Goal: Task Accomplishment & Management: Use online tool/utility

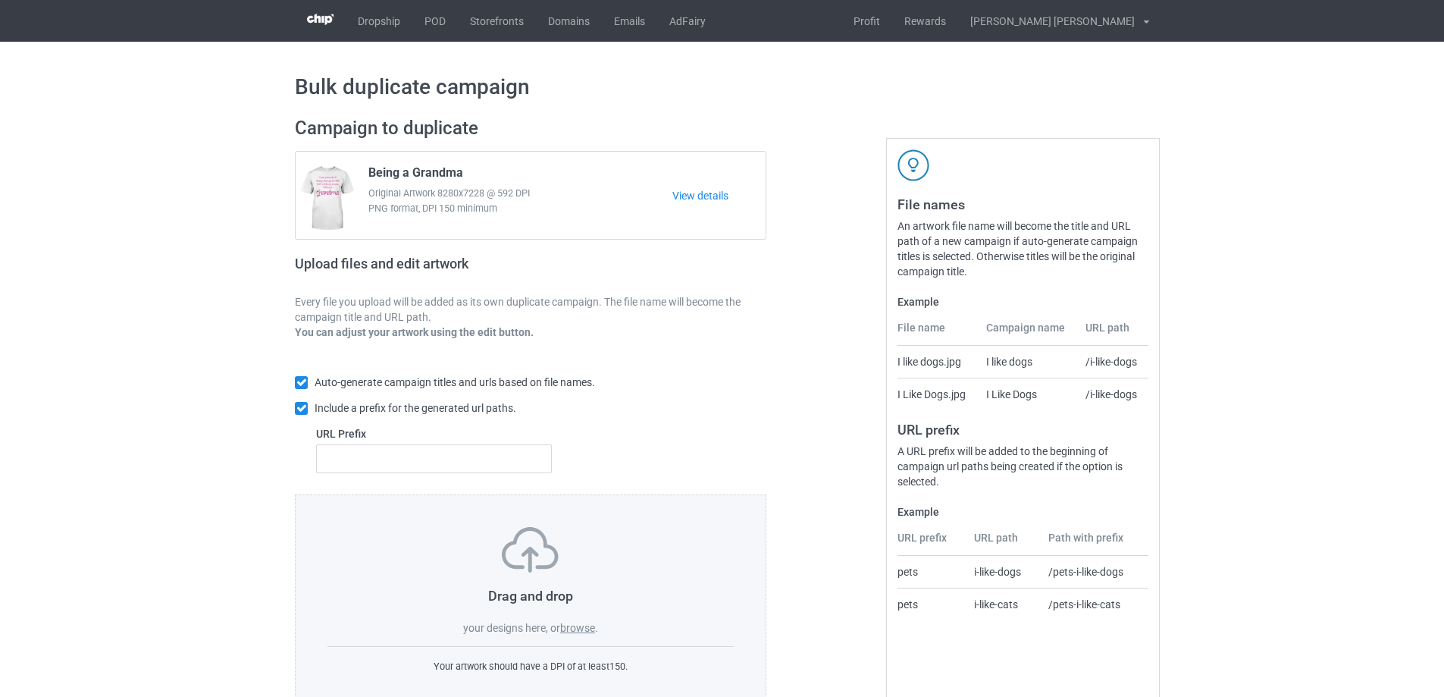
click at [581, 631] on label "browse" at bounding box center [577, 627] width 35 height 12
click at [0, 0] on input "browse" at bounding box center [0, 0] width 0 height 0
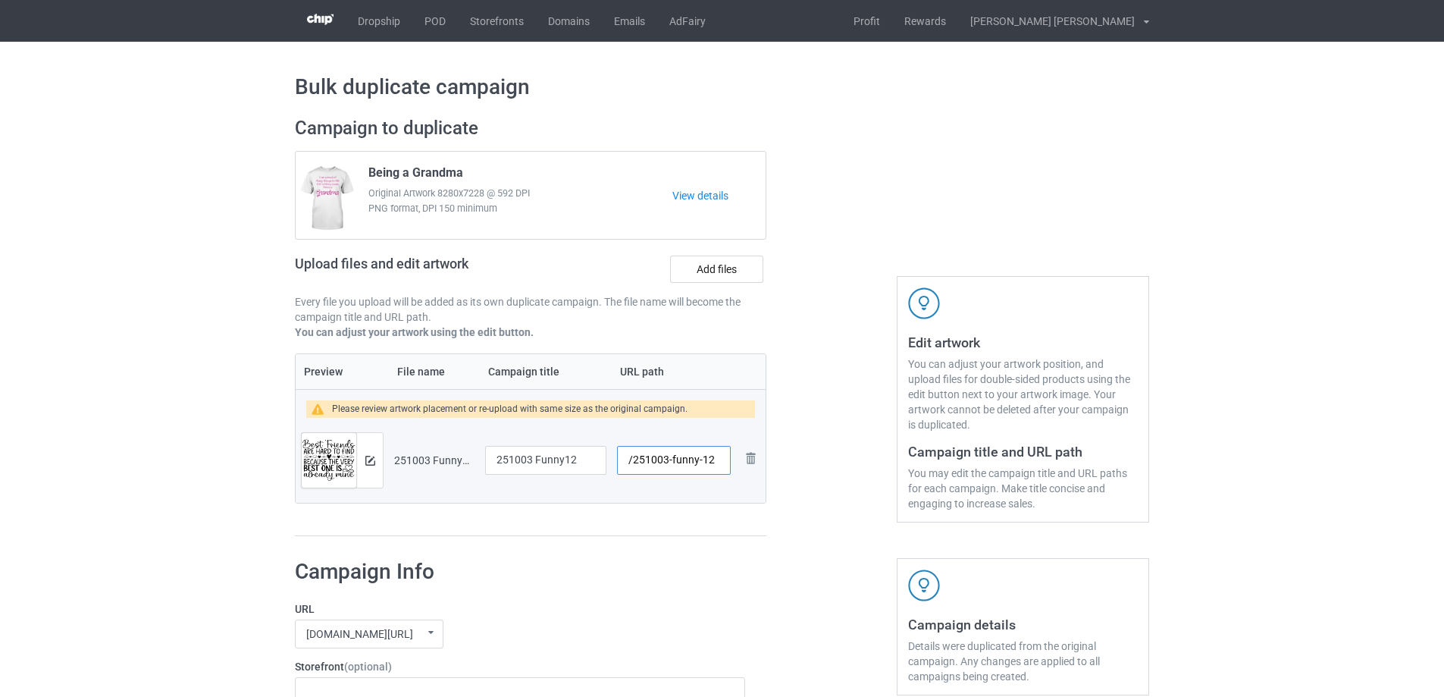
drag, startPoint x: 700, startPoint y: 461, endPoint x: 671, endPoint y: 459, distance: 29.6
click at [671, 459] on input "/251003-funny-12" at bounding box center [674, 460] width 114 height 29
type input "/251003-12"
drag, startPoint x: 581, startPoint y: 458, endPoint x: 428, endPoint y: 452, distance: 153.2
click at [428, 452] on tr "Preview and edit artwork 251003 Funny12.png 251003 Funny12 /251003-12 Remove fi…" at bounding box center [531, 460] width 470 height 85
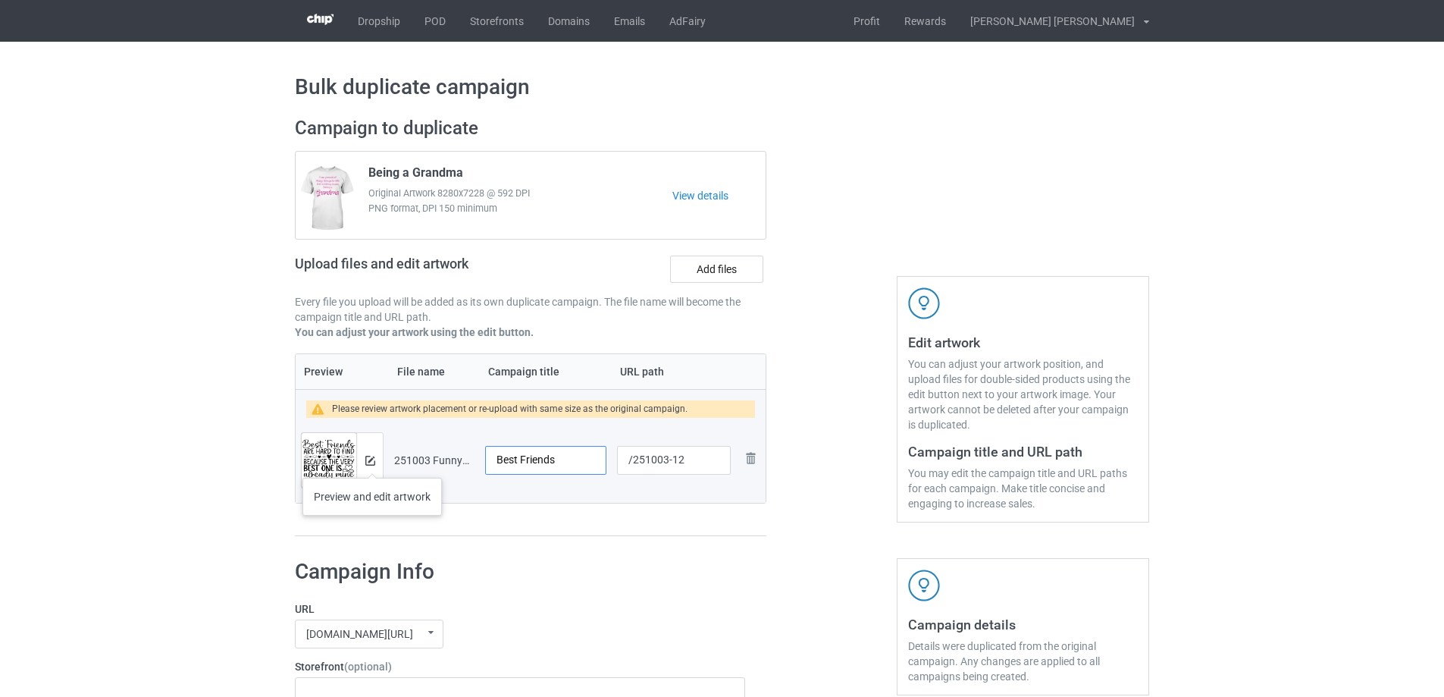
type input "Best Friends"
click at [372, 462] on img at bounding box center [370, 461] width 10 height 10
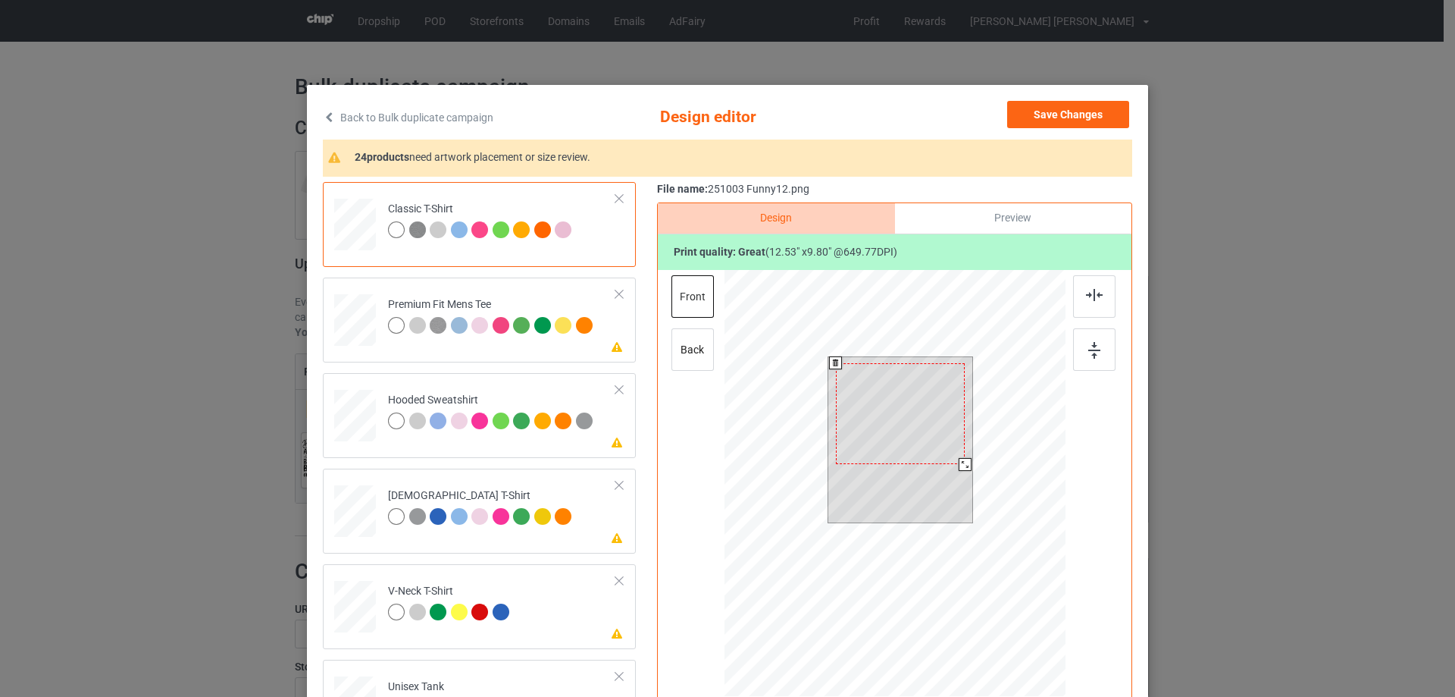
drag, startPoint x: 966, startPoint y: 470, endPoint x: 962, endPoint y: 460, distance: 10.9
click at [962, 460] on div at bounding box center [965, 464] width 13 height 13
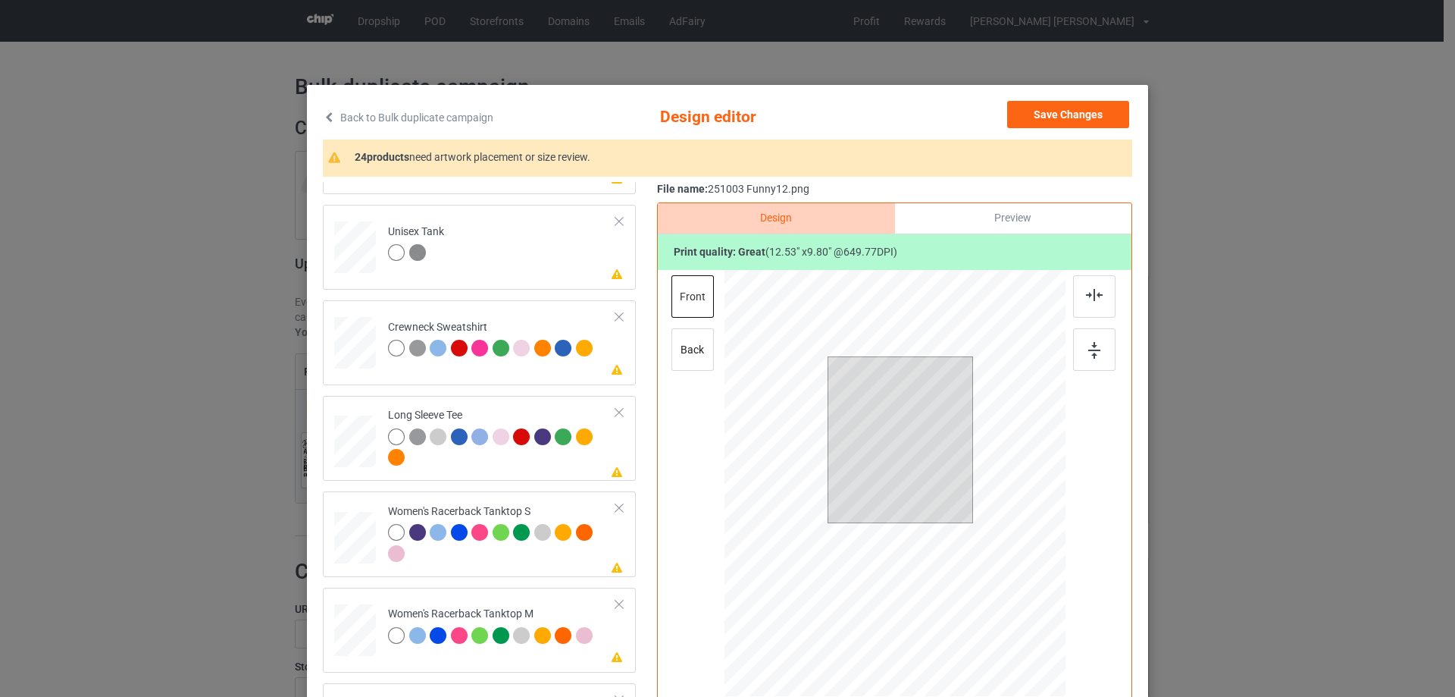
scroll to position [606, 0]
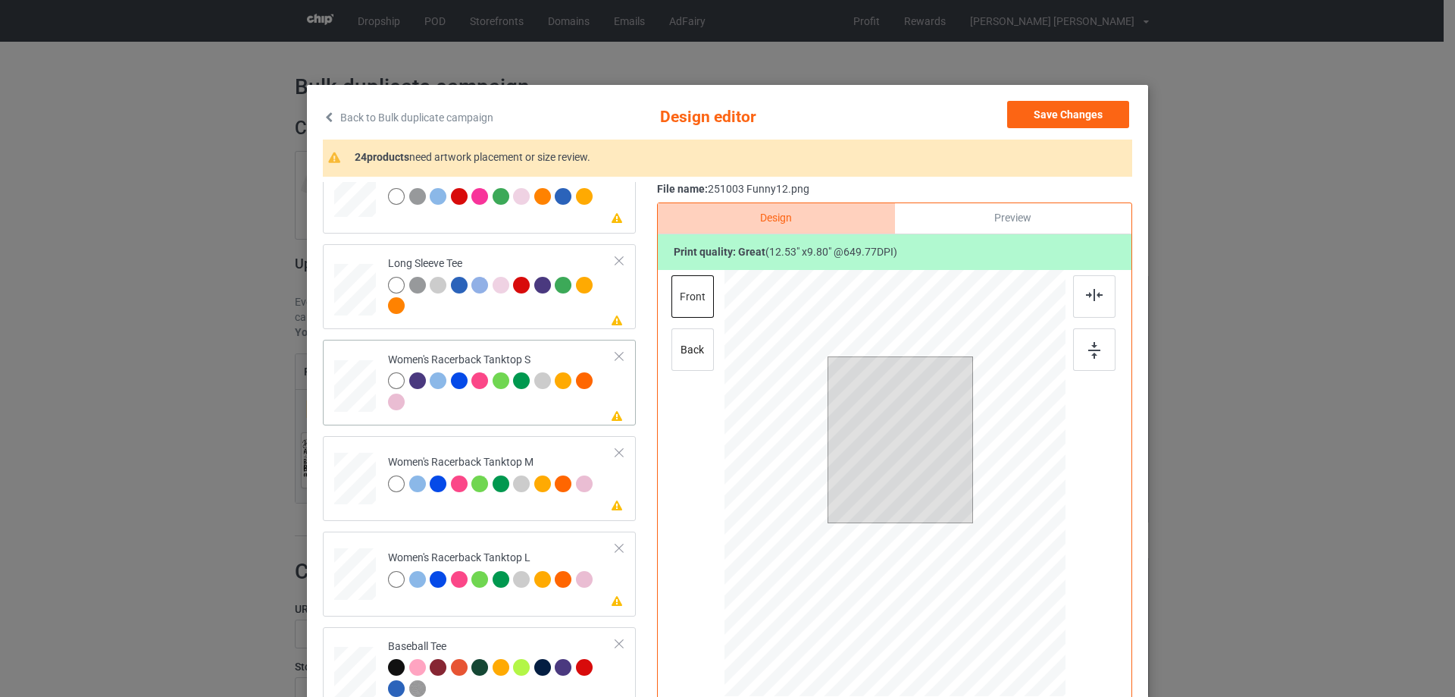
click at [355, 403] on div at bounding box center [355, 386] width 41 height 52
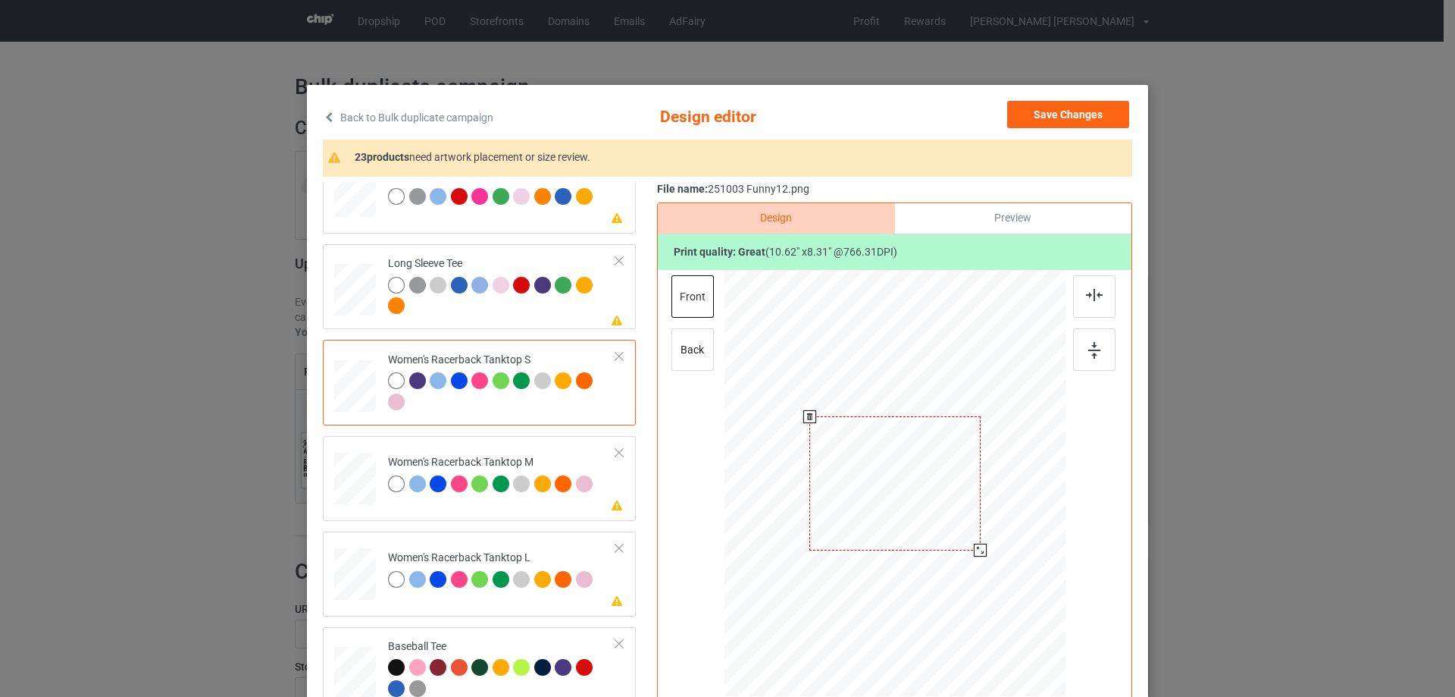
drag, startPoint x: 990, startPoint y: 563, endPoint x: 977, endPoint y: 550, distance: 18.2
click at [977, 550] on div at bounding box center [980, 549] width 13 height 13
click at [946, 528] on div at bounding box center [895, 478] width 171 height 133
click at [1094, 295] on img at bounding box center [1094, 295] width 17 height 12
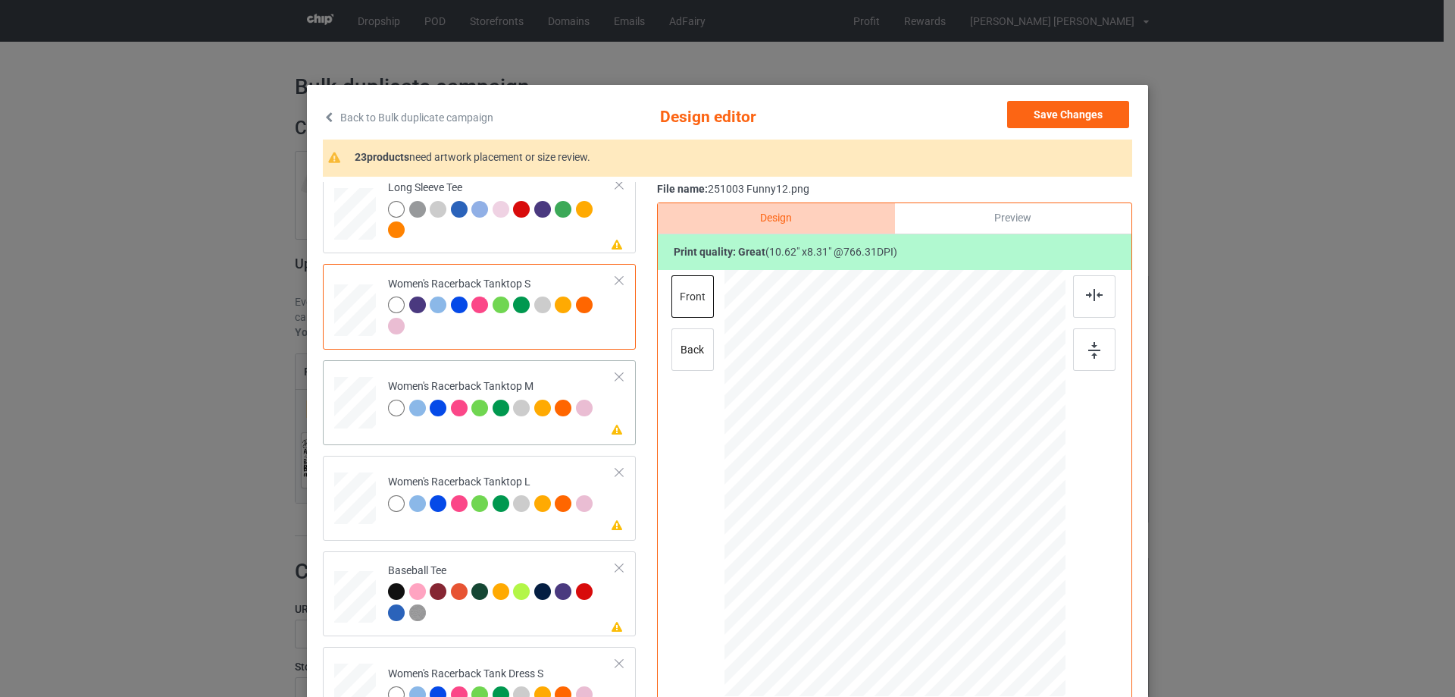
click at [349, 412] on div at bounding box center [355, 403] width 42 height 52
drag, startPoint x: 991, startPoint y: 566, endPoint x: 982, endPoint y: 548, distance: 20.7
click at [982, 548] on div at bounding box center [982, 551] width 13 height 13
click at [931, 522] on div at bounding box center [897, 479] width 175 height 137
click at [1091, 304] on div at bounding box center [1094, 296] width 42 height 42
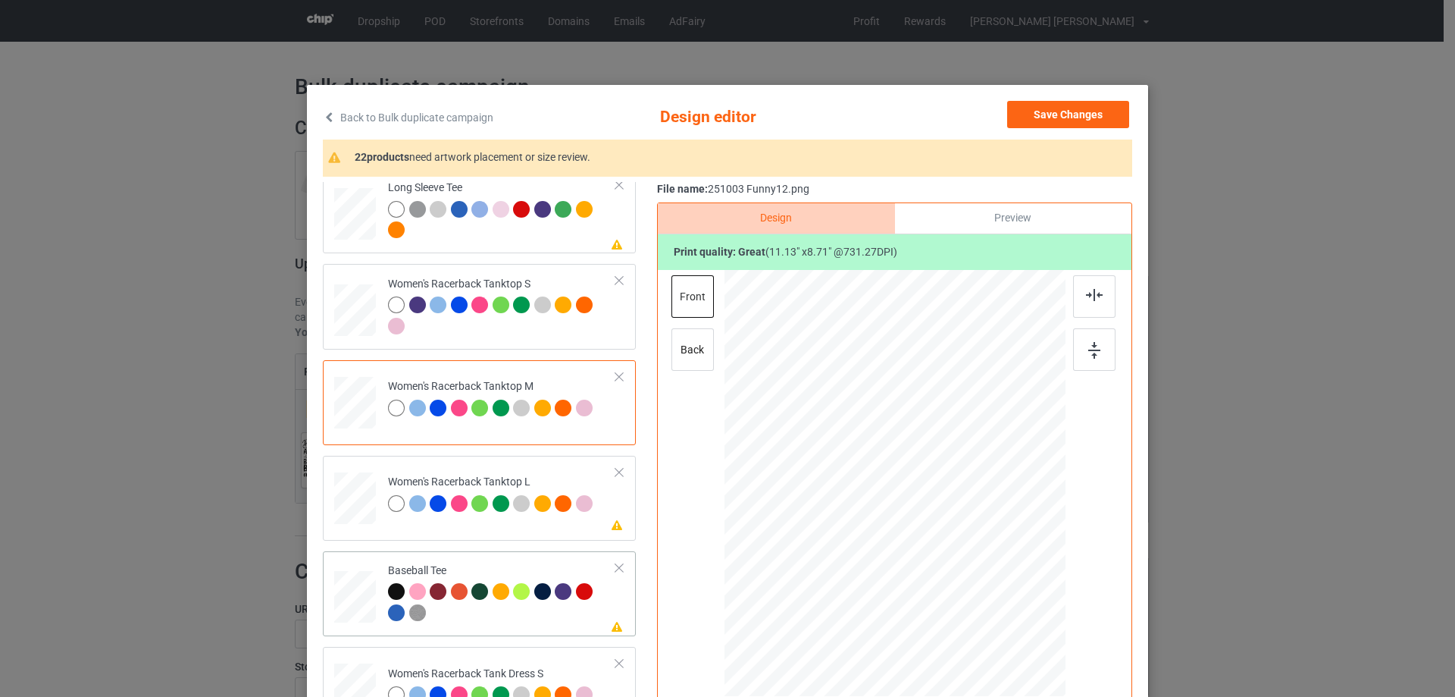
scroll to position [834, 0]
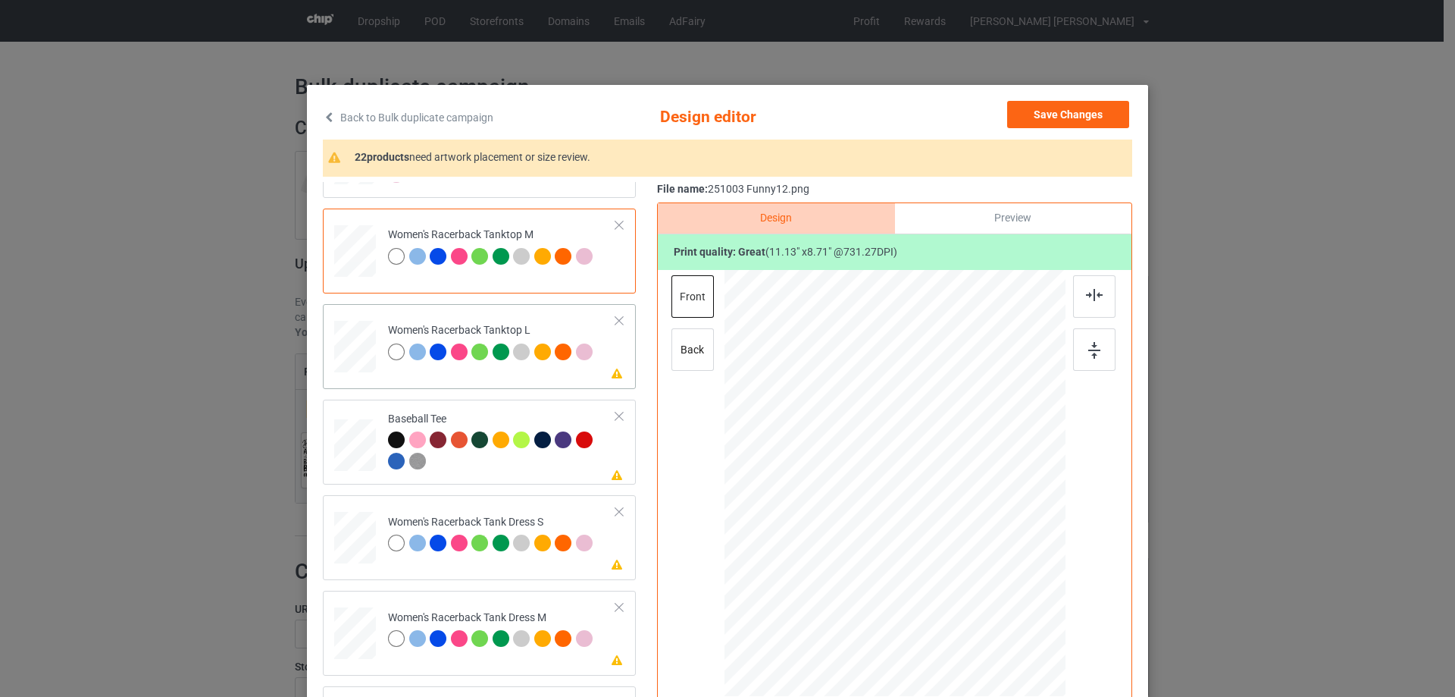
click at [360, 379] on div "Please review artwork placement Women's Racerback Tanktop L" at bounding box center [479, 346] width 313 height 85
drag, startPoint x: 993, startPoint y: 563, endPoint x: 977, endPoint y: 551, distance: 20.0
click at [977, 551] on div at bounding box center [981, 551] width 13 height 13
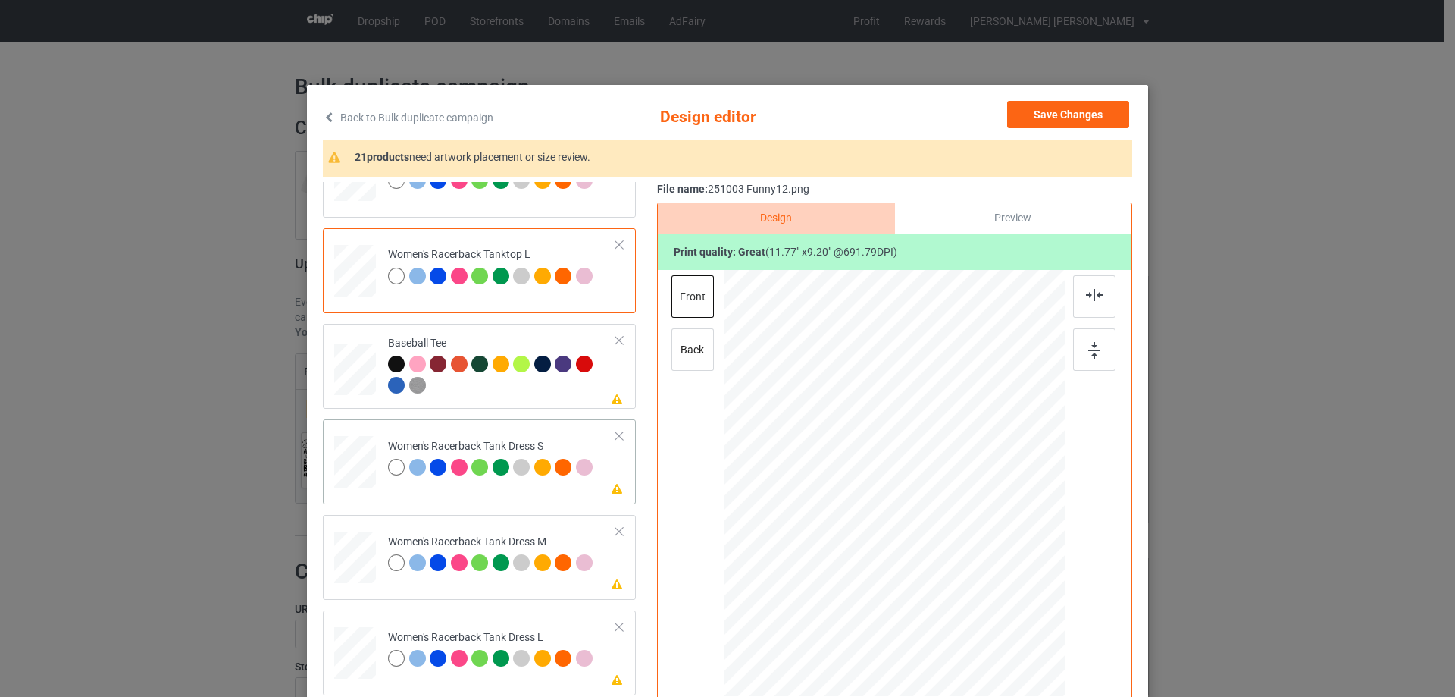
click at [357, 463] on div at bounding box center [355, 462] width 34 height 52
drag, startPoint x: 977, startPoint y: 551, endPoint x: 966, endPoint y: 544, distance: 13.3
click at [966, 544] on div at bounding box center [969, 541] width 13 height 13
drag, startPoint x: 930, startPoint y: 519, endPoint x: 931, endPoint y: 481, distance: 38.7
click at [931, 481] on div at bounding box center [896, 445] width 148 height 116
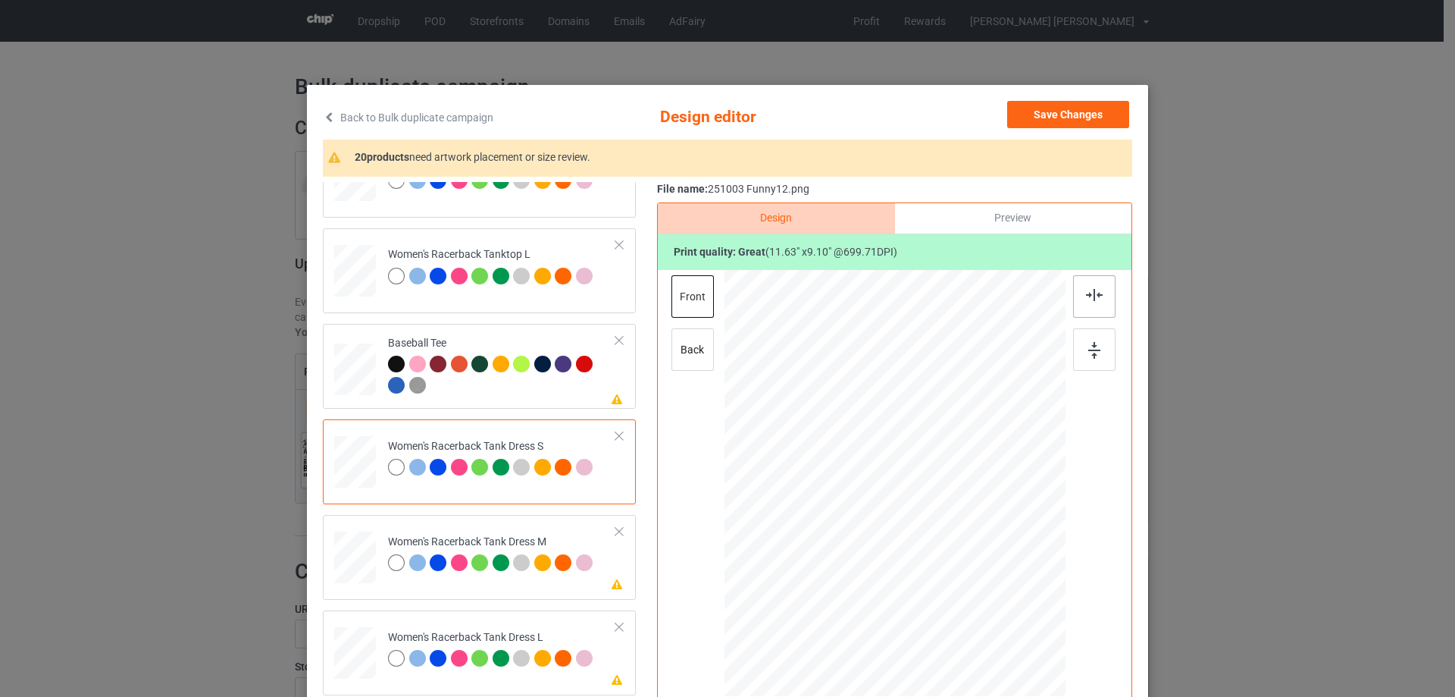
click at [1096, 299] on img at bounding box center [1094, 295] width 17 height 12
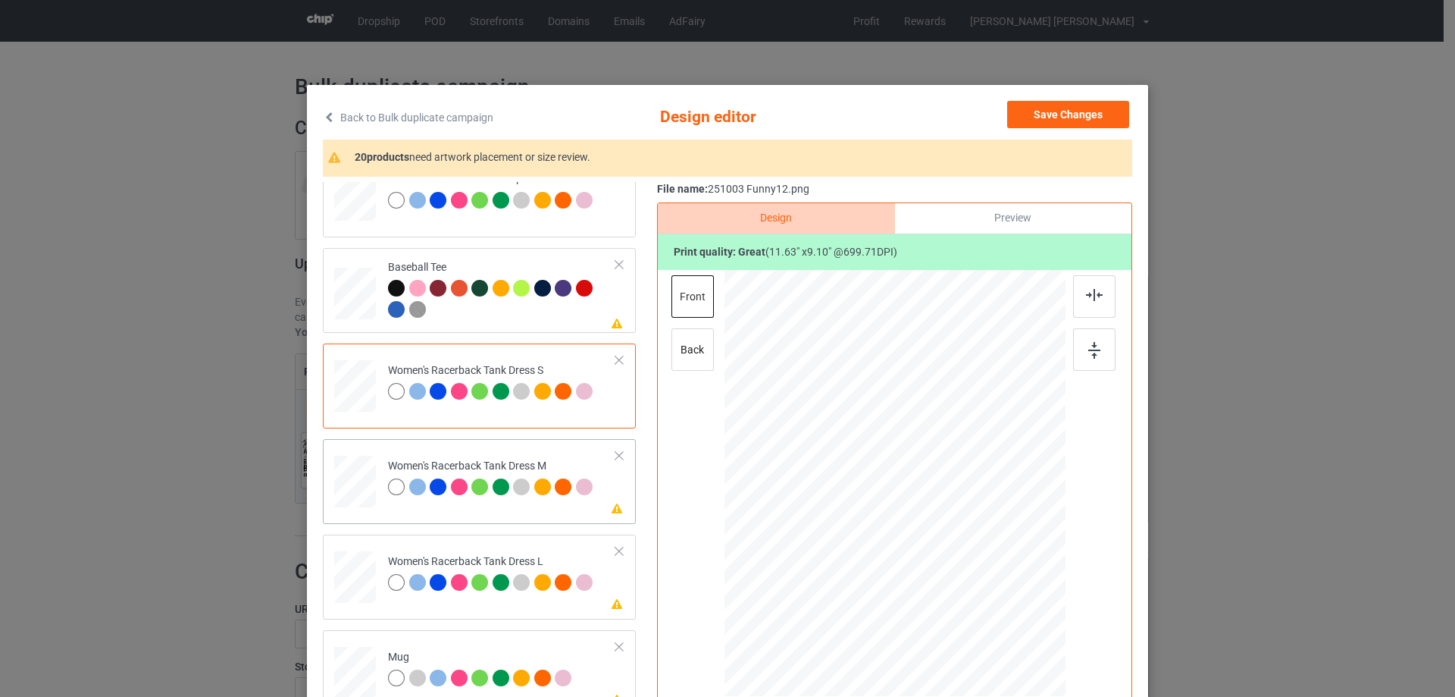
click at [346, 490] on div at bounding box center [354, 482] width 35 height 52
drag, startPoint x: 975, startPoint y: 553, endPoint x: 912, endPoint y: 510, distance: 76.5
click at [963, 532] on div at bounding box center [964, 537] width 13 height 13
drag, startPoint x: 912, startPoint y: 510, endPoint x: 913, endPoint y: 468, distance: 41.7
click at [913, 468] on div at bounding box center [896, 441] width 139 height 108
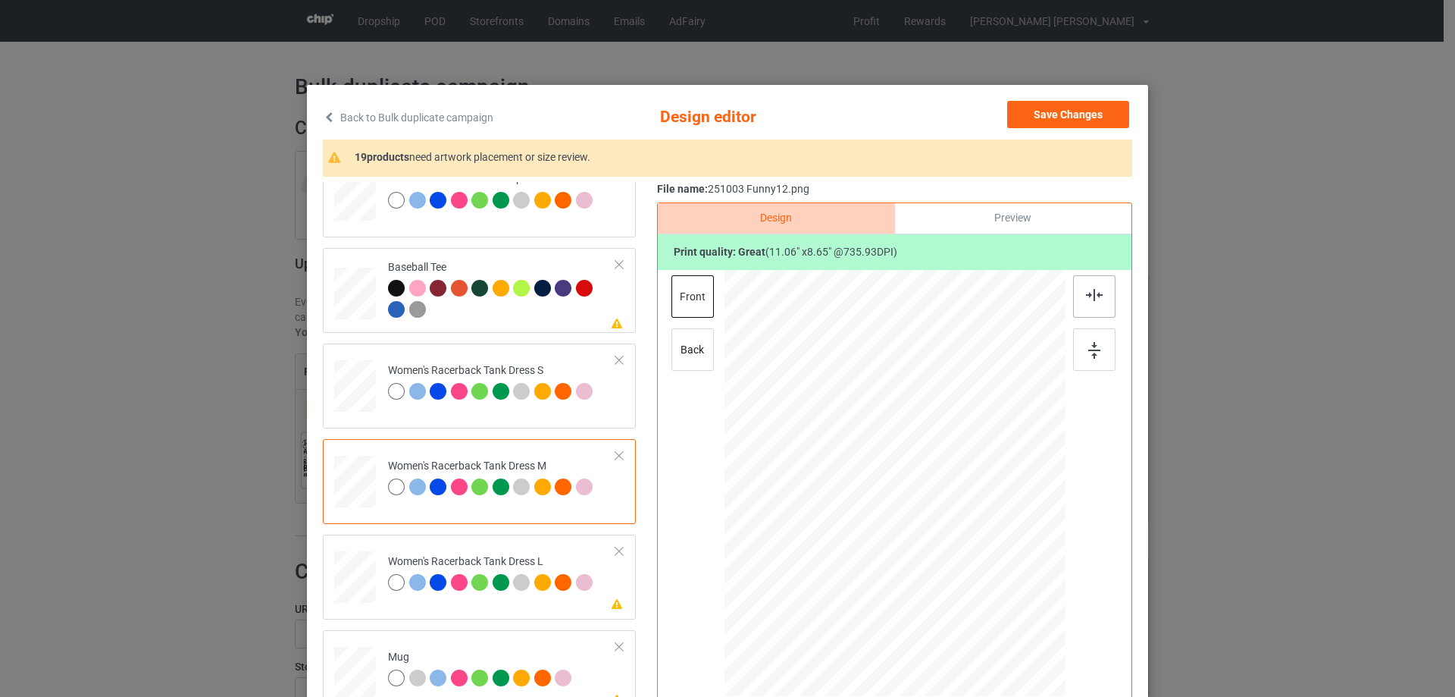
click at [1086, 296] on img at bounding box center [1094, 295] width 17 height 12
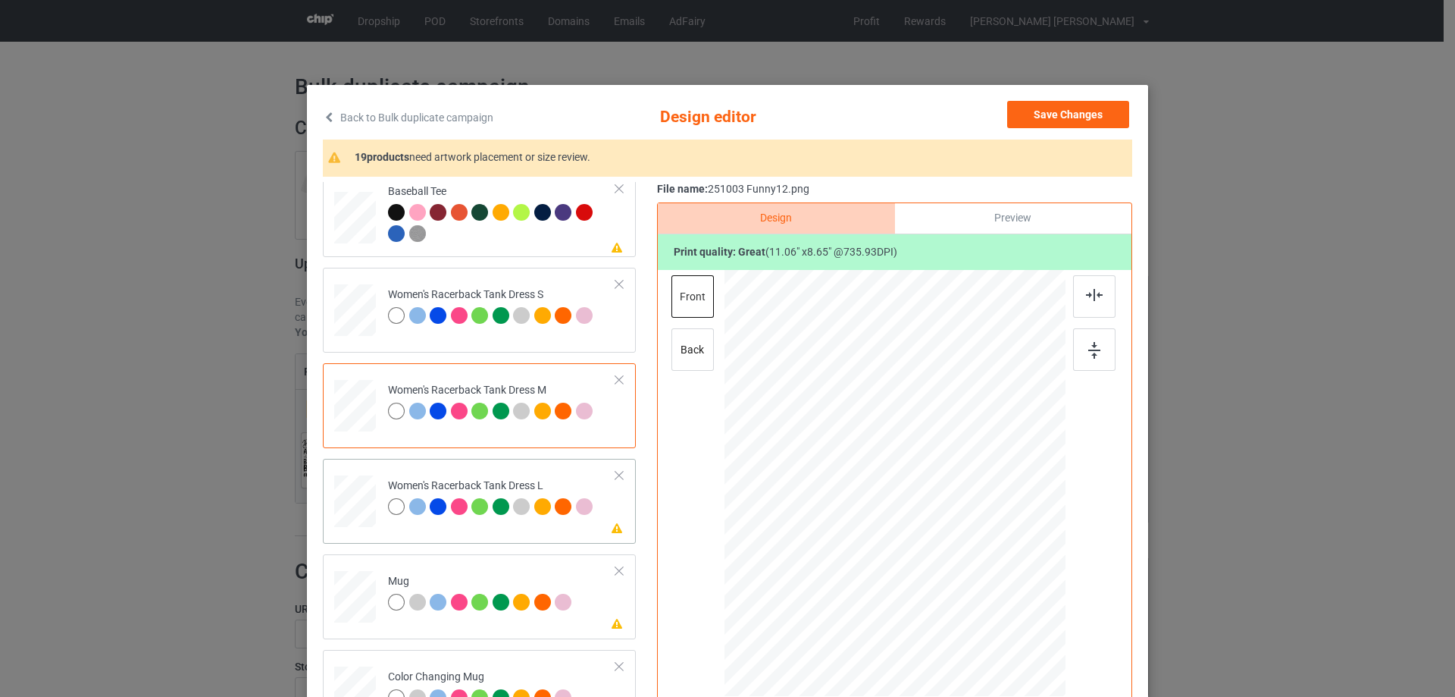
click at [346, 512] on div at bounding box center [355, 501] width 37 height 52
drag, startPoint x: 982, startPoint y: 556, endPoint x: 966, endPoint y: 535, distance: 26.5
click at [966, 535] on div at bounding box center [966, 538] width 13 height 13
drag, startPoint x: 871, startPoint y: 470, endPoint x: 868, endPoint y: 449, distance: 21.4
click at [868, 449] on div at bounding box center [899, 444] width 142 height 111
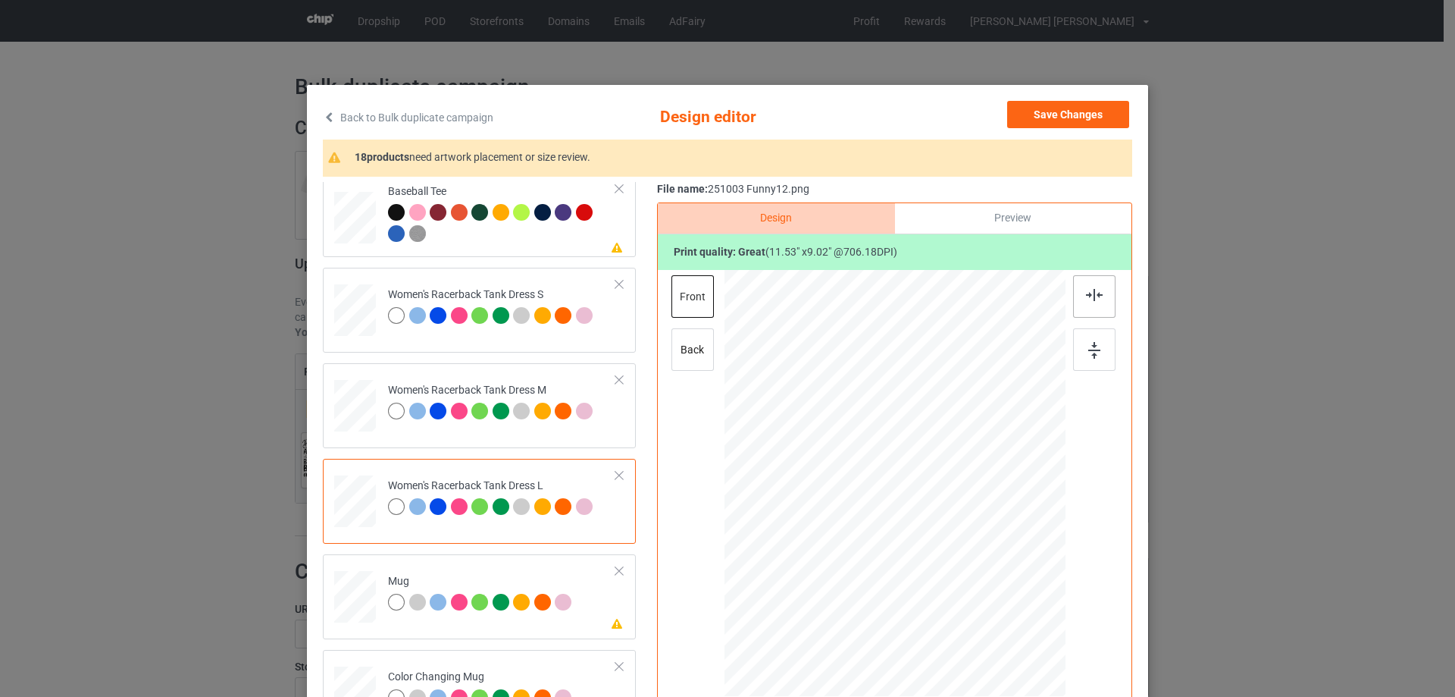
click at [1086, 294] on img at bounding box center [1094, 295] width 17 height 12
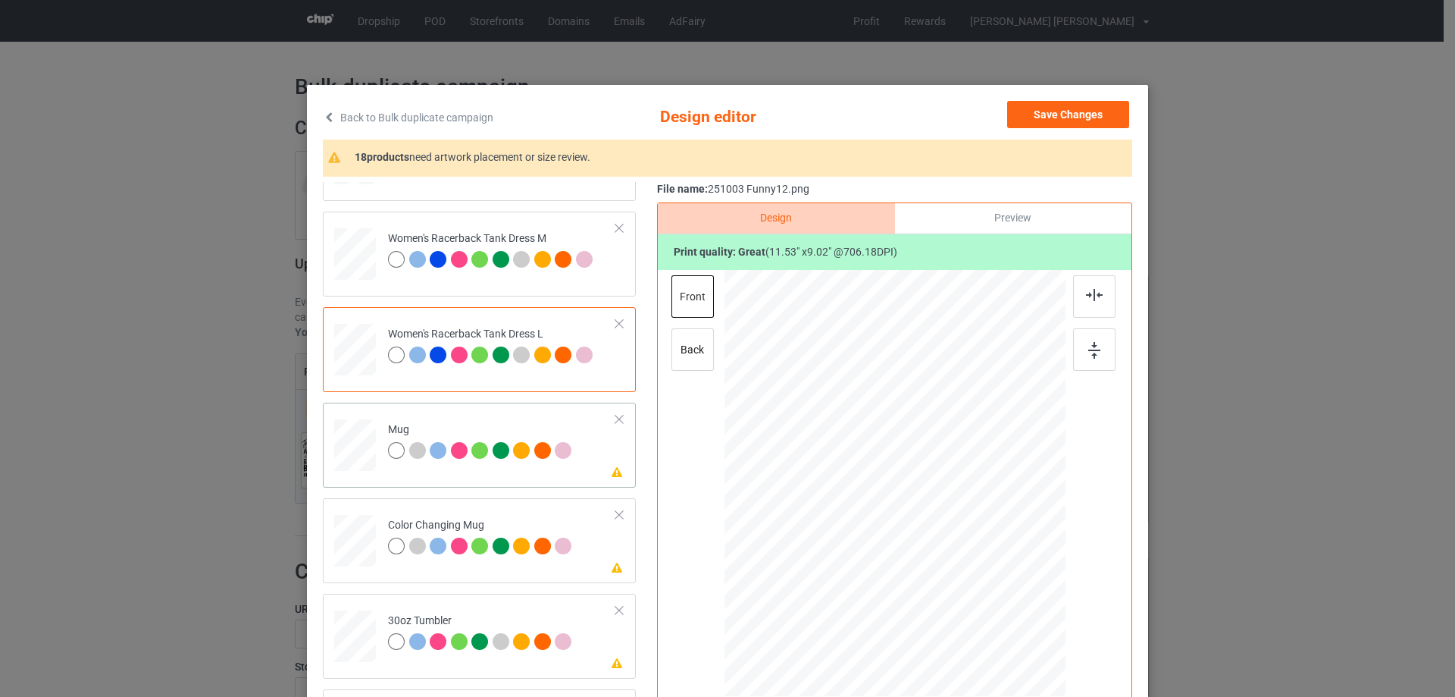
click at [337, 441] on div at bounding box center [355, 445] width 42 height 17
drag, startPoint x: 991, startPoint y: 563, endPoint x: 955, endPoint y: 514, distance: 60.8
click at [955, 514] on div at bounding box center [895, 483] width 341 height 142
drag, startPoint x: 890, startPoint y: 496, endPoint x: 982, endPoint y: 493, distance: 92.5
click at [982, 493] on div at bounding box center [987, 478] width 114 height 89
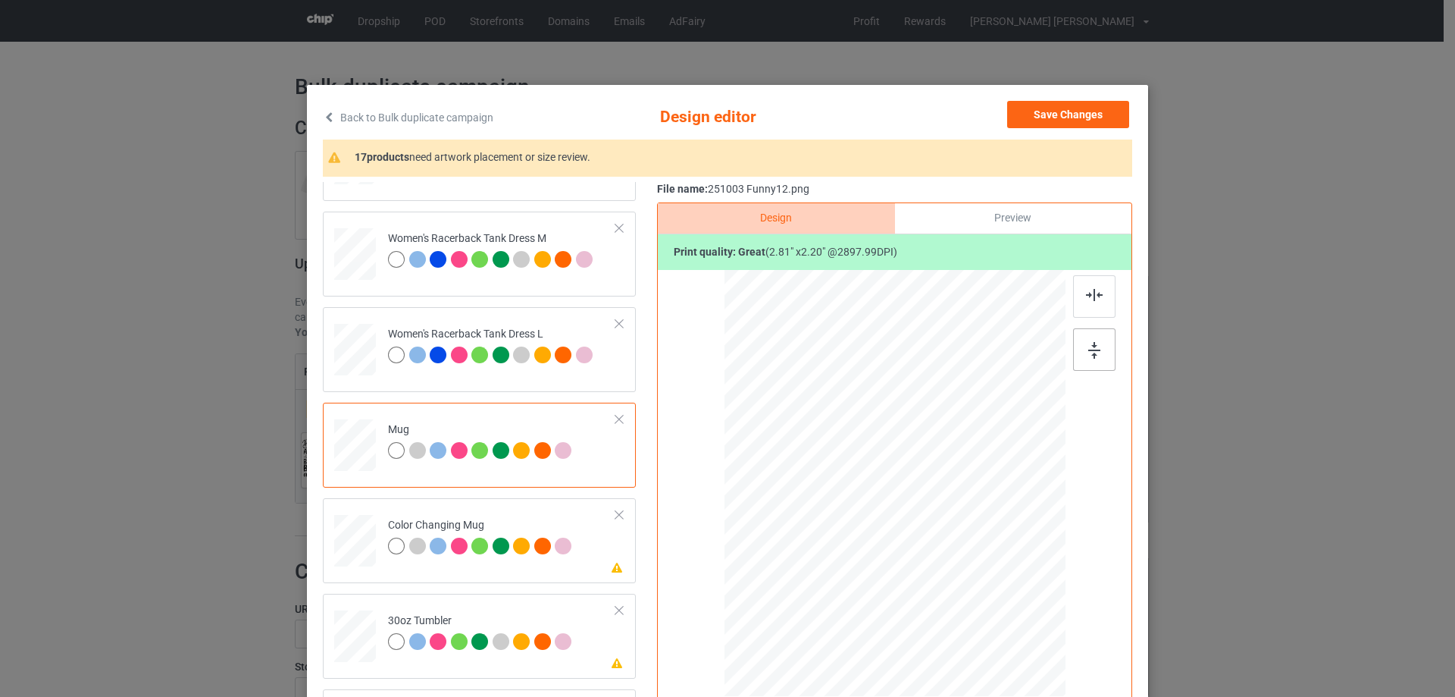
click at [1088, 346] on img at bounding box center [1094, 350] width 12 height 17
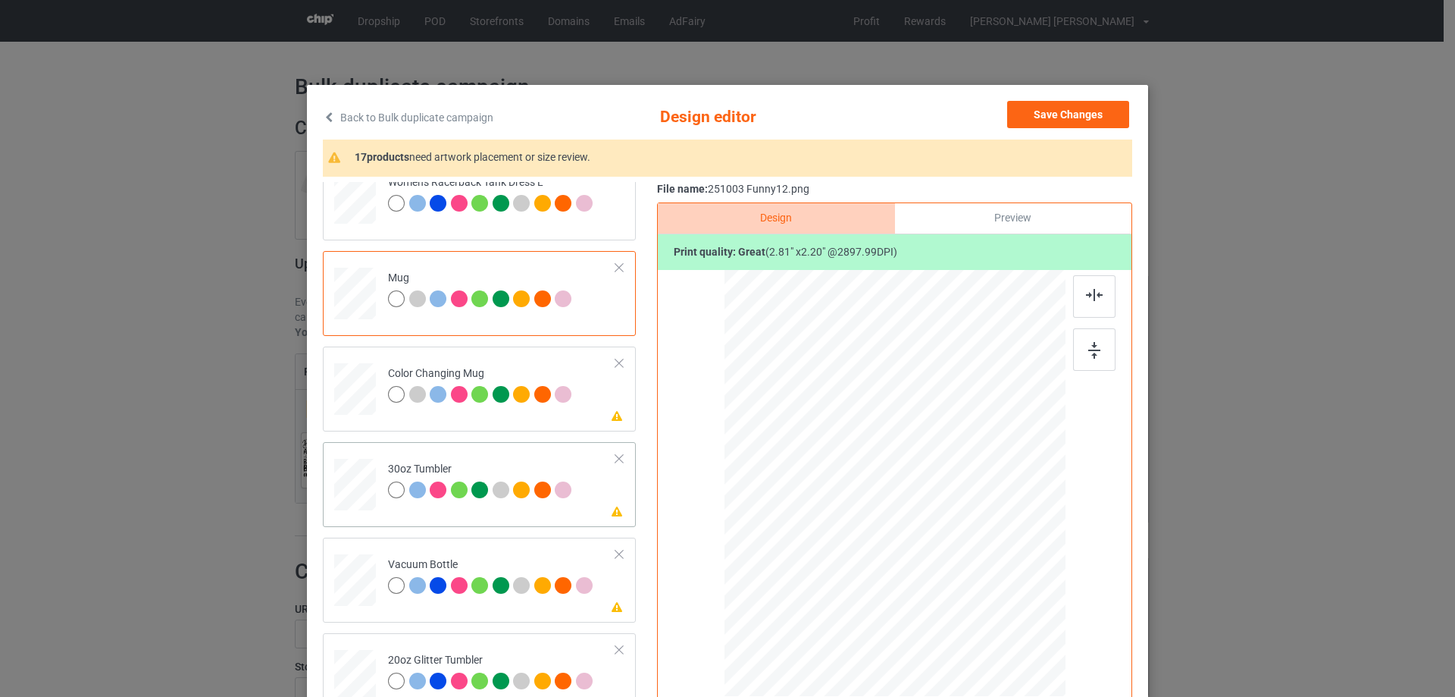
click at [355, 477] on div at bounding box center [355, 485] width 40 height 23
drag, startPoint x: 988, startPoint y: 562, endPoint x: 930, endPoint y: 512, distance: 76.4
click at [946, 528] on div at bounding box center [952, 527] width 13 height 13
click at [838, 490] on div at bounding box center [813, 466] width 112 height 88
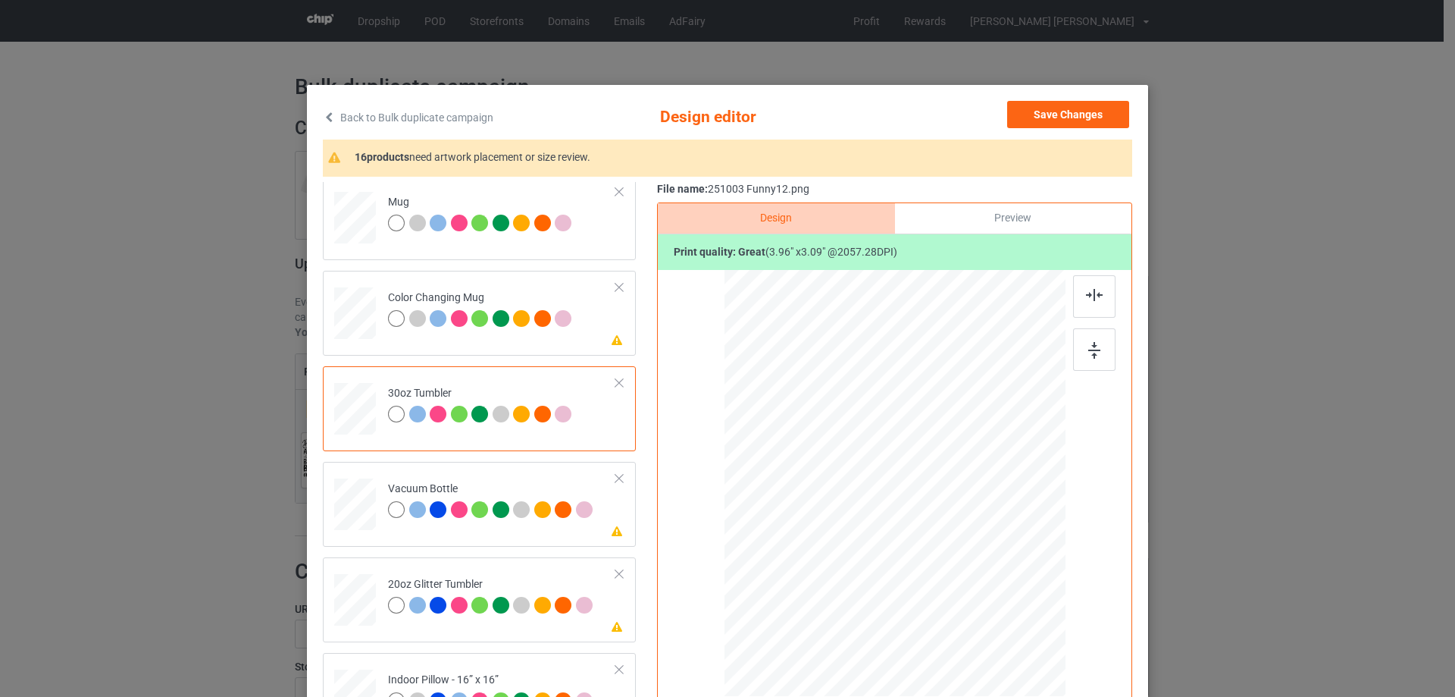
scroll to position [1516, 0]
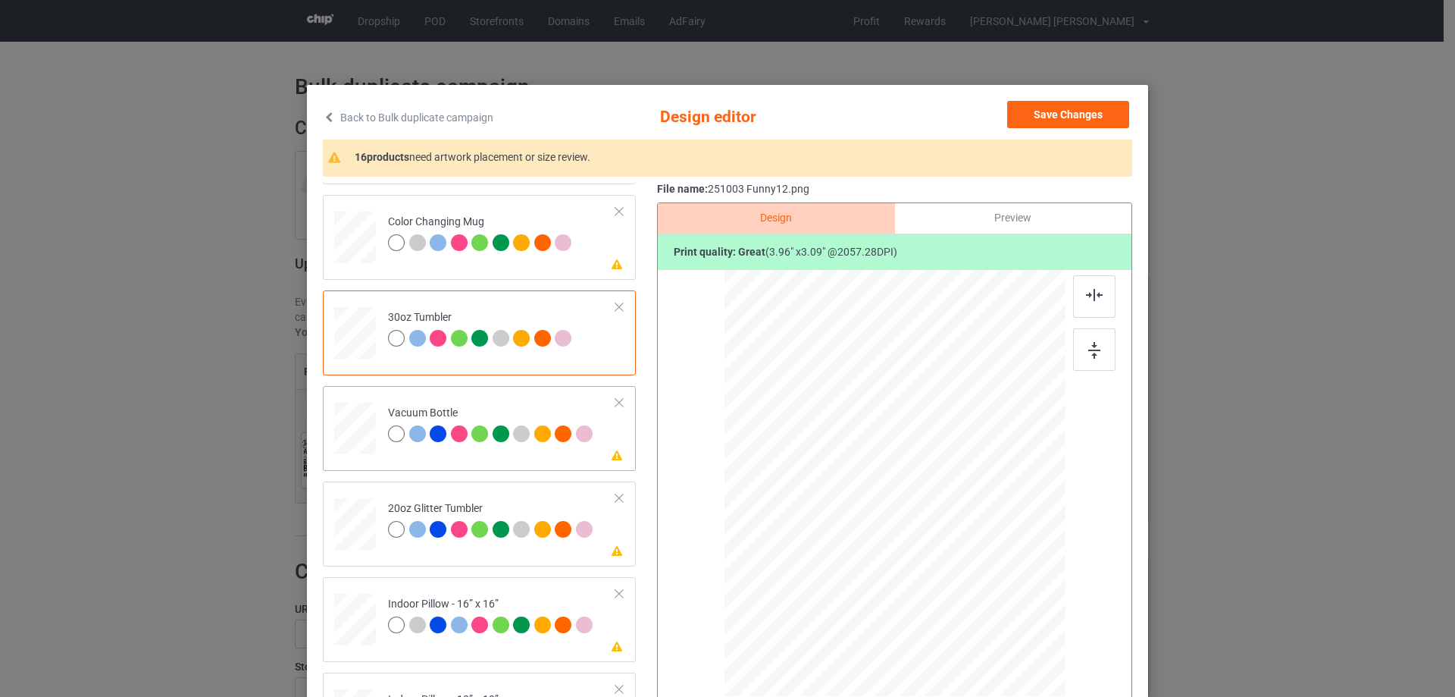
click at [365, 439] on div at bounding box center [355, 428] width 40 height 21
drag, startPoint x: 992, startPoint y: 558, endPoint x: 960, endPoint y: 524, distance: 46.6
click at [960, 524] on div at bounding box center [894, 483] width 327 height 174
drag, startPoint x: 919, startPoint y: 498, endPoint x: 841, endPoint y: 491, distance: 78.4
click at [841, 491] on div at bounding box center [817, 476] width 126 height 99
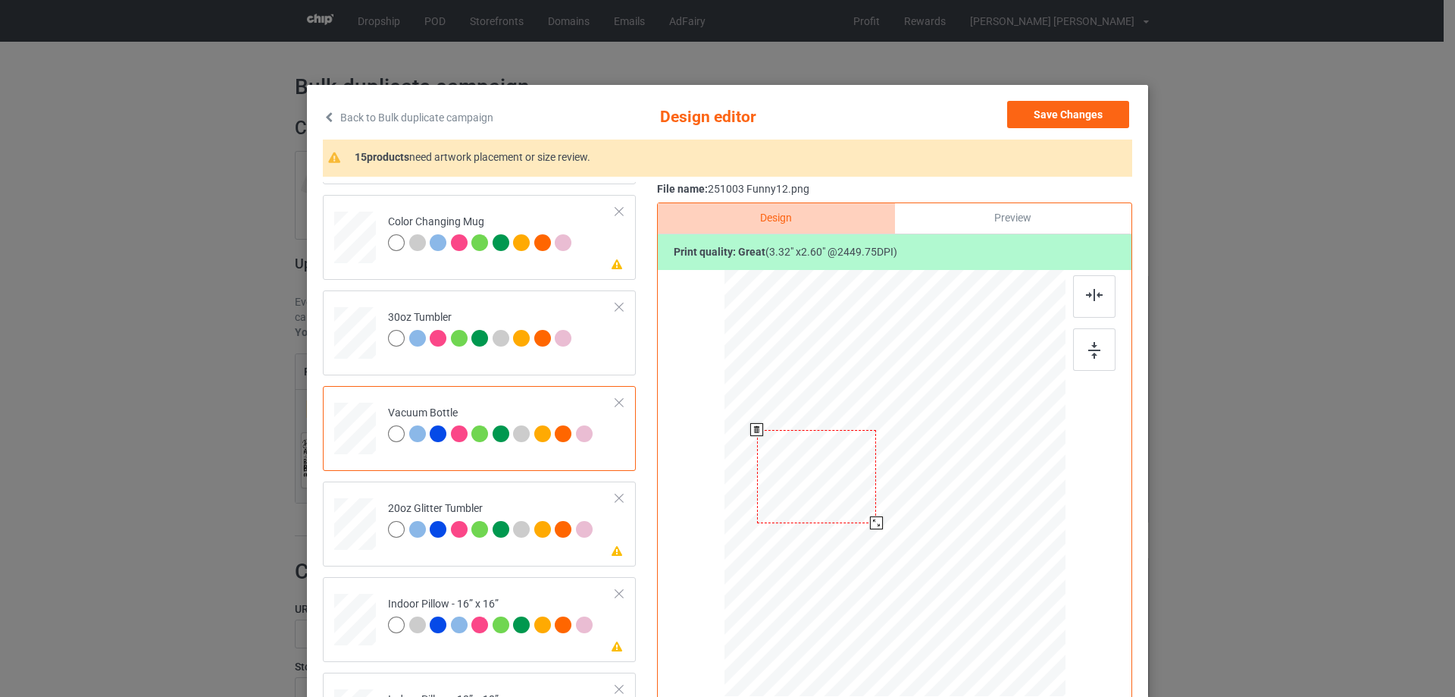
drag, startPoint x: 875, startPoint y: 526, endPoint x: 858, endPoint y: 512, distance: 21.5
click at [872, 521] on div at bounding box center [876, 522] width 13 height 13
click at [855, 509] on div at bounding box center [814, 474] width 117 height 92
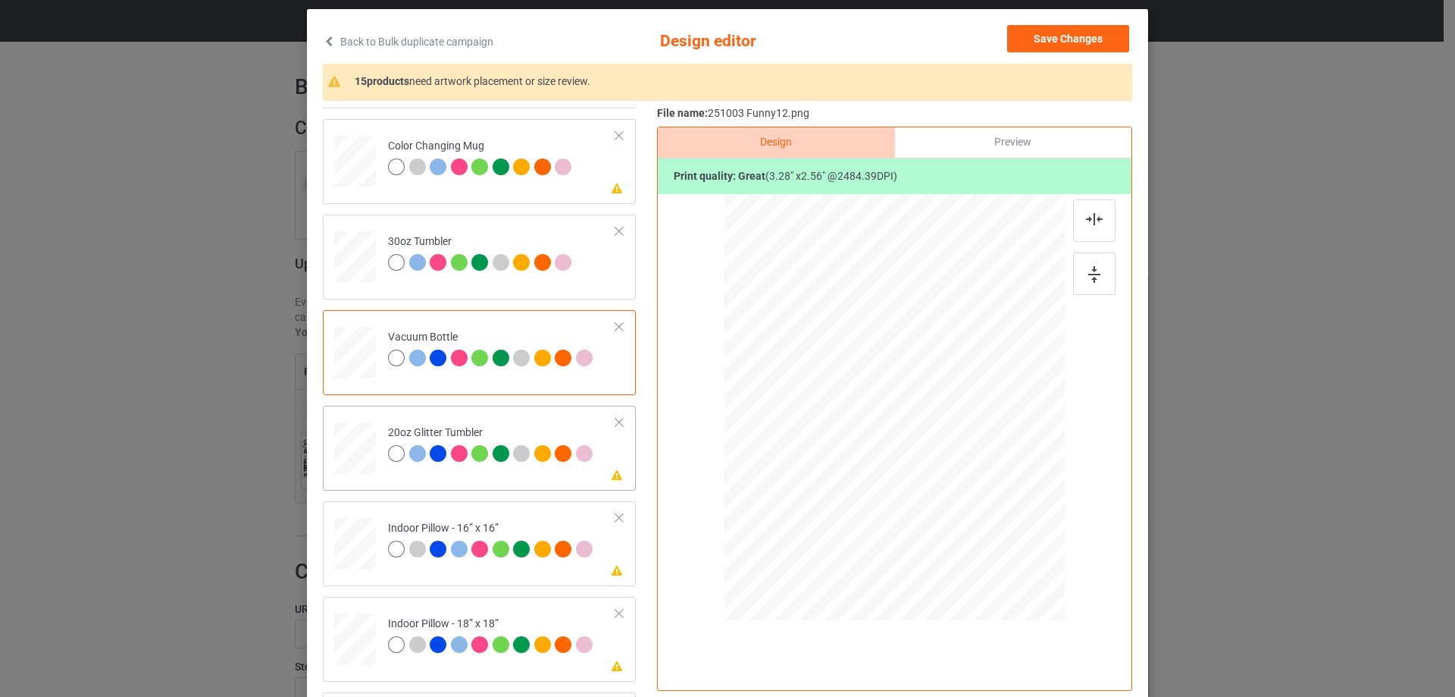
click at [349, 453] on div at bounding box center [355, 447] width 39 height 33
drag, startPoint x: 986, startPoint y: 484, endPoint x: 925, endPoint y: 431, distance: 81.1
click at [950, 459] on div at bounding box center [956, 455] width 13 height 13
drag, startPoint x: 864, startPoint y: 394, endPoint x: 850, endPoint y: 384, distance: 16.8
click at [850, 384] on div at bounding box center [820, 361] width 121 height 95
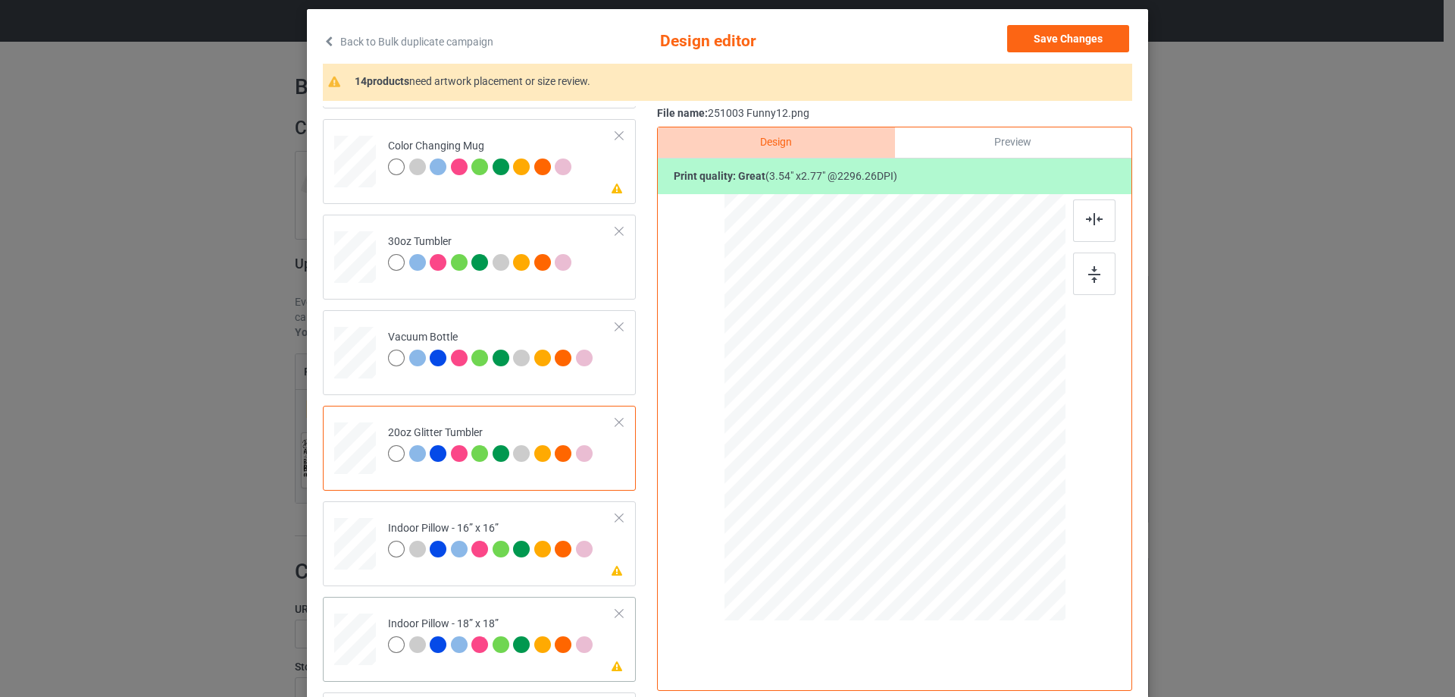
scroll to position [1667, 0]
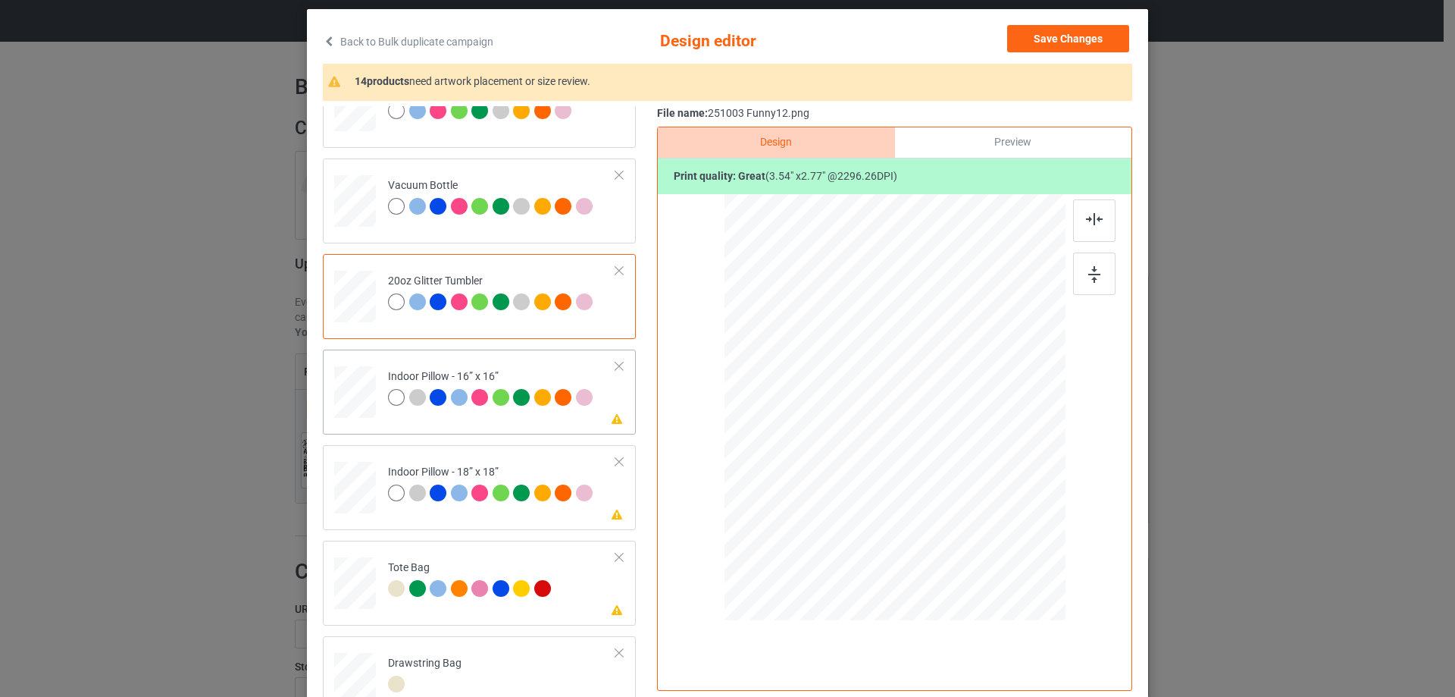
click at [364, 381] on div at bounding box center [355, 392] width 42 height 42
drag, startPoint x: 992, startPoint y: 491, endPoint x: 1004, endPoint y: 516, distance: 27.8
click at [1004, 516] on div at bounding box center [895, 407] width 341 height 340
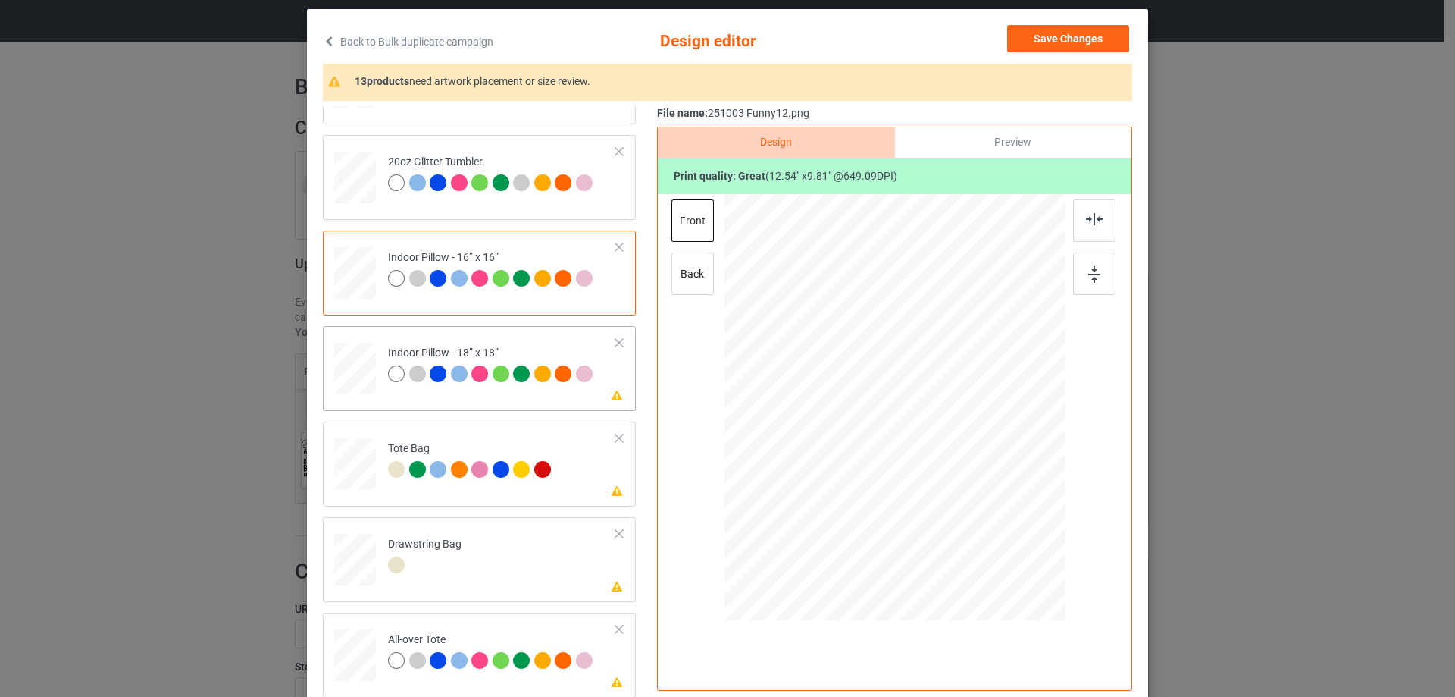
click at [336, 358] on div at bounding box center [355, 369] width 42 height 42
drag, startPoint x: 992, startPoint y: 489, endPoint x: 1016, endPoint y: 515, distance: 35.4
click at [1018, 515] on div at bounding box center [1024, 509] width 13 height 13
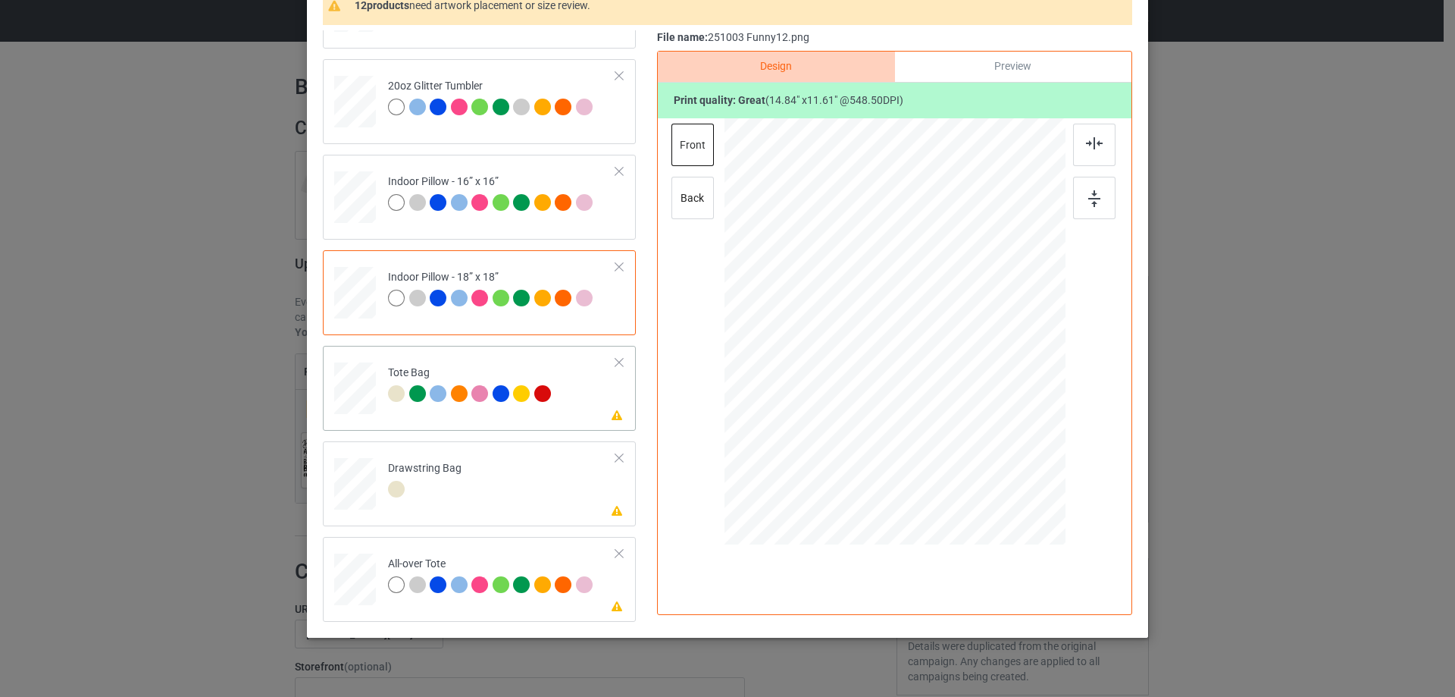
click at [346, 405] on div at bounding box center [356, 395] width 20 height 23
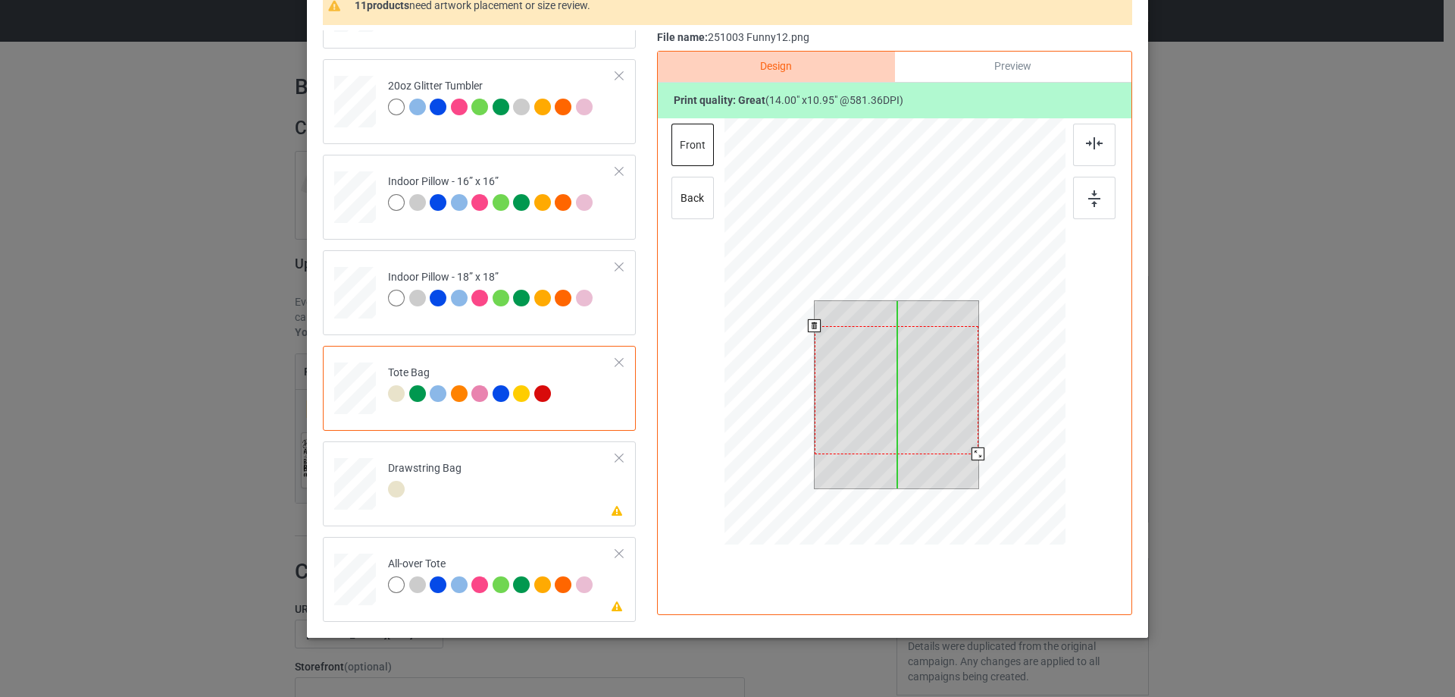
drag, startPoint x: 931, startPoint y: 406, endPoint x: 931, endPoint y: 418, distance: 12.1
click at [931, 418] on div at bounding box center [897, 390] width 164 height 128
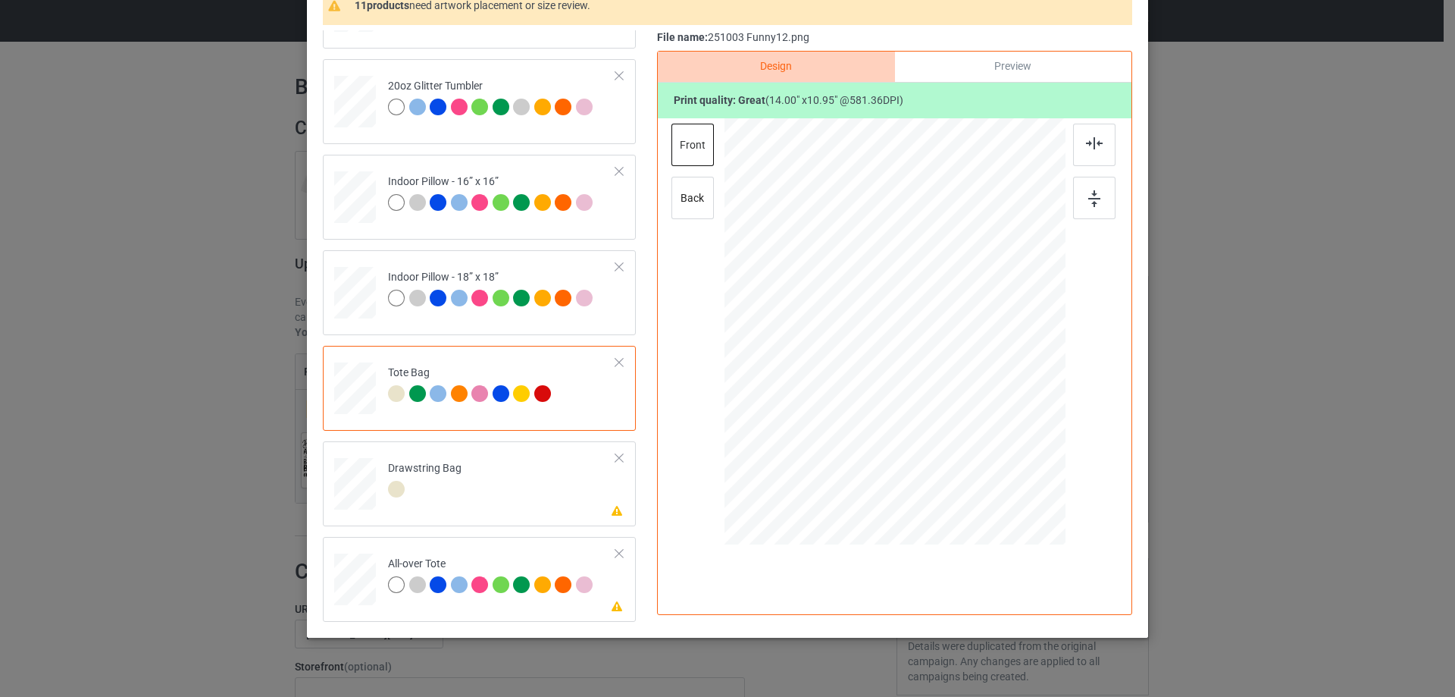
scroll to position [178, 0]
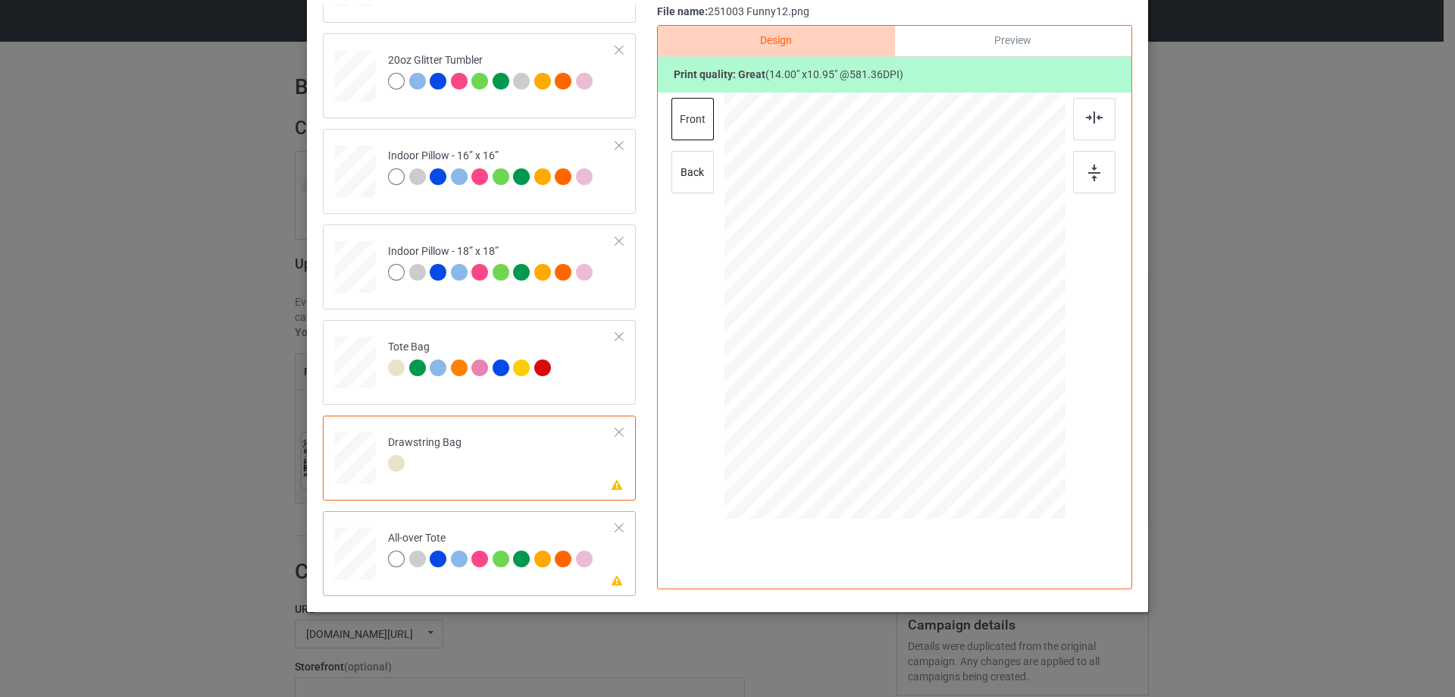
click at [361, 549] on div at bounding box center [355, 554] width 42 height 42
drag, startPoint x: 993, startPoint y: 387, endPoint x: 1024, endPoint y: 415, distance: 41.9
click at [1024, 415] on div at bounding box center [1029, 411] width 13 height 13
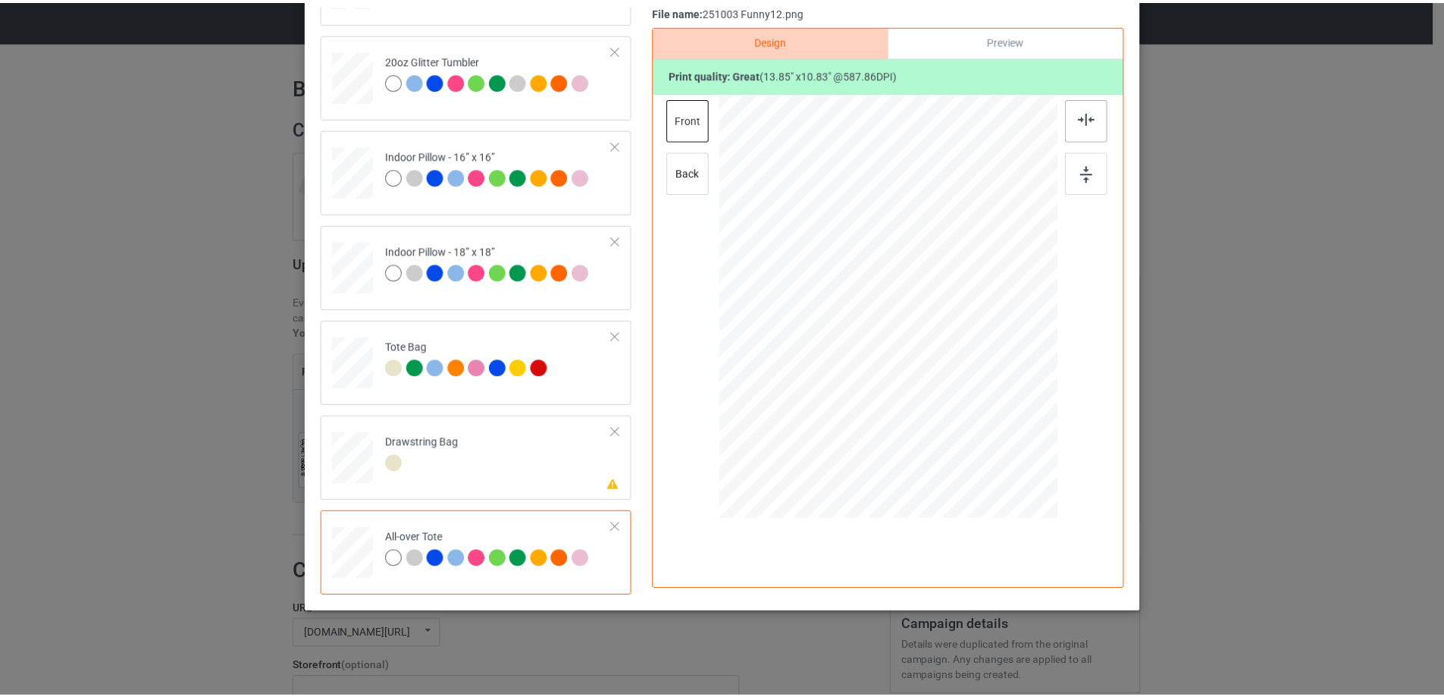
scroll to position [0, 0]
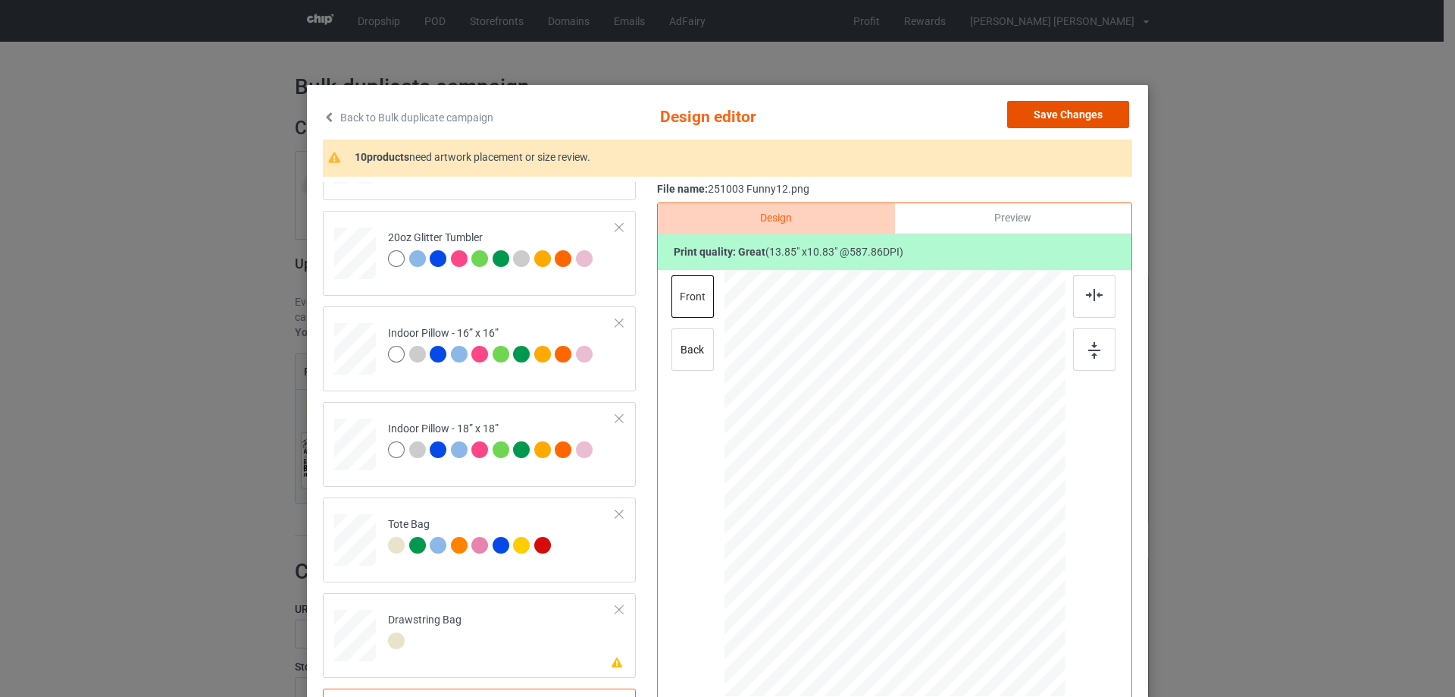
click at [1057, 117] on button "Save Changes" at bounding box center [1068, 114] width 122 height 27
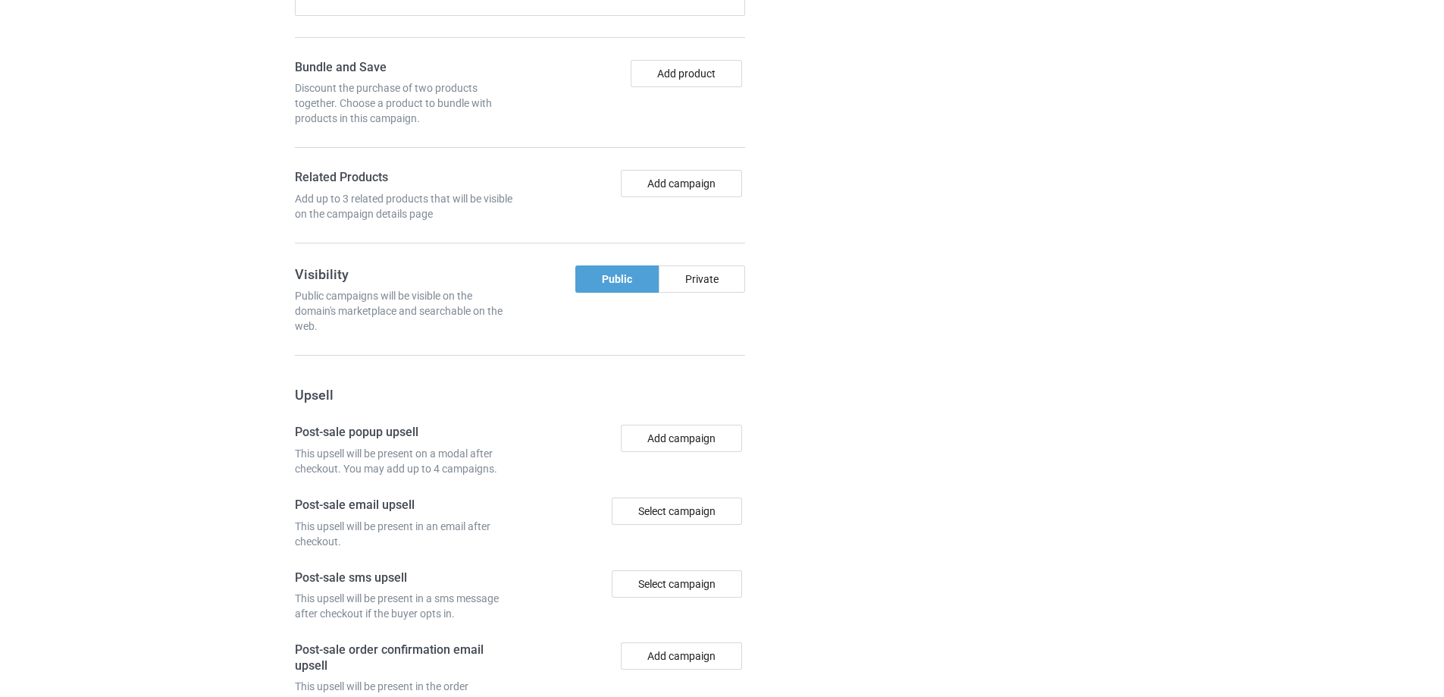
scroll to position [1263, 0]
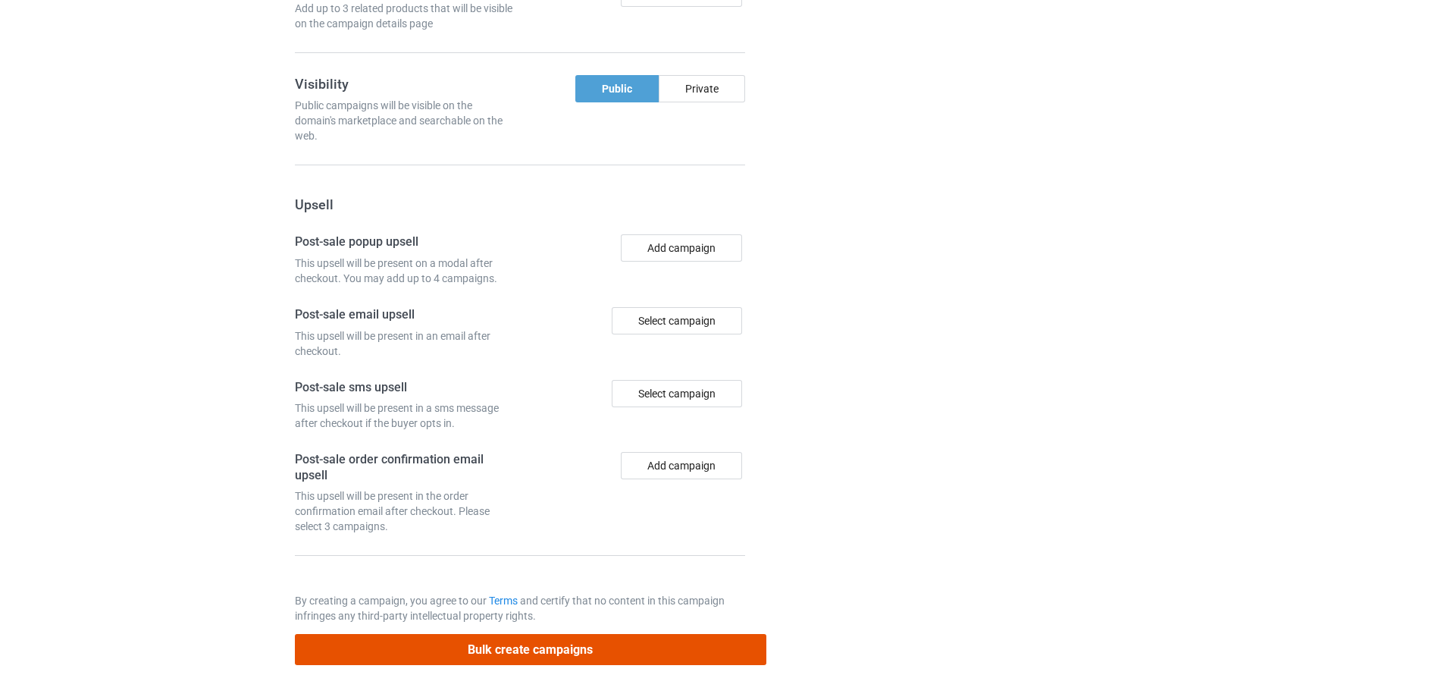
click at [609, 650] on button "Bulk create campaigns" at bounding box center [530, 649] width 471 height 31
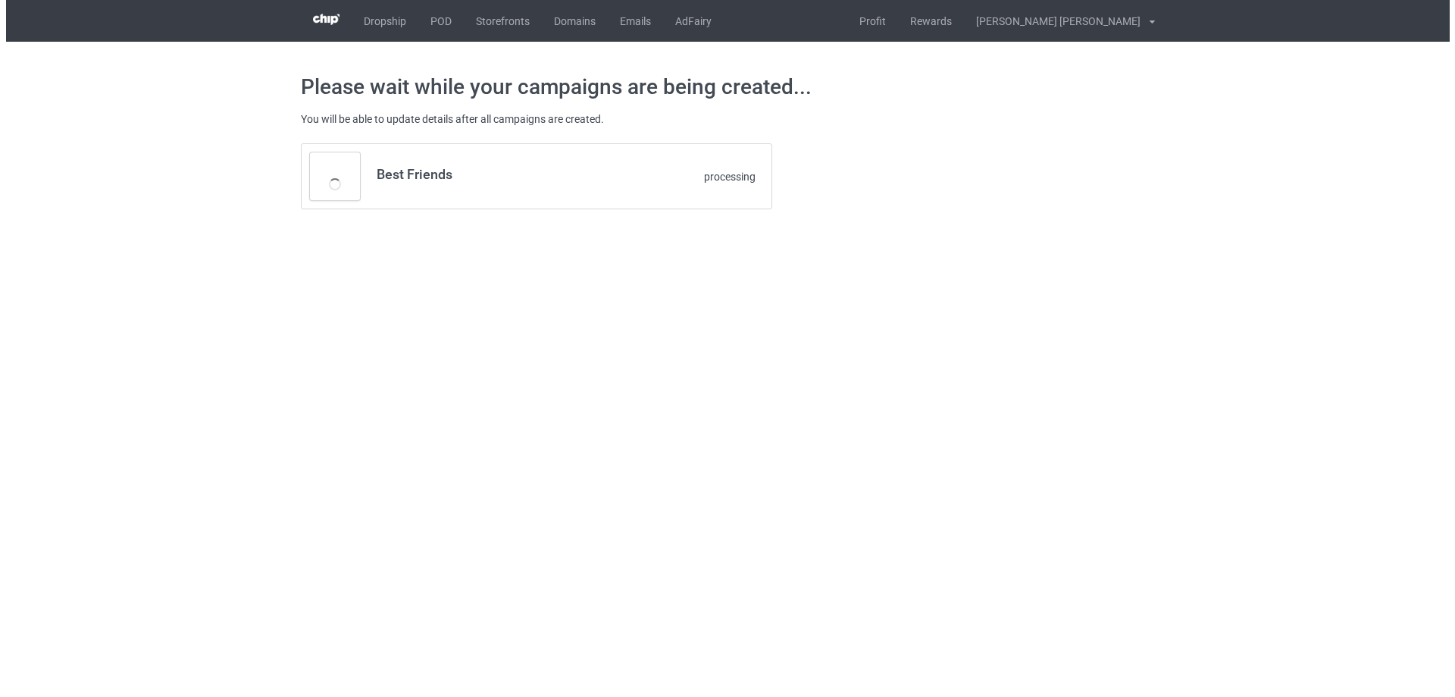
scroll to position [0, 0]
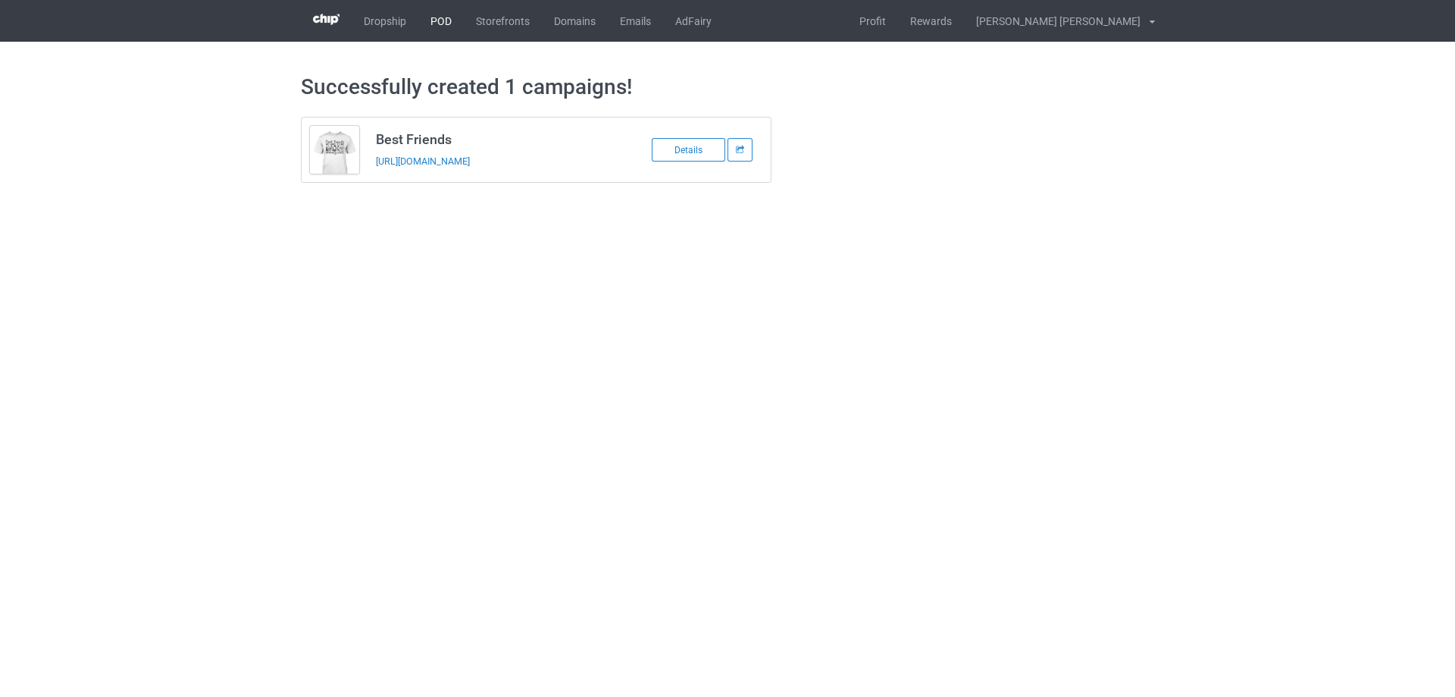
click at [442, 22] on link "POD" at bounding box center [440, 21] width 45 height 42
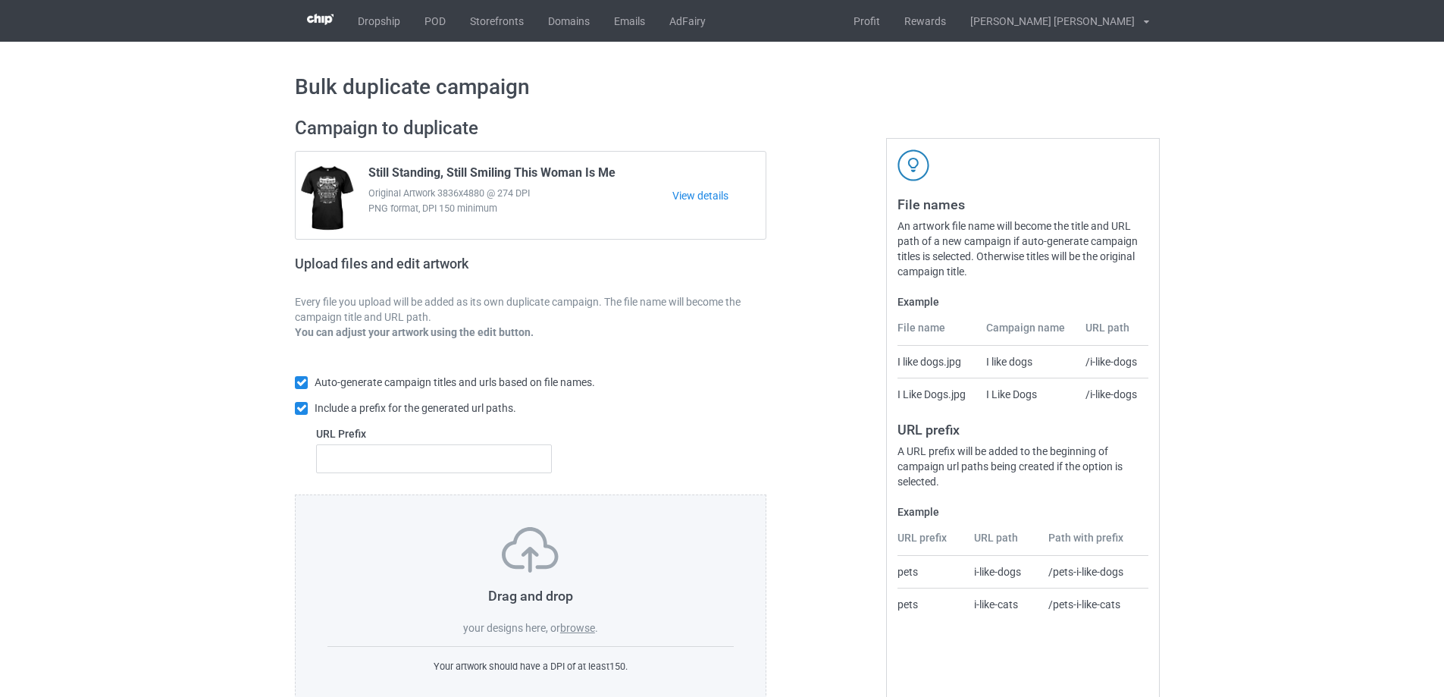
click at [588, 630] on label "browse" at bounding box center [577, 627] width 35 height 12
click at [0, 0] on input "browse" at bounding box center [0, 0] width 0 height 0
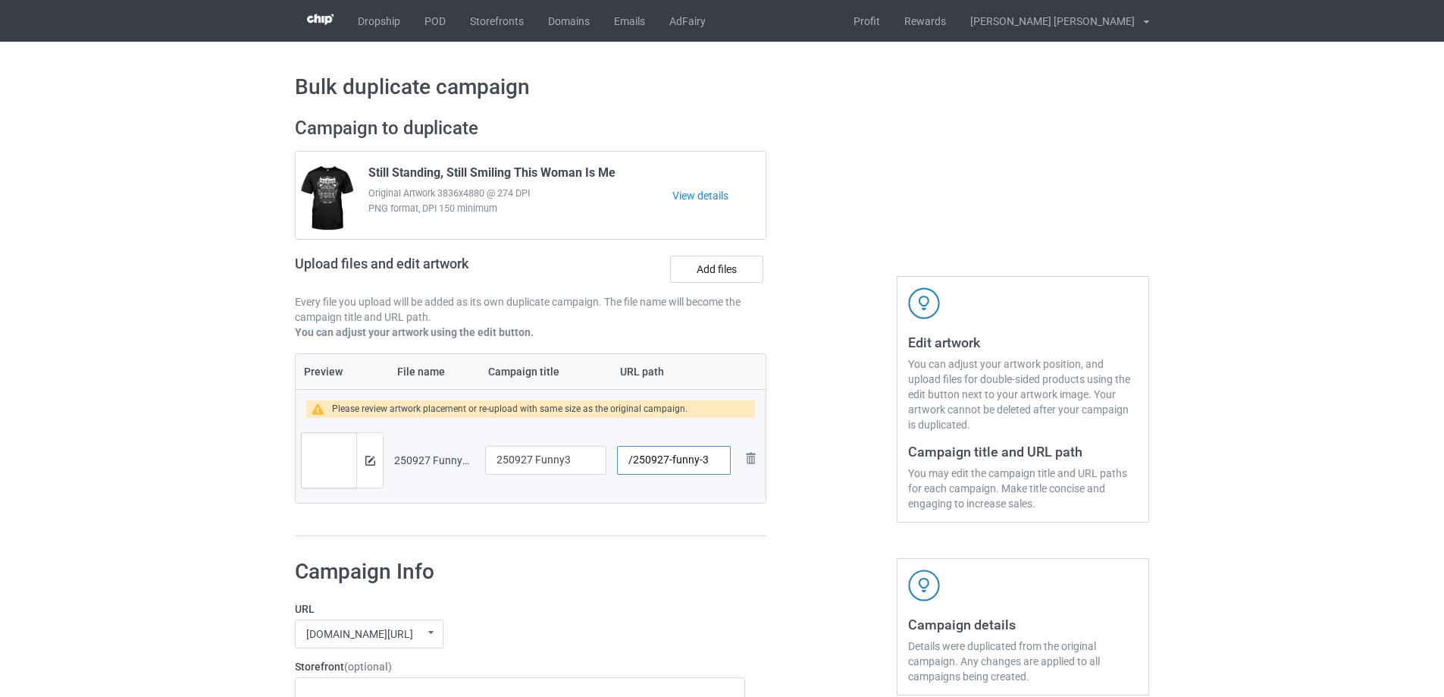
drag, startPoint x: 700, startPoint y: 462, endPoint x: 672, endPoint y: 462, distance: 28.1
click at [672, 462] on input "/250927-funny-3" at bounding box center [674, 460] width 114 height 29
type input "/250927-3"
drag, startPoint x: 576, startPoint y: 459, endPoint x: 458, endPoint y: 464, distance: 118.4
click at [458, 464] on tr "Preview and edit artwork 250927 Funny3.png 250927 Funny3 /250927-3 Remove file" at bounding box center [531, 460] width 470 height 85
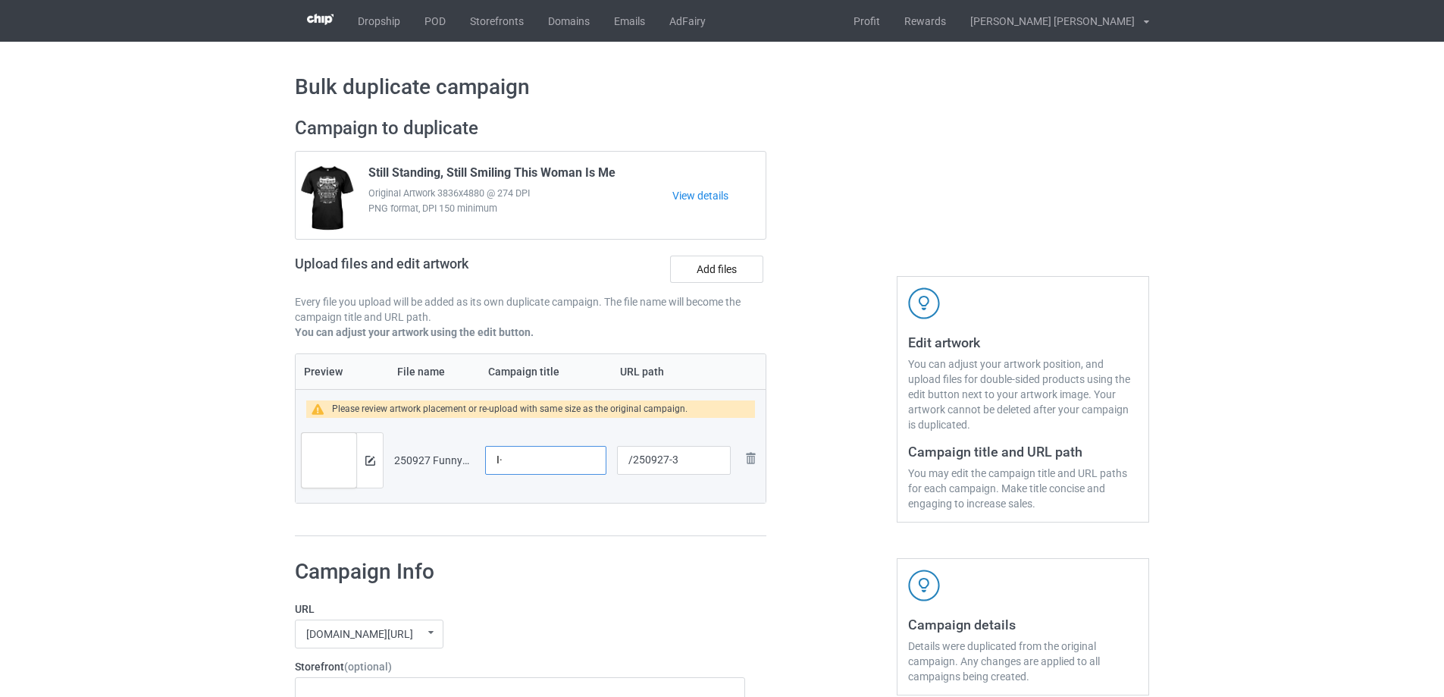
type input "I"
type input "Ì"
click at [592, 462] on input "If God can make a bug" at bounding box center [545, 460] width 121 height 29
click at [599, 462] on input "If God can make a bug" at bounding box center [545, 460] width 121 height 29
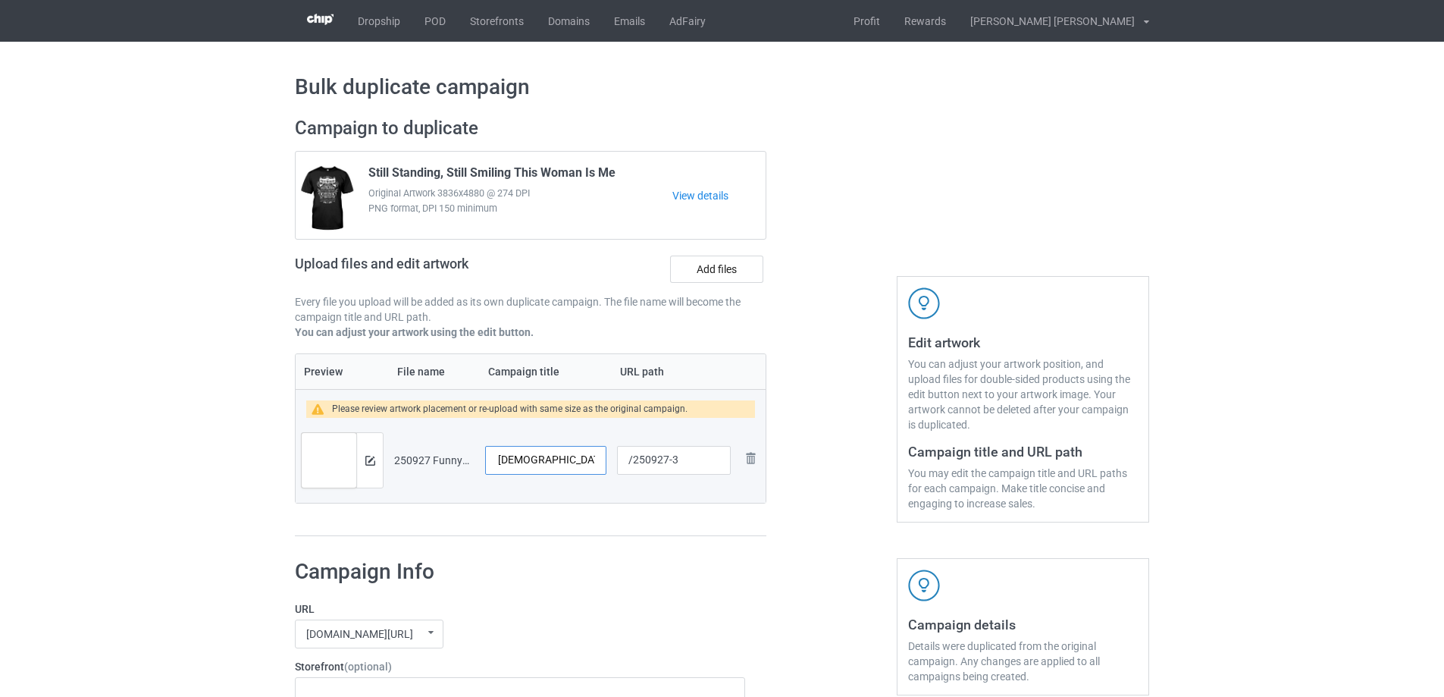
click at [596, 462] on input "If God can make a bug" at bounding box center [545, 460] width 121 height 29
click at [593, 465] on input "If God can make a bug's" at bounding box center [545, 460] width 121 height 29
click at [593, 462] on input "If God can make a bug's" at bounding box center [545, 460] width 121 height 29
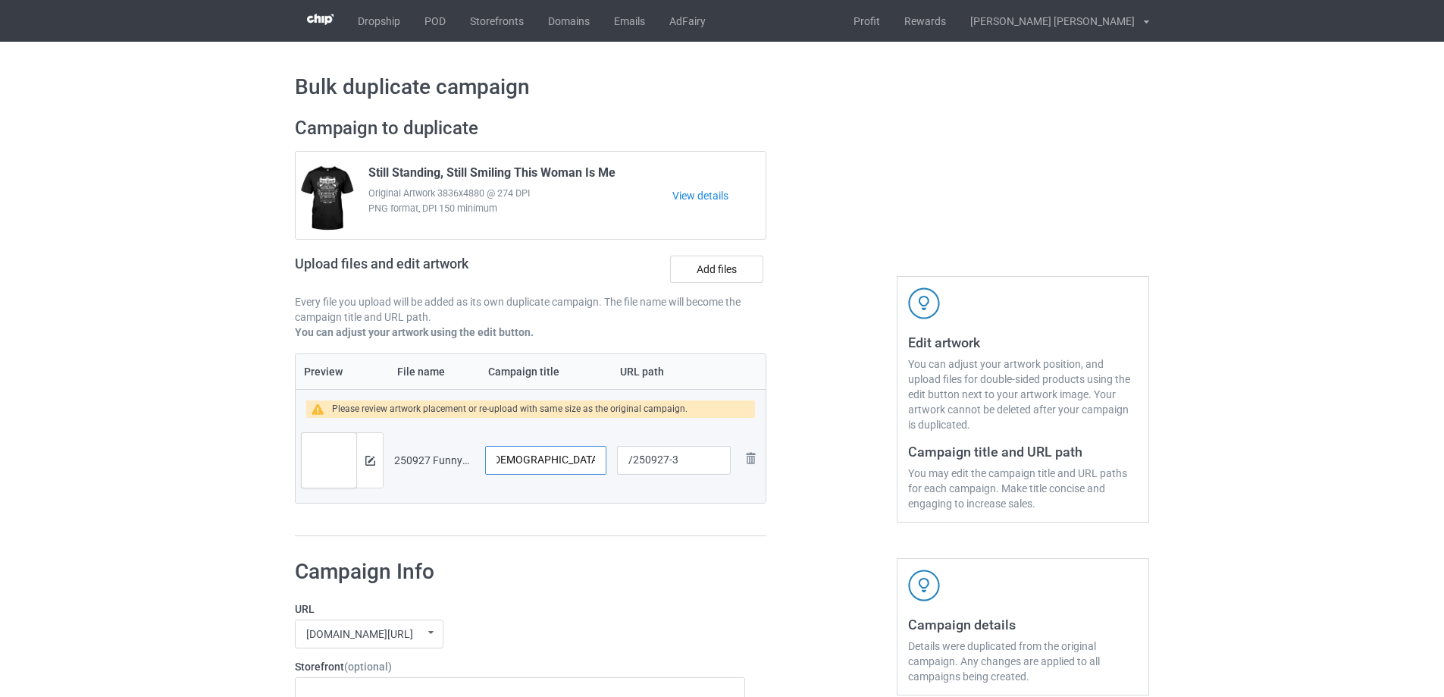
click at [600, 461] on input "If God can make a bug's" at bounding box center [545, 460] width 121 height 29
click at [596, 460] on input "If God can make a bug's" at bounding box center [545, 460] width 121 height 29
click at [594, 462] on input "If God can make a bug's but light" at bounding box center [545, 460] width 121 height 29
click at [592, 461] on input "If God can make a bug's but light" at bounding box center [545, 460] width 121 height 29
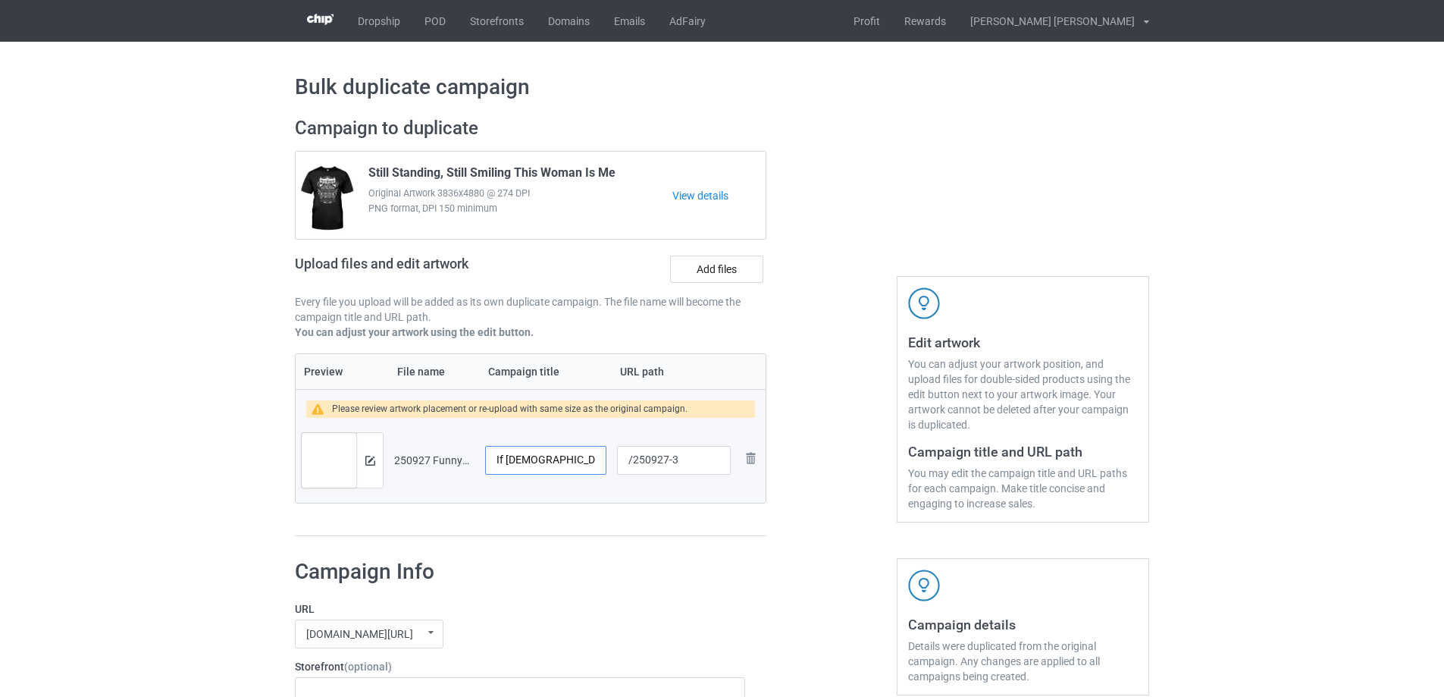
scroll to position [0, 56]
drag, startPoint x: 592, startPoint y: 461, endPoint x: 606, endPoint y: 461, distance: 13.6
click at [606, 461] on td "If God can make a bug's but light" at bounding box center [546, 460] width 132 height 85
click at [548, 461] on input "If God can make a bug's but light" at bounding box center [545, 460] width 121 height 29
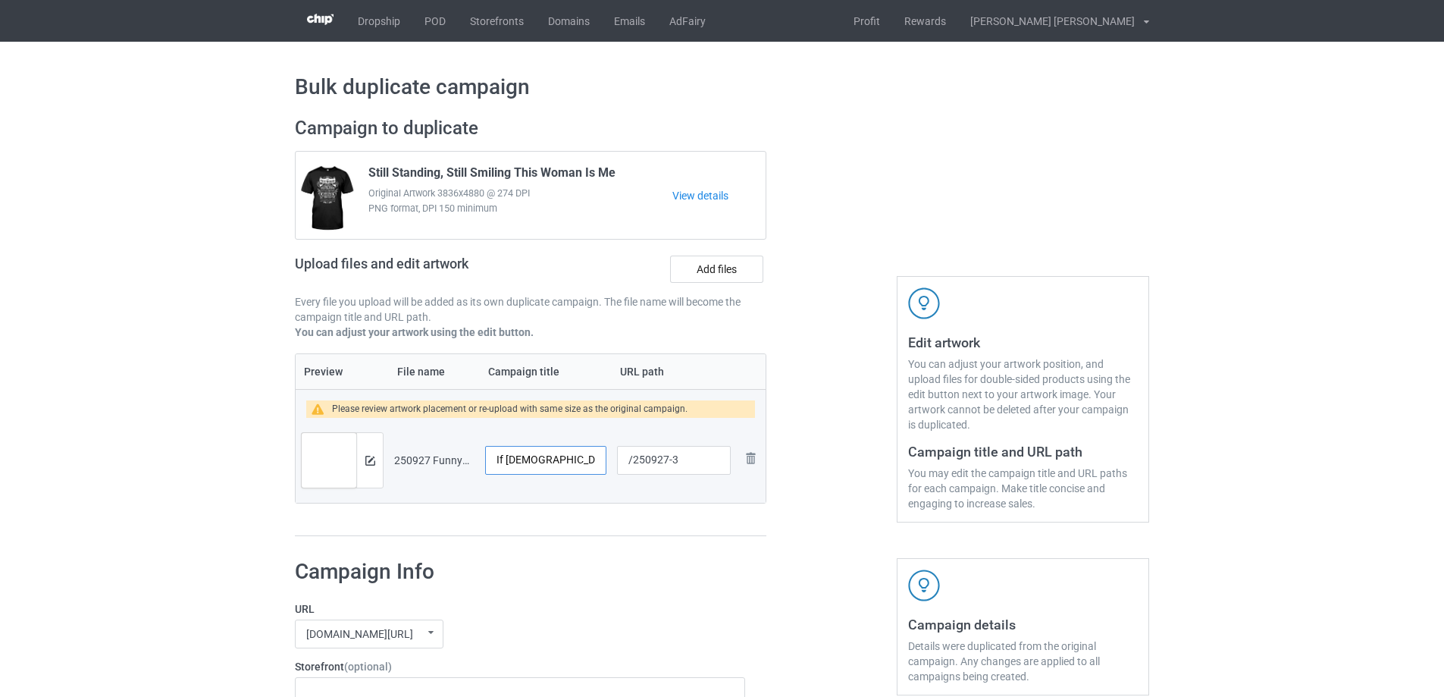
paste input "Faith and Fireflies"
type input "Faith and Fireflies"
click at [369, 462] on img at bounding box center [370, 461] width 10 height 10
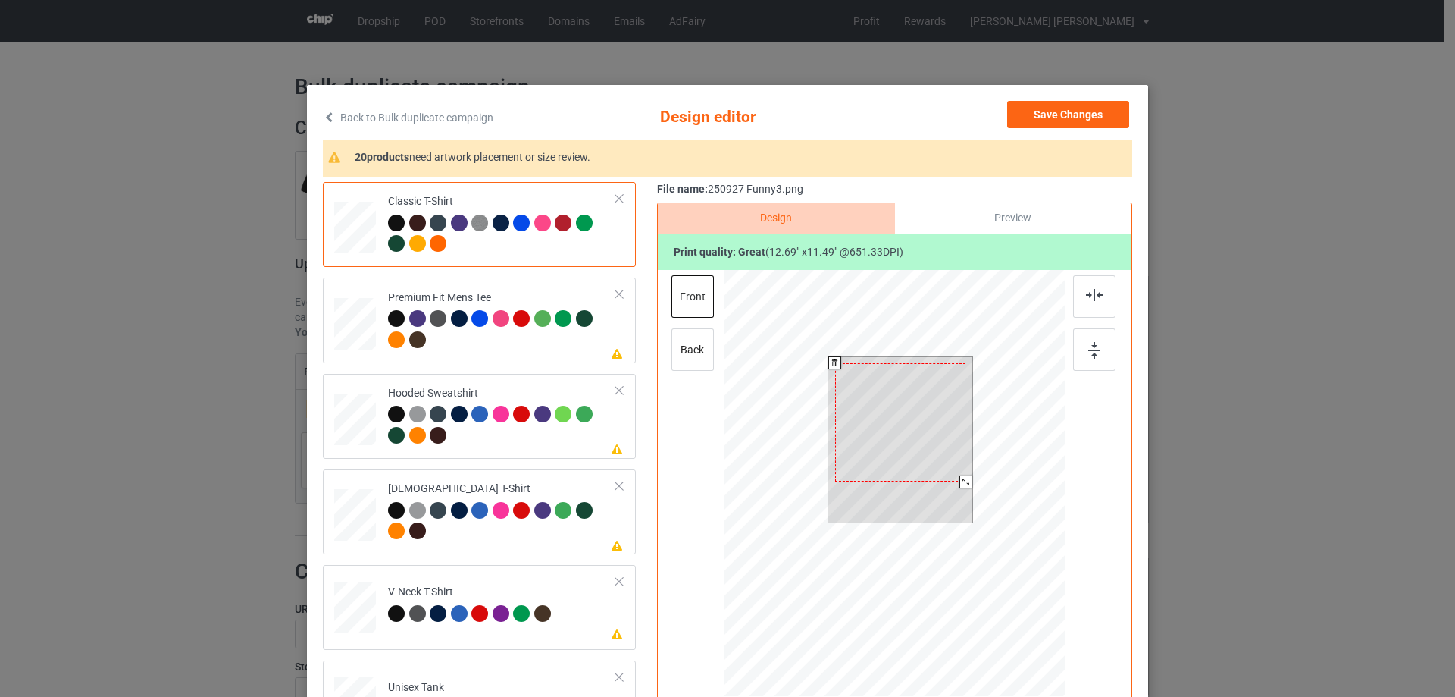
drag, startPoint x: 967, startPoint y: 487, endPoint x: 961, endPoint y: 479, distance: 10.3
click at [961, 479] on div at bounding box center [966, 481] width 13 height 13
click at [925, 453] on div at bounding box center [900, 419] width 131 height 118
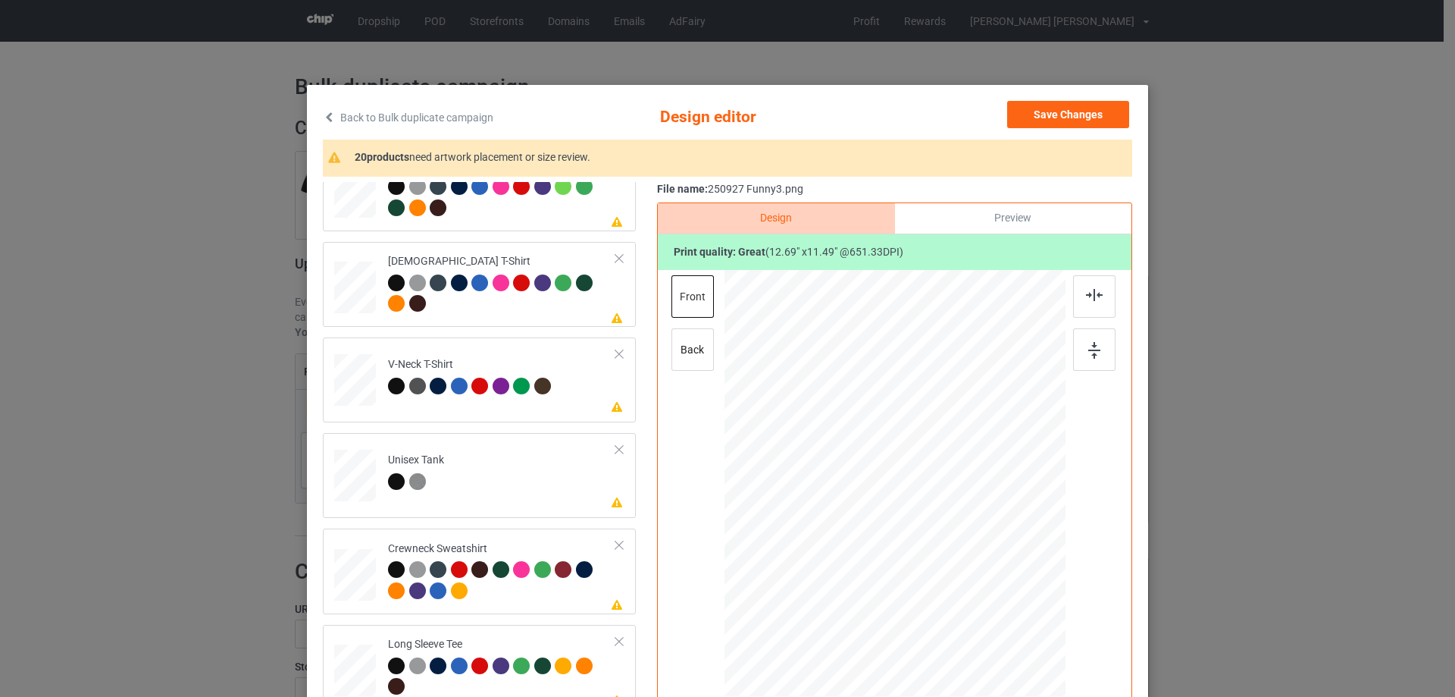
scroll to position [531, 0]
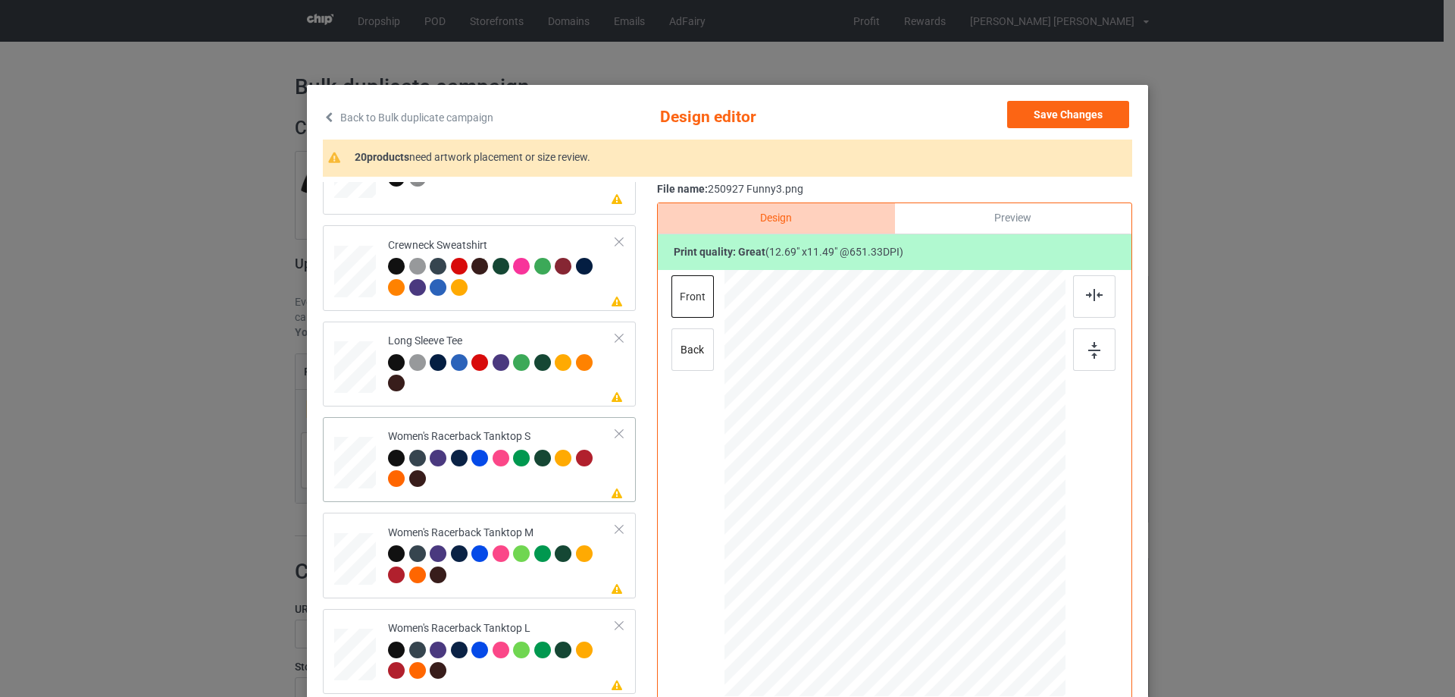
click at [360, 468] on div at bounding box center [355, 463] width 41 height 52
drag, startPoint x: 990, startPoint y: 576, endPoint x: 985, endPoint y: 562, distance: 15.3
click at [985, 562] on div at bounding box center [984, 564] width 13 height 13
drag, startPoint x: 910, startPoint y: 498, endPoint x: 911, endPoint y: 506, distance: 7.6
click at [911, 506] on div at bounding box center [896, 490] width 180 height 162
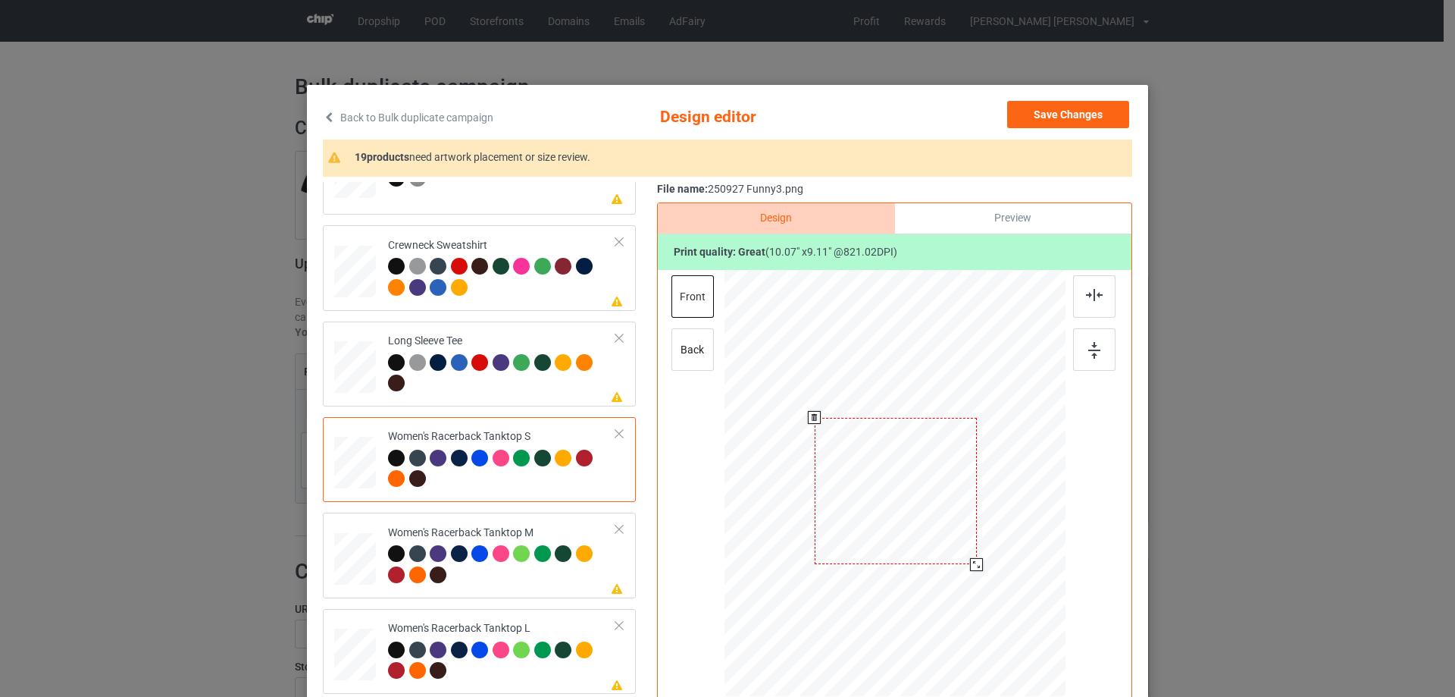
drag, startPoint x: 978, startPoint y: 575, endPoint x: 971, endPoint y: 565, distance: 12.0
click at [971, 565] on div at bounding box center [976, 564] width 13 height 13
drag, startPoint x: 938, startPoint y: 535, endPoint x: 938, endPoint y: 525, distance: 9.9
click at [938, 525] on div at bounding box center [896, 481] width 162 height 146
click at [1094, 300] on img at bounding box center [1094, 295] width 17 height 12
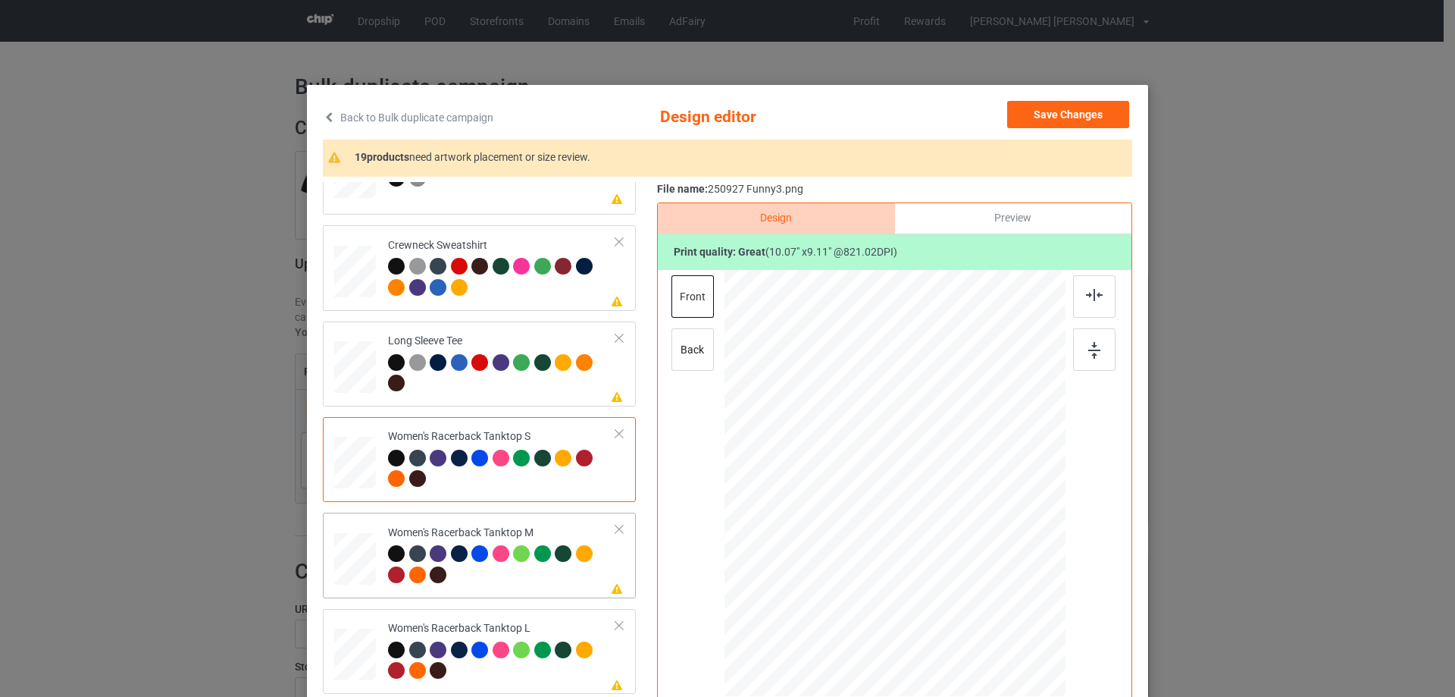
scroll to position [606, 0]
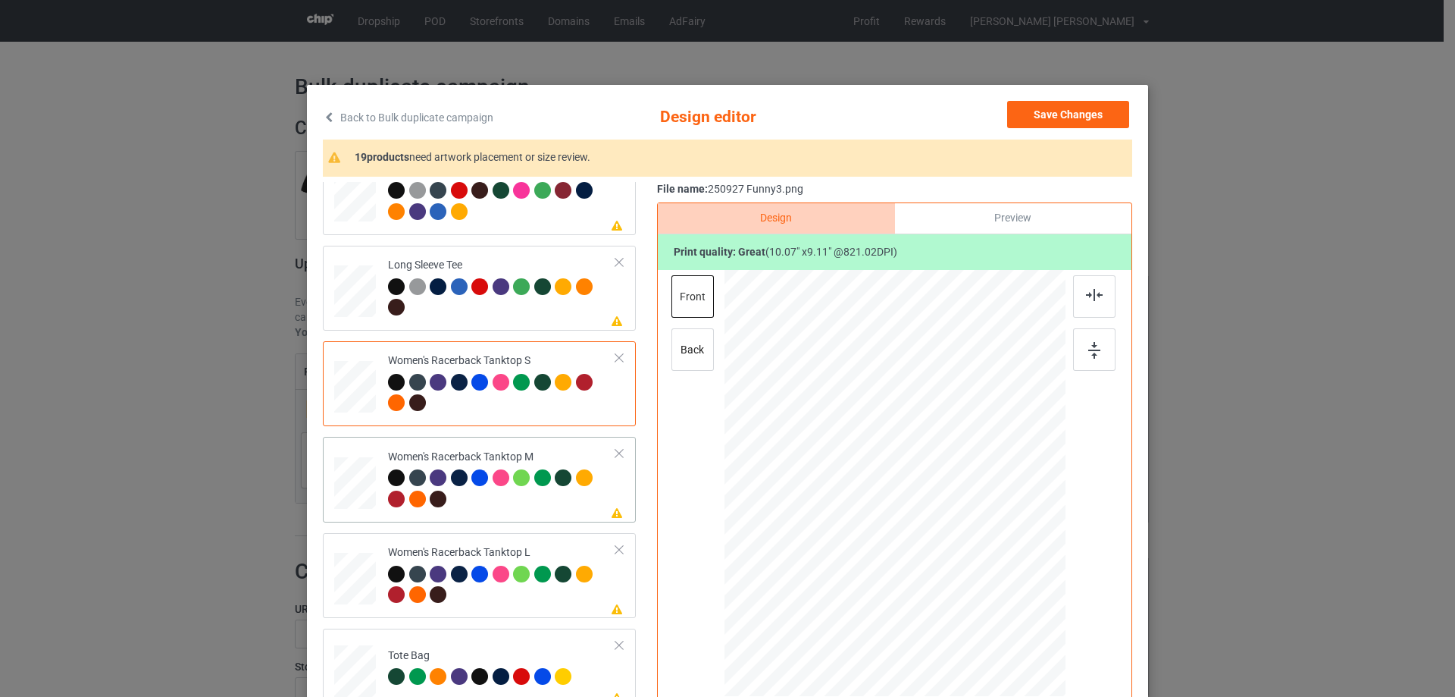
click at [362, 489] on div at bounding box center [355, 483] width 42 height 52
drag, startPoint x: 991, startPoint y: 576, endPoint x: 981, endPoint y: 550, distance: 27.9
click at [981, 550] on div at bounding box center [895, 483] width 341 height 427
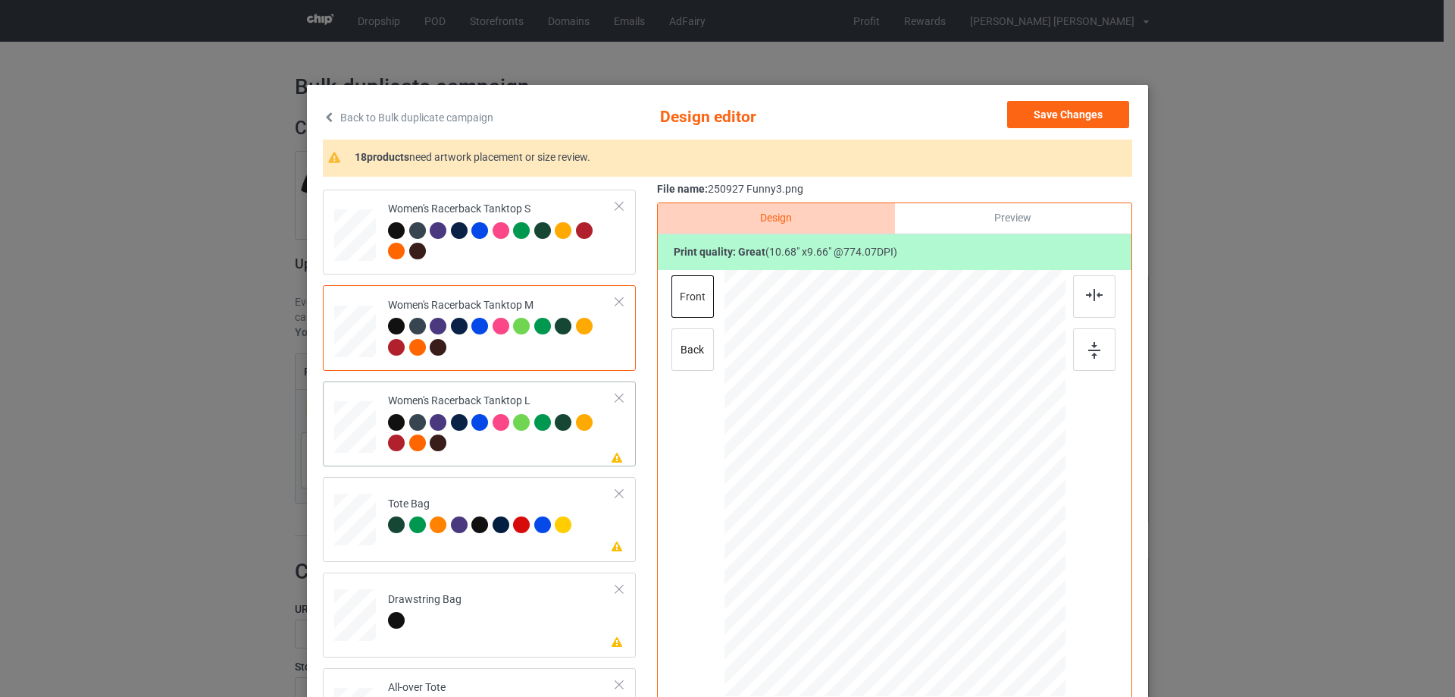
drag, startPoint x: 354, startPoint y: 424, endPoint x: 490, endPoint y: 435, distance: 136.1
click at [355, 424] on div at bounding box center [355, 427] width 42 height 50
drag, startPoint x: 990, startPoint y: 579, endPoint x: 975, endPoint y: 549, distance: 33.2
click at [975, 549] on div at bounding box center [974, 555] width 13 height 13
click at [887, 518] on div at bounding box center [895, 484] width 159 height 144
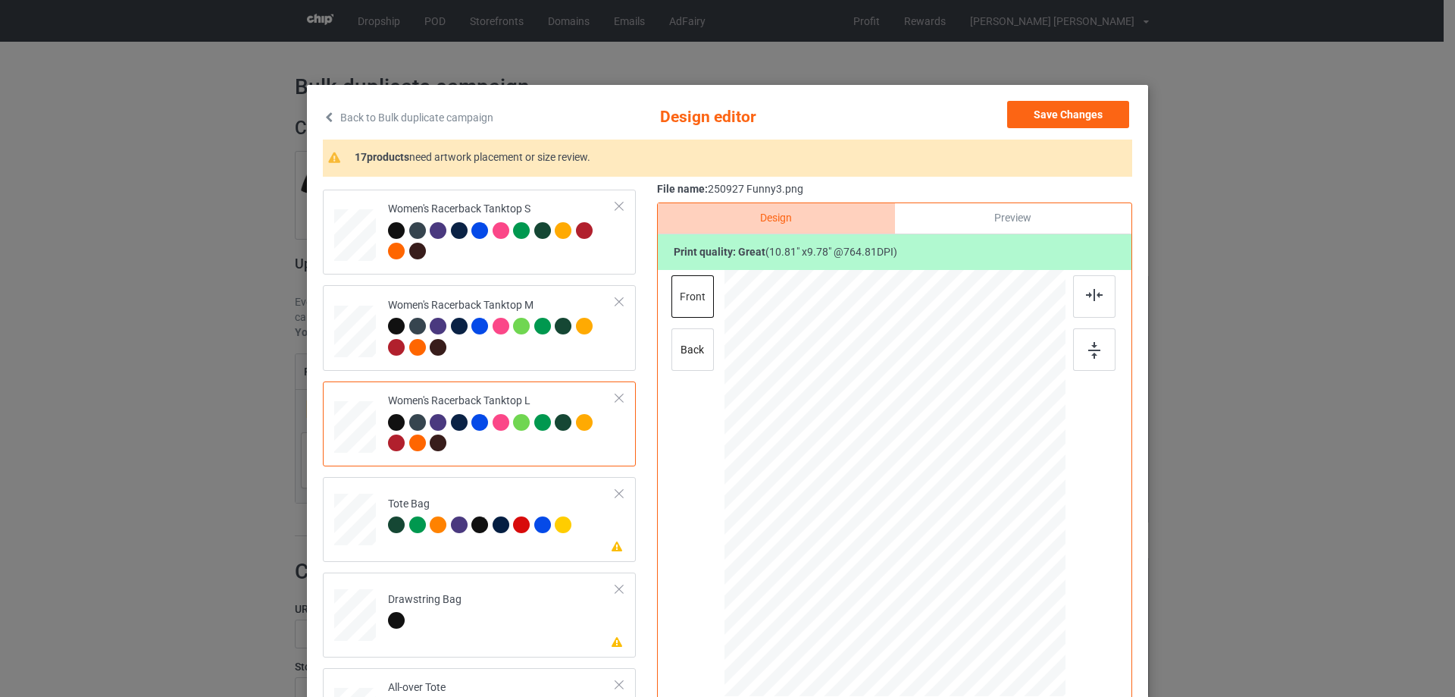
scroll to position [985, 0]
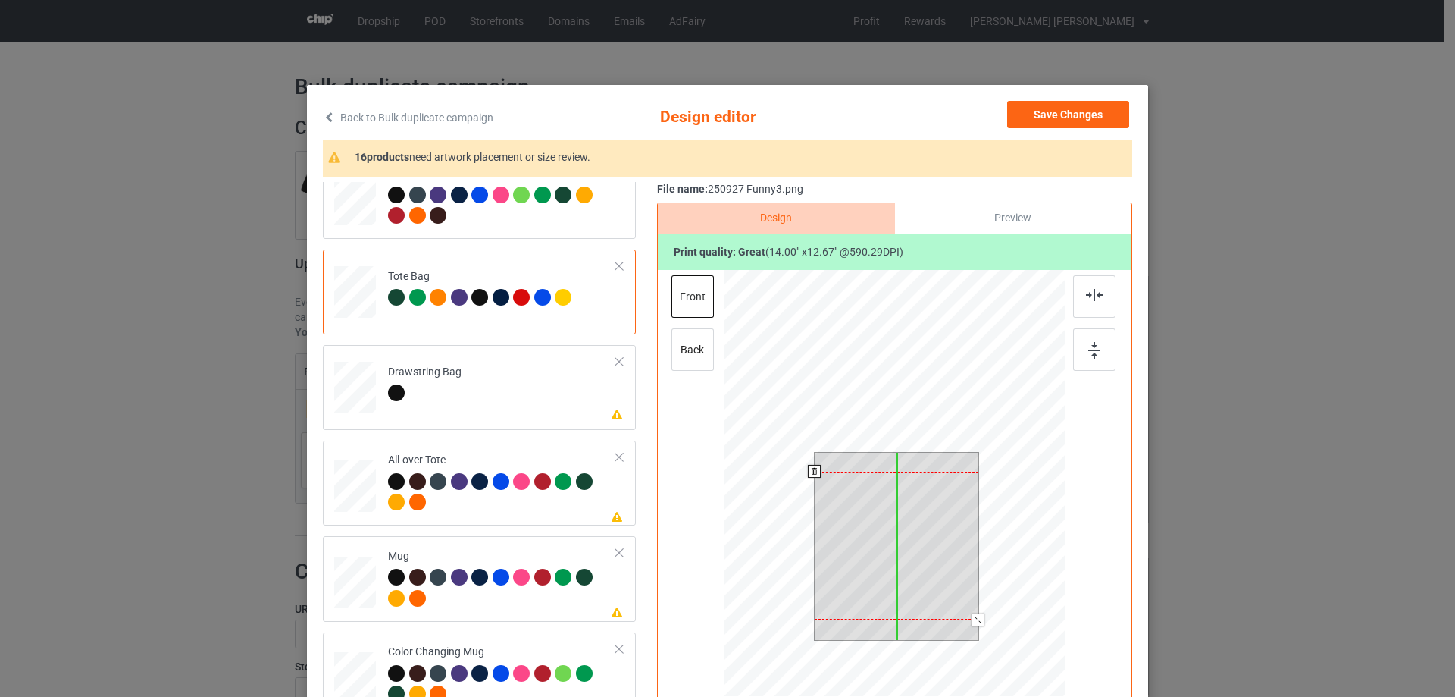
drag, startPoint x: 916, startPoint y: 517, endPoint x: 917, endPoint y: 536, distance: 19.0
click at [917, 536] on div at bounding box center [897, 545] width 164 height 149
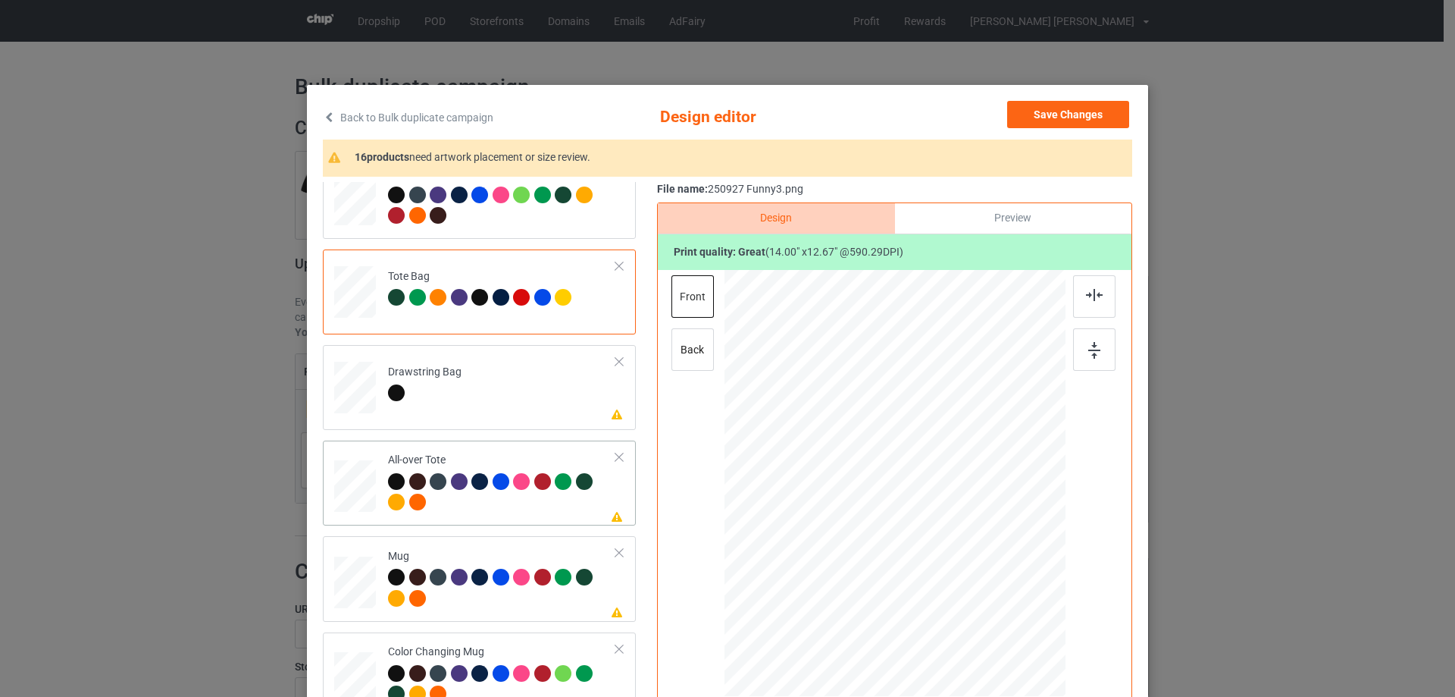
click at [349, 478] on div at bounding box center [355, 486] width 42 height 42
drag, startPoint x: 995, startPoint y: 578, endPoint x: 1015, endPoint y: 609, distance: 36.2
click at [1015, 609] on div at bounding box center [895, 482] width 341 height 341
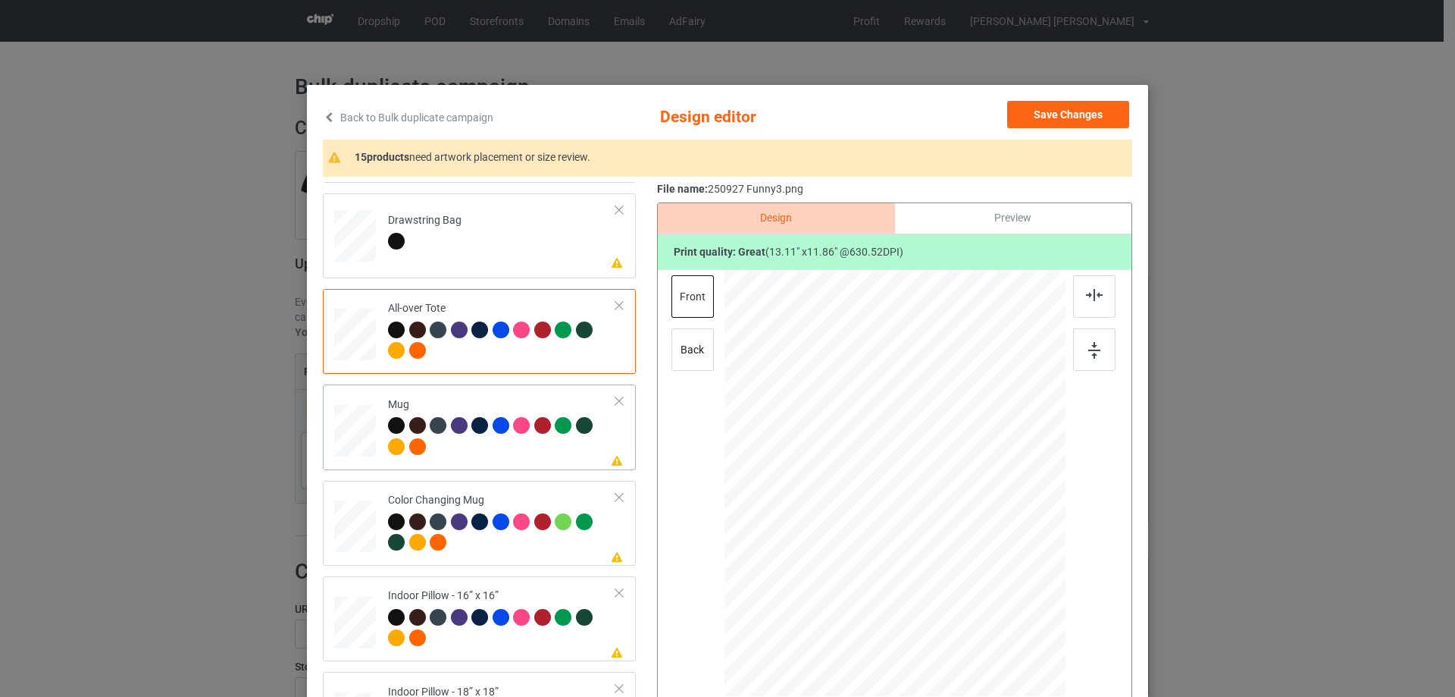
click at [351, 427] on div at bounding box center [355, 430] width 42 height 17
drag, startPoint x: 991, startPoint y: 579, endPoint x: 954, endPoint y: 526, distance: 64.8
click at [954, 526] on div at bounding box center [895, 483] width 341 height 142
drag, startPoint x: 891, startPoint y: 497, endPoint x: 985, endPoint y: 495, distance: 93.3
click at [985, 495] on div at bounding box center [988, 480] width 114 height 102
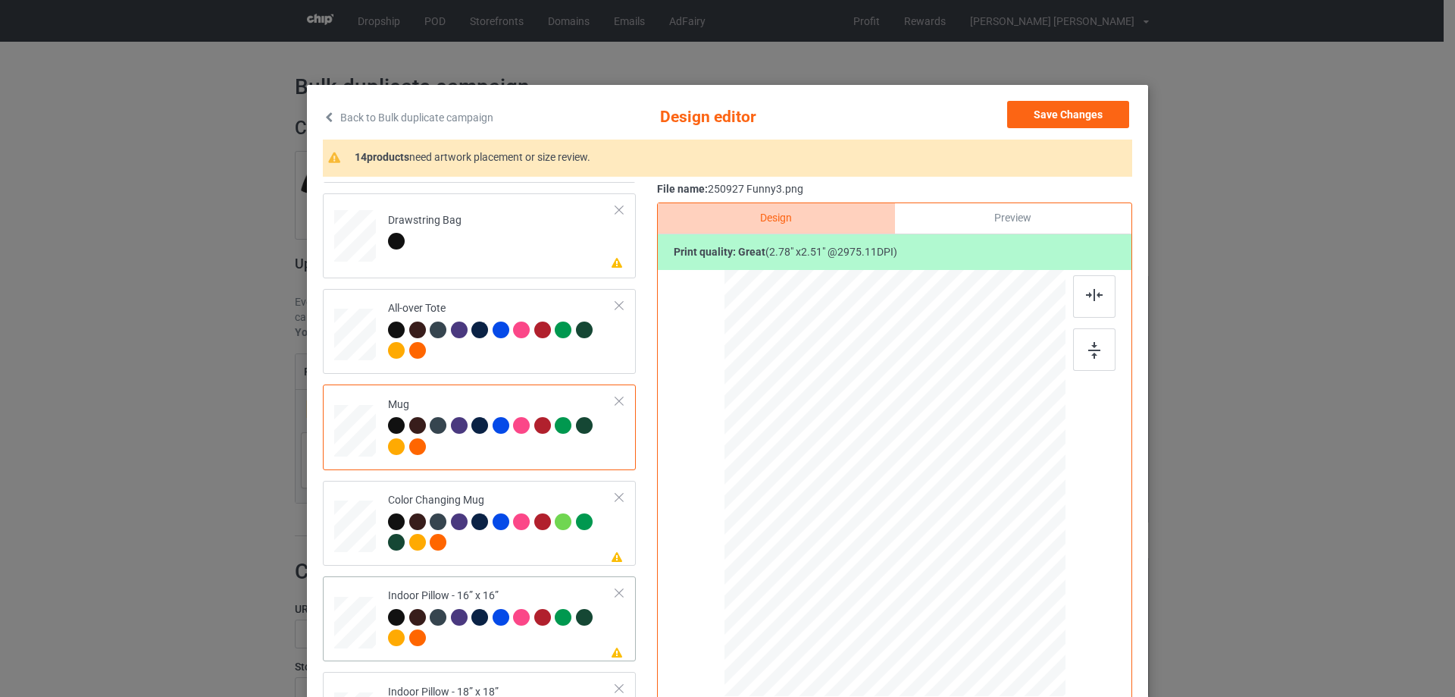
scroll to position [1364, 0]
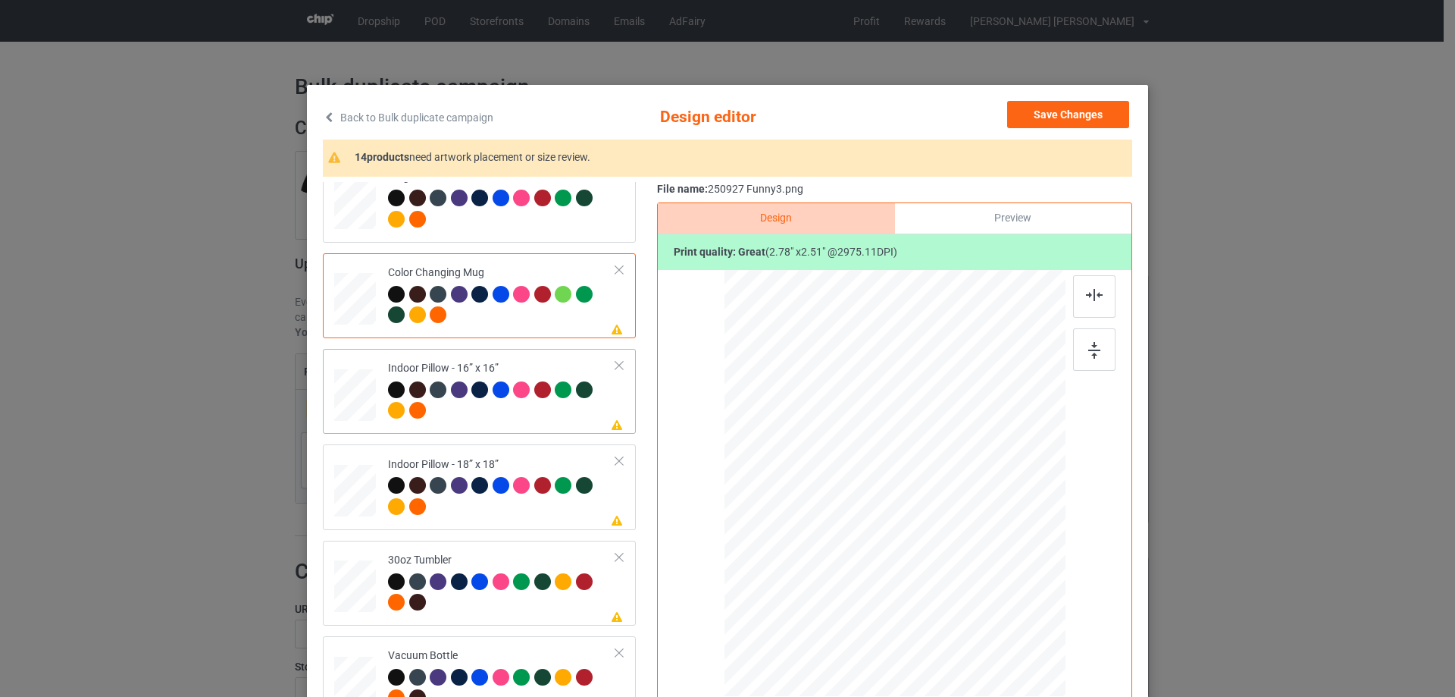
click at [365, 393] on div at bounding box center [355, 395] width 42 height 42
drag, startPoint x: 993, startPoint y: 576, endPoint x: 1010, endPoint y: 595, distance: 25.7
click at [1010, 595] on div at bounding box center [1016, 593] width 13 height 13
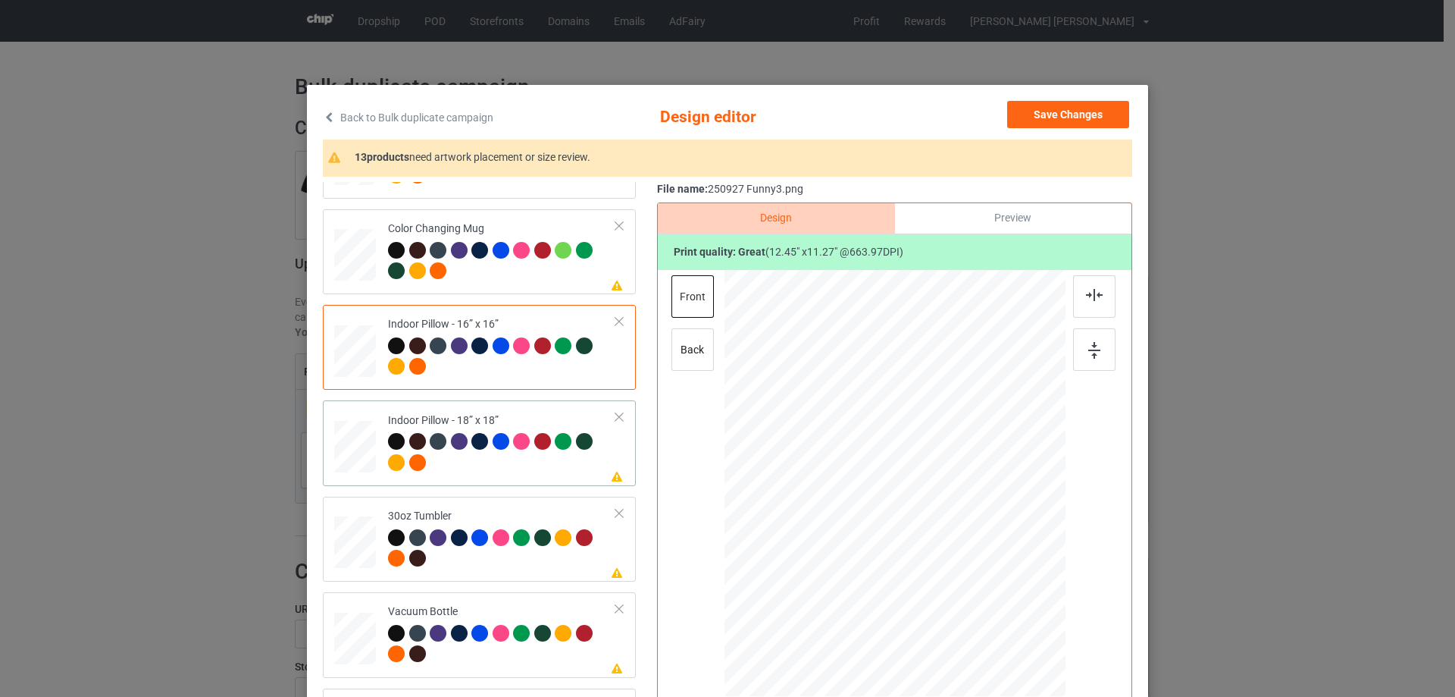
click at [368, 434] on div at bounding box center [355, 447] width 42 height 42
drag, startPoint x: 988, startPoint y: 576, endPoint x: 1007, endPoint y: 600, distance: 29.7
click at [1007, 600] on div at bounding box center [895, 483] width 340 height 340
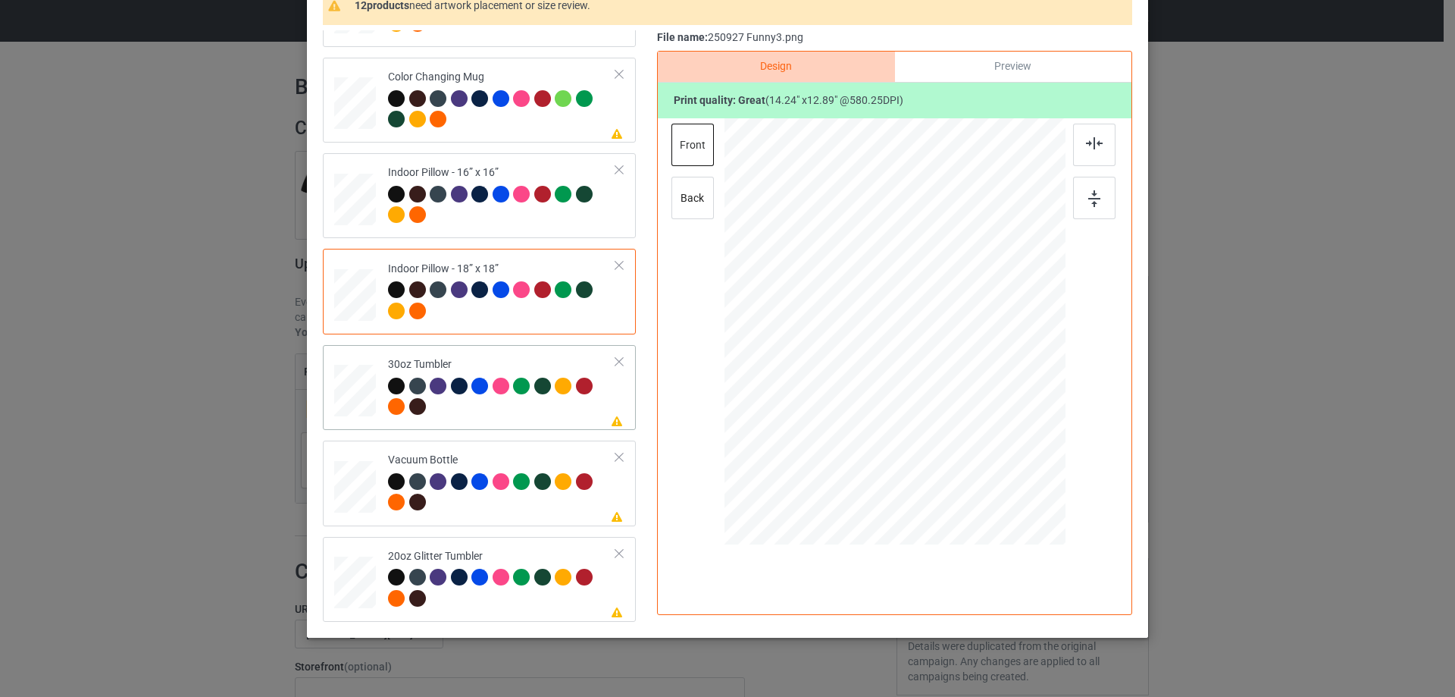
click at [355, 391] on div at bounding box center [355, 391] width 40 height 23
drag, startPoint x: 989, startPoint y: 422, endPoint x: 939, endPoint y: 384, distance: 62.8
click at [941, 384] on div at bounding box center [947, 380] width 13 height 13
drag, startPoint x: 918, startPoint y: 353, endPoint x: 838, endPoint y: 345, distance: 80.0
click at [838, 345] on div at bounding box center [815, 323] width 106 height 96
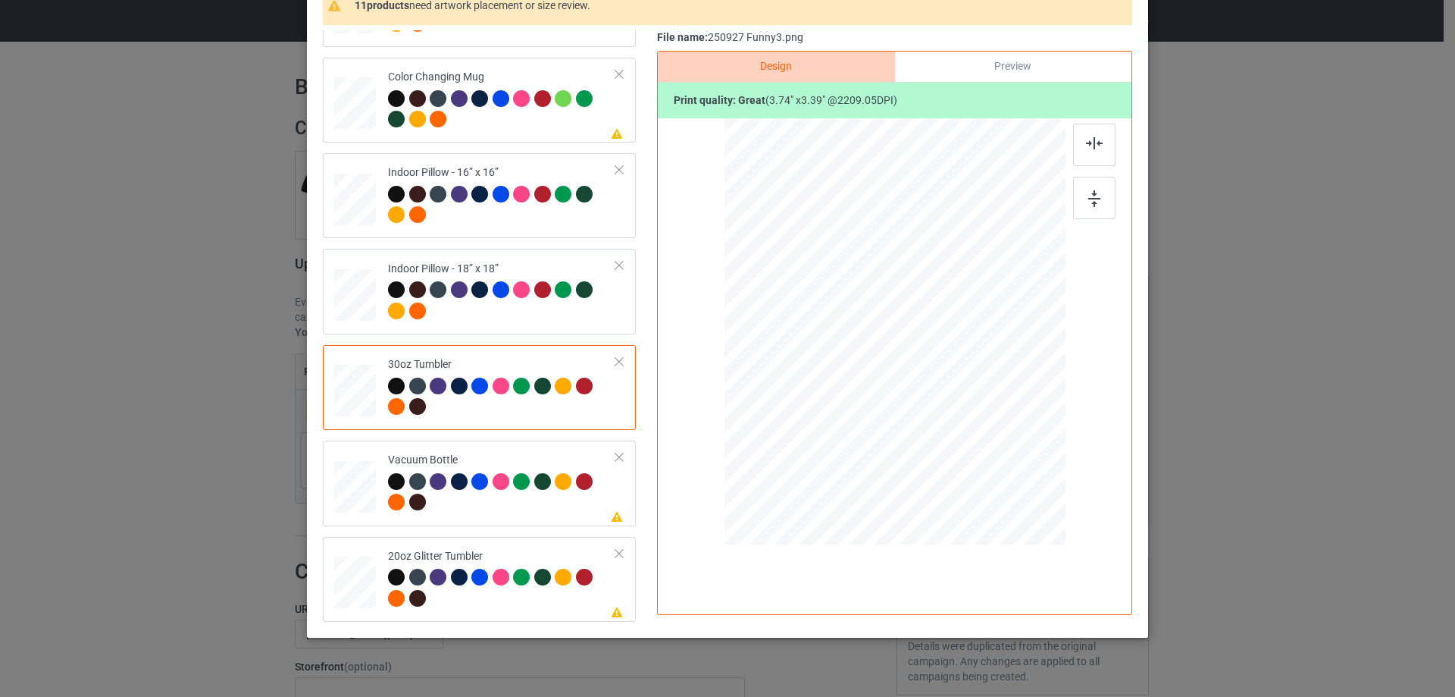
scroll to position [178, 0]
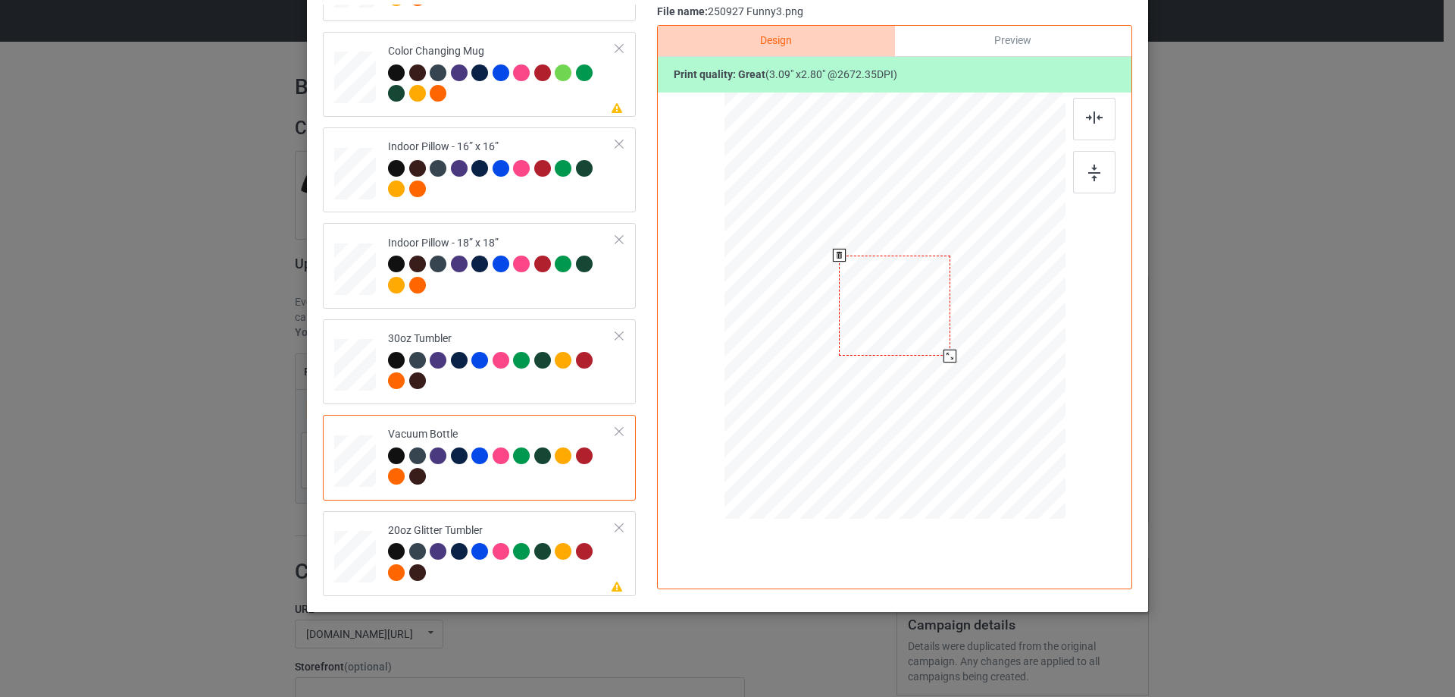
drag, startPoint x: 985, startPoint y: 396, endPoint x: 948, endPoint y: 352, distance: 58.1
click at [948, 352] on div at bounding box center [950, 355] width 13 height 13
drag, startPoint x: 922, startPoint y: 337, endPoint x: 841, endPoint y: 330, distance: 80.6
click at [841, 330] on div at bounding box center [814, 299] width 111 height 100
drag, startPoint x: 357, startPoint y: 555, endPoint x: 389, endPoint y: 557, distance: 31.9
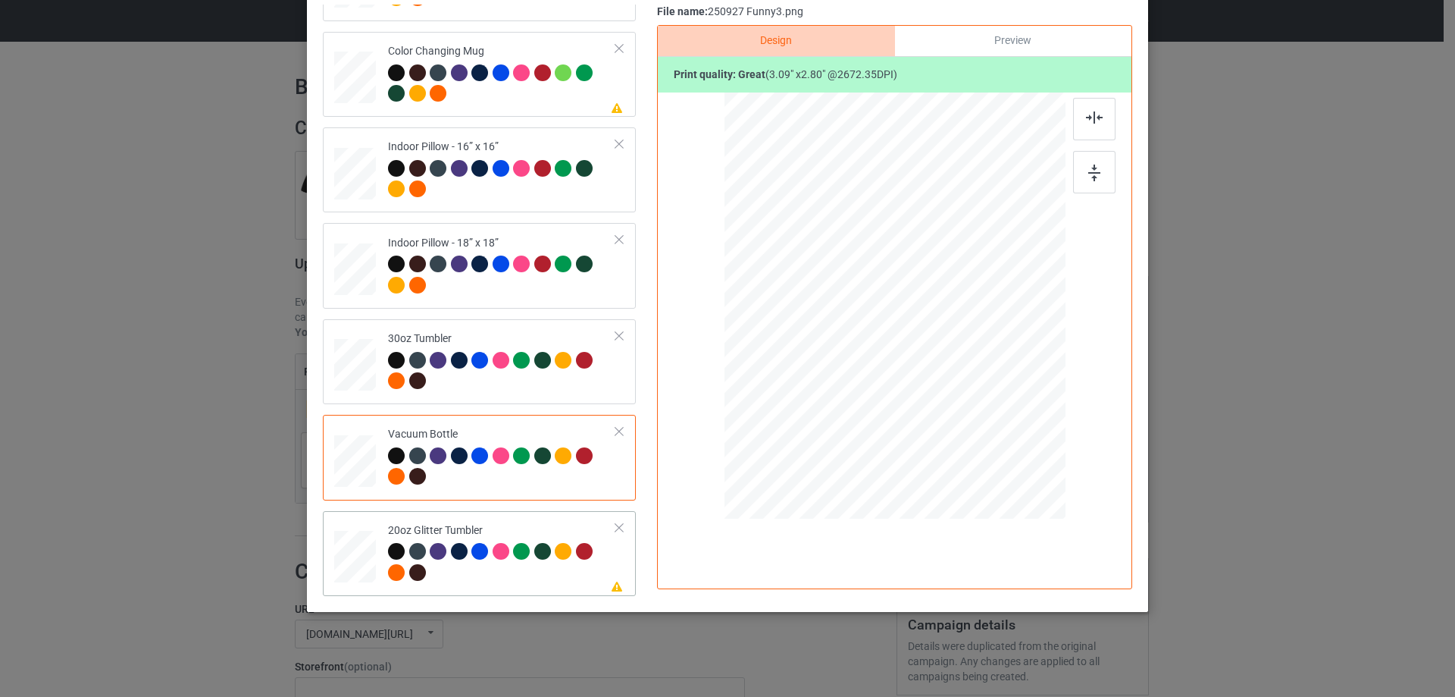
click at [357, 556] on div at bounding box center [355, 556] width 39 height 33
drag, startPoint x: 986, startPoint y: 393, endPoint x: 940, endPoint y: 358, distance: 57.9
click at [942, 358] on div at bounding box center [948, 354] width 13 height 13
drag, startPoint x: 835, startPoint y: 302, endPoint x: 844, endPoint y: 296, distance: 9.9
click at [844, 296] on div at bounding box center [817, 260] width 108 height 98
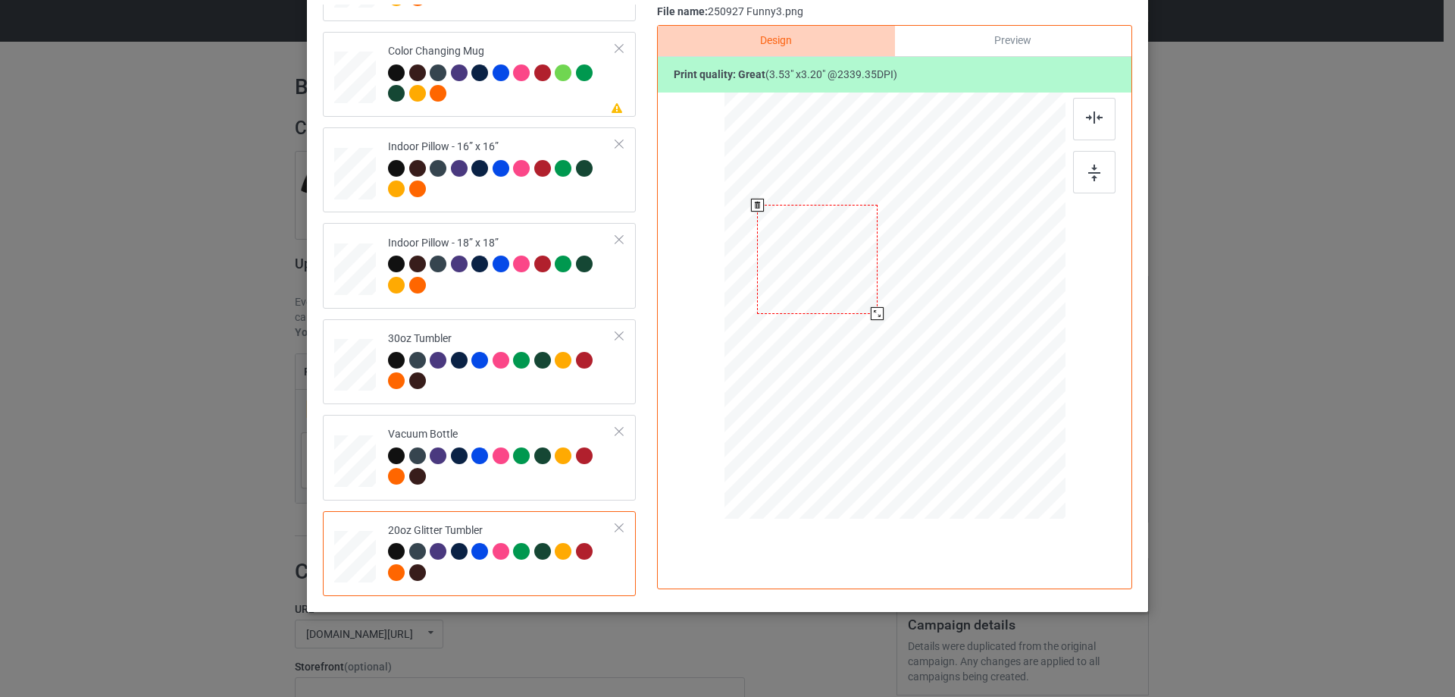
drag, startPoint x: 869, startPoint y: 308, endPoint x: 872, endPoint y: 317, distance: 9.6
click at [872, 317] on div at bounding box center [877, 313] width 13 height 13
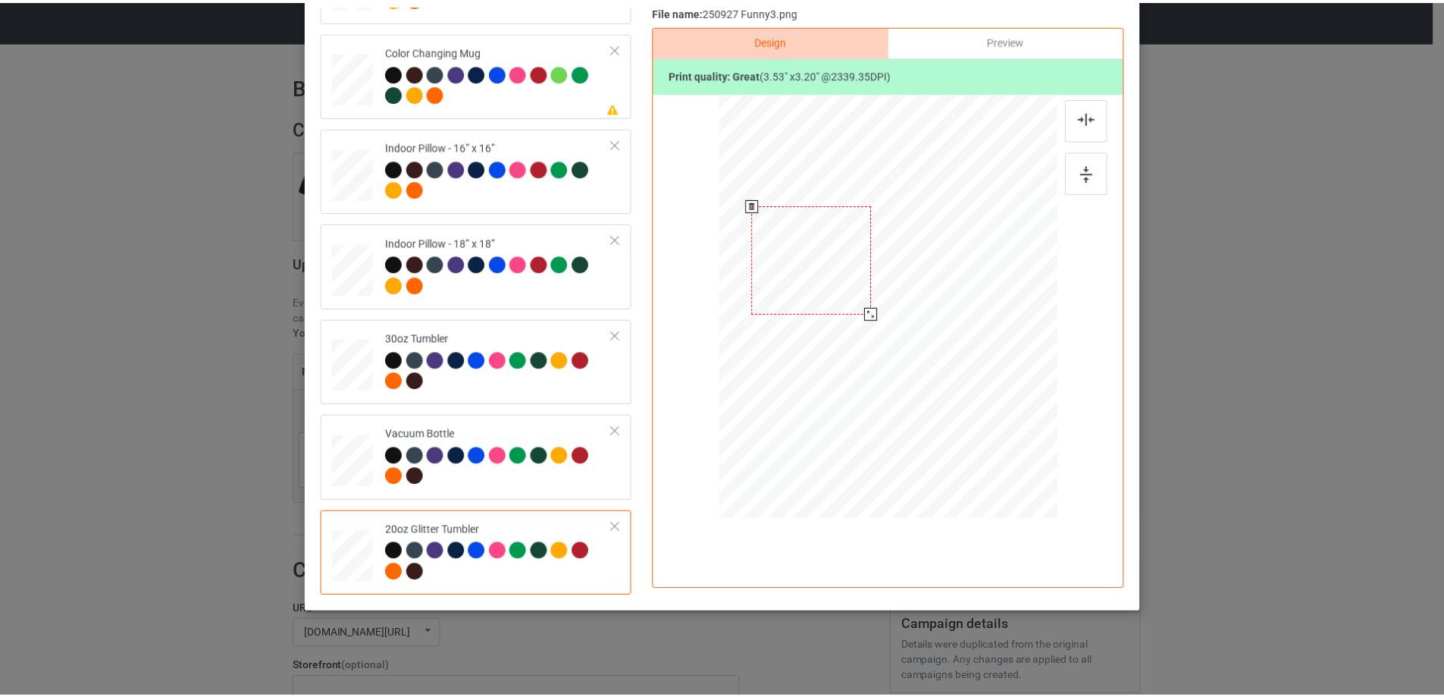
scroll to position [27, 0]
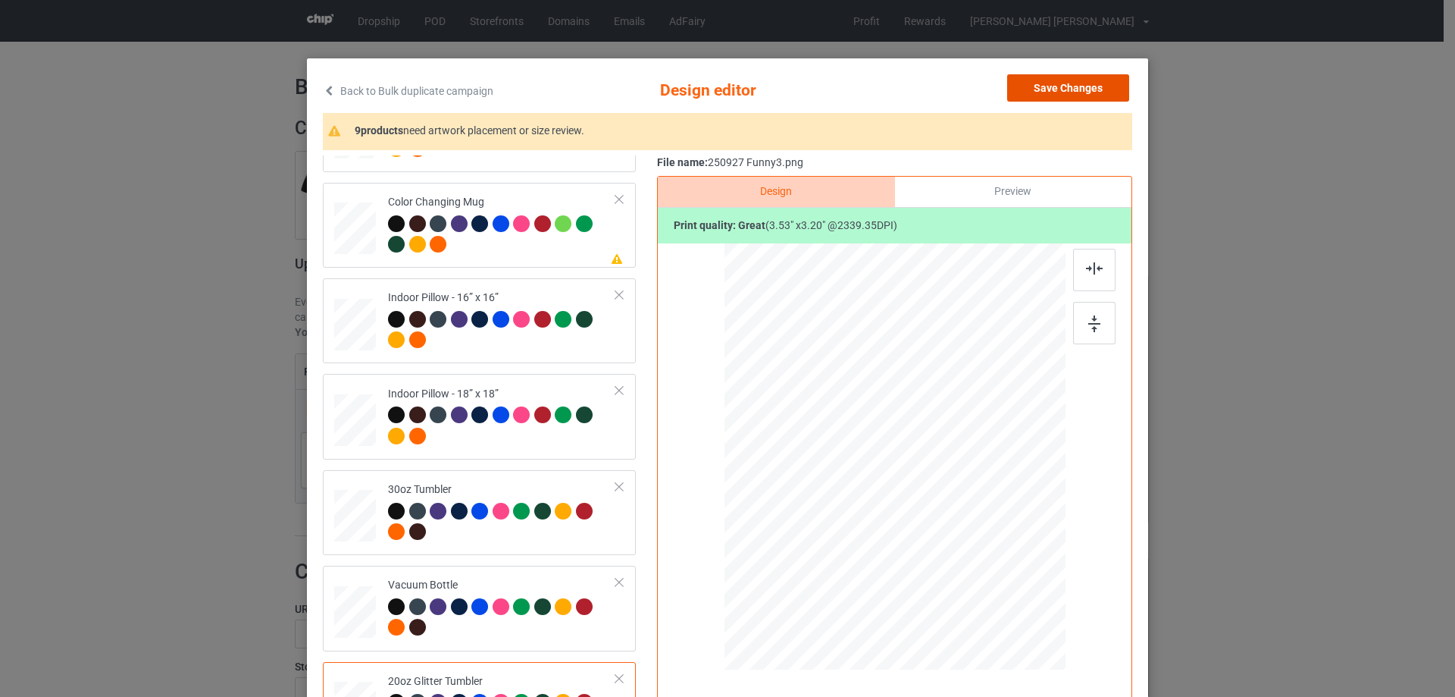
click at [1088, 82] on button "Save Changes" at bounding box center [1068, 87] width 122 height 27
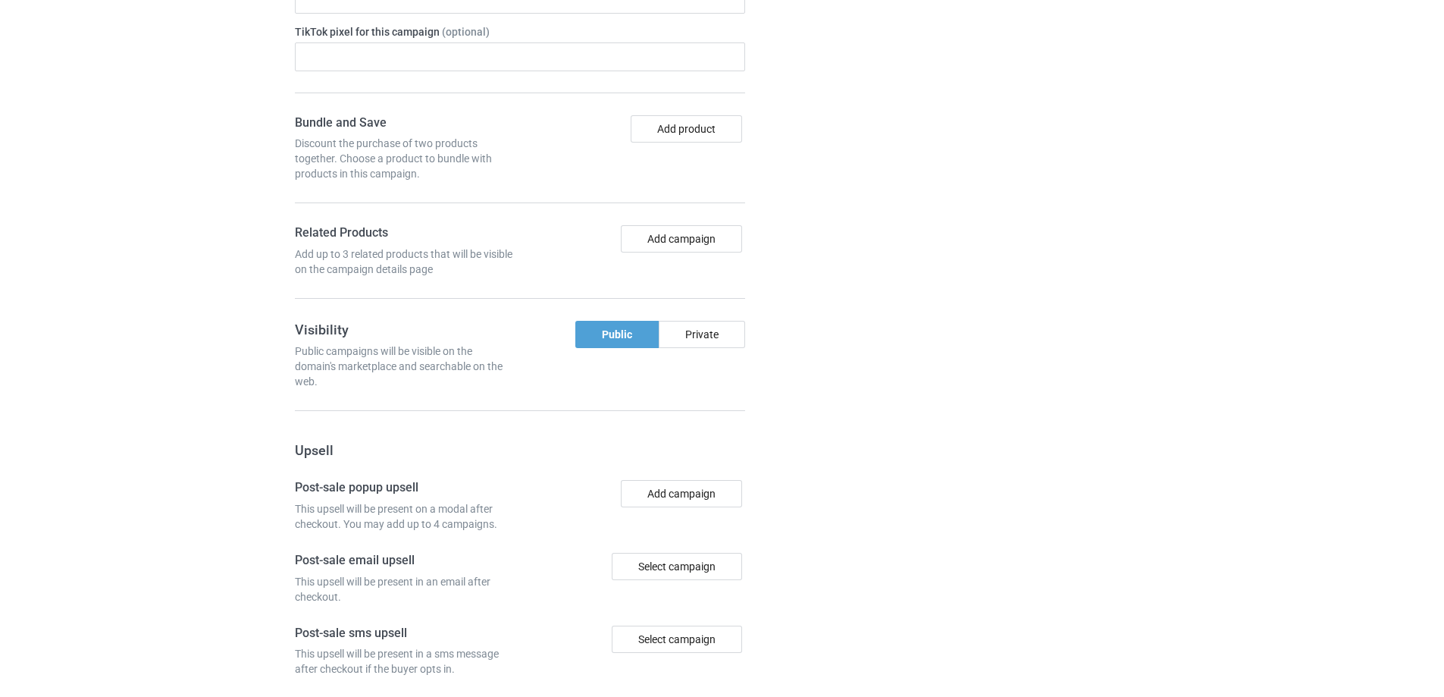
scroll to position [1263, 0]
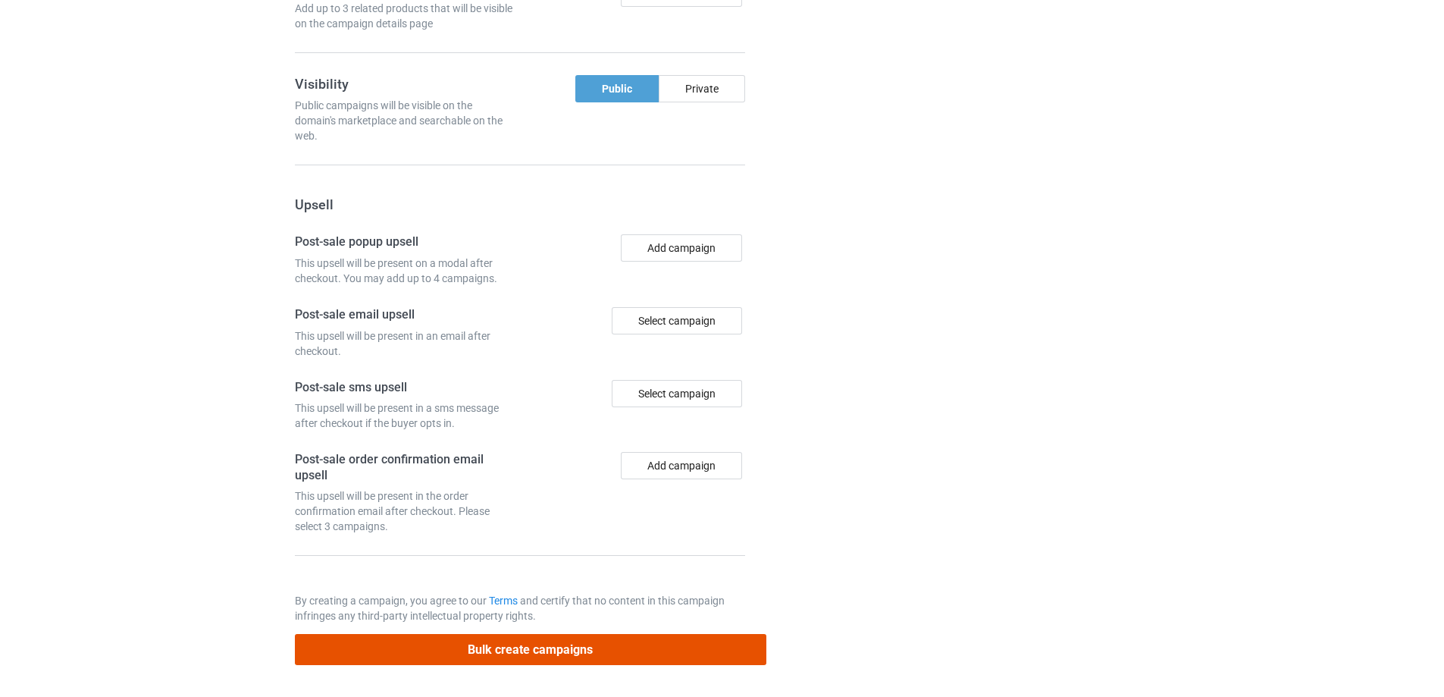
click at [590, 653] on button "Bulk create campaigns" at bounding box center [530, 649] width 471 height 31
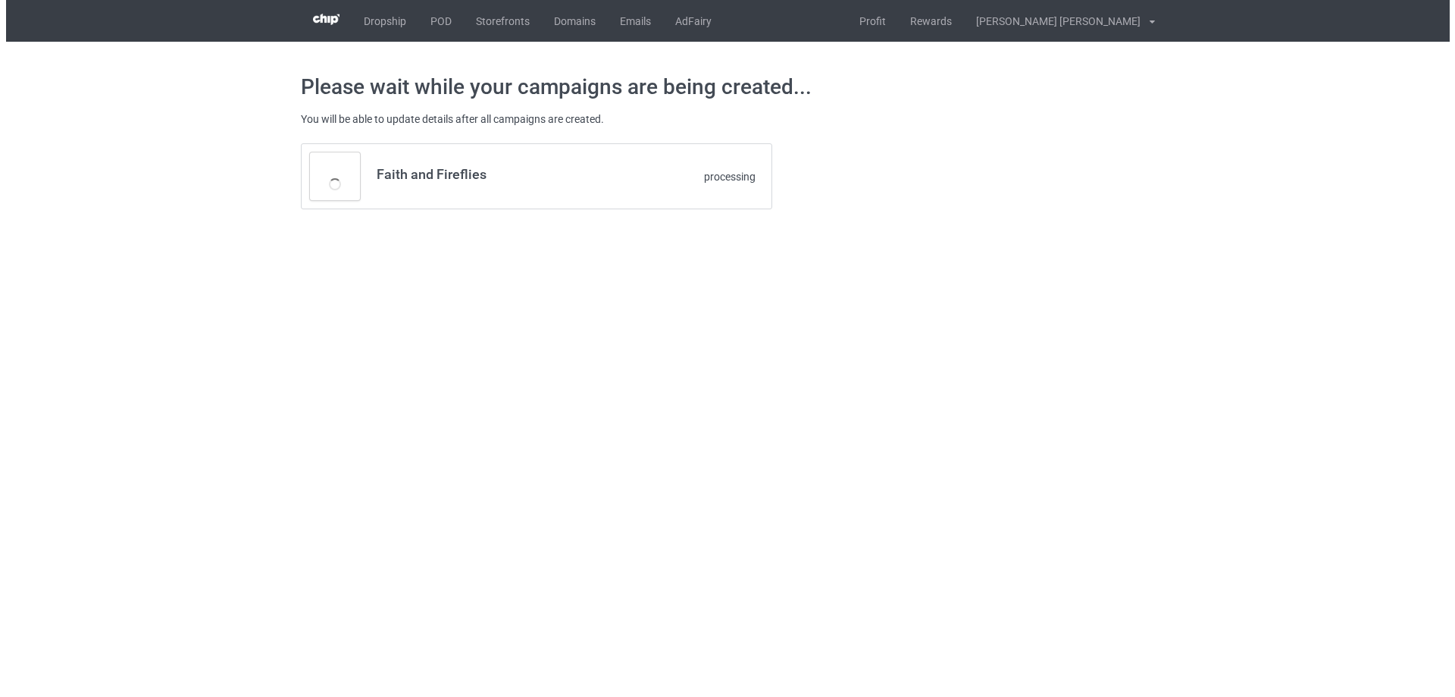
scroll to position [0, 0]
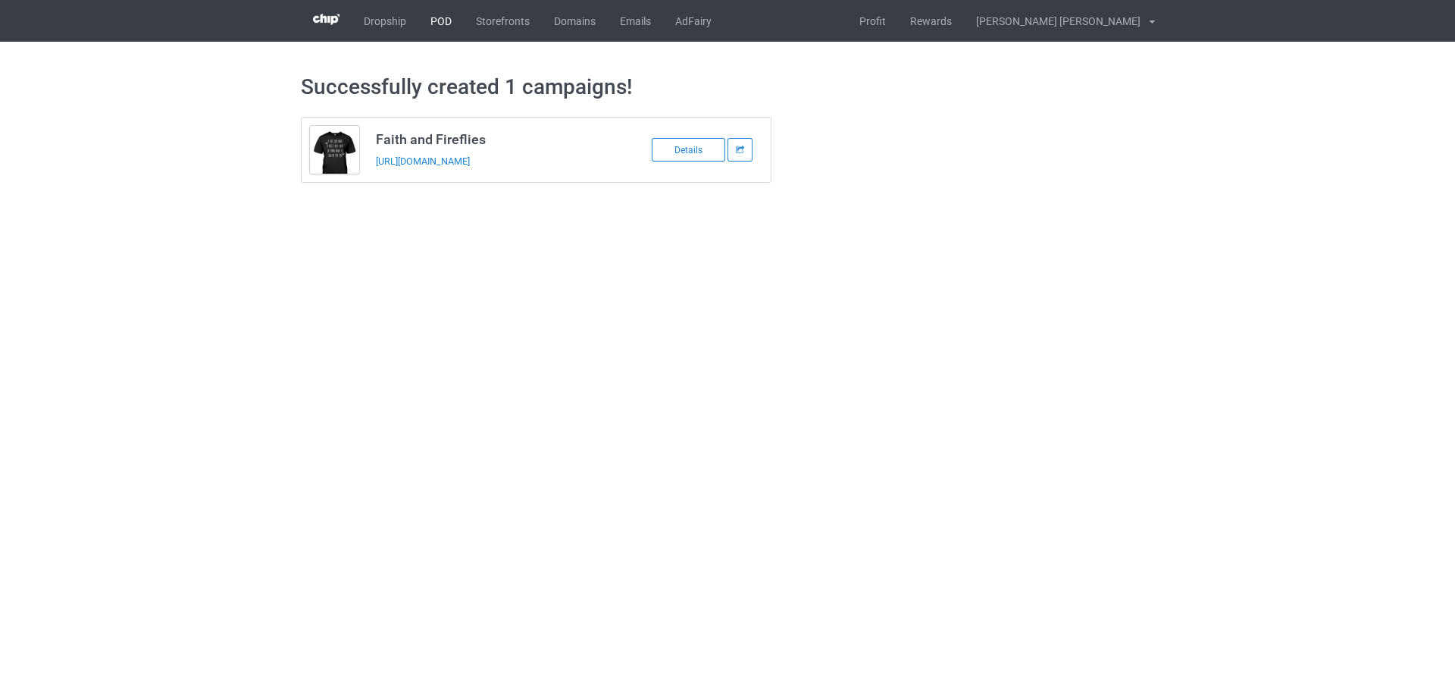
click at [435, 19] on link "POD" at bounding box center [440, 21] width 45 height 42
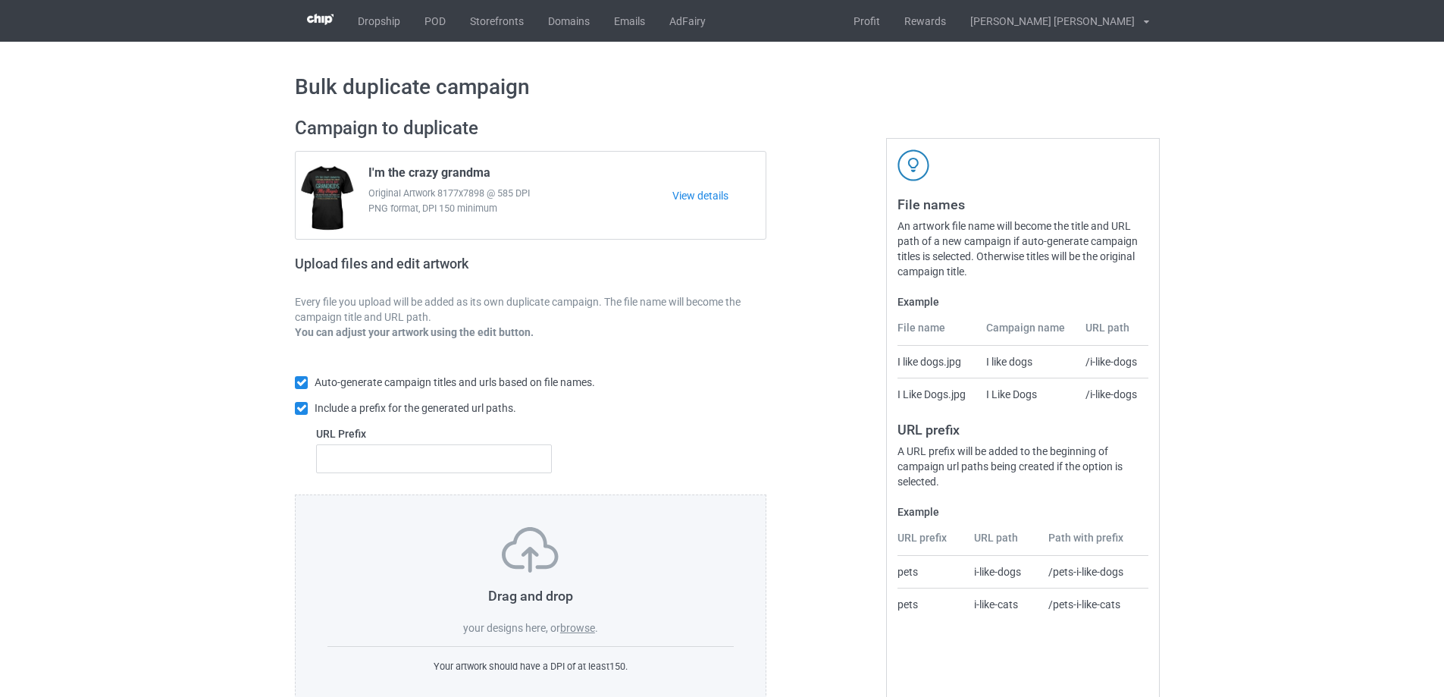
click at [586, 629] on label "browse" at bounding box center [577, 627] width 35 height 12
click at [0, 0] on input "browse" at bounding box center [0, 0] width 0 height 0
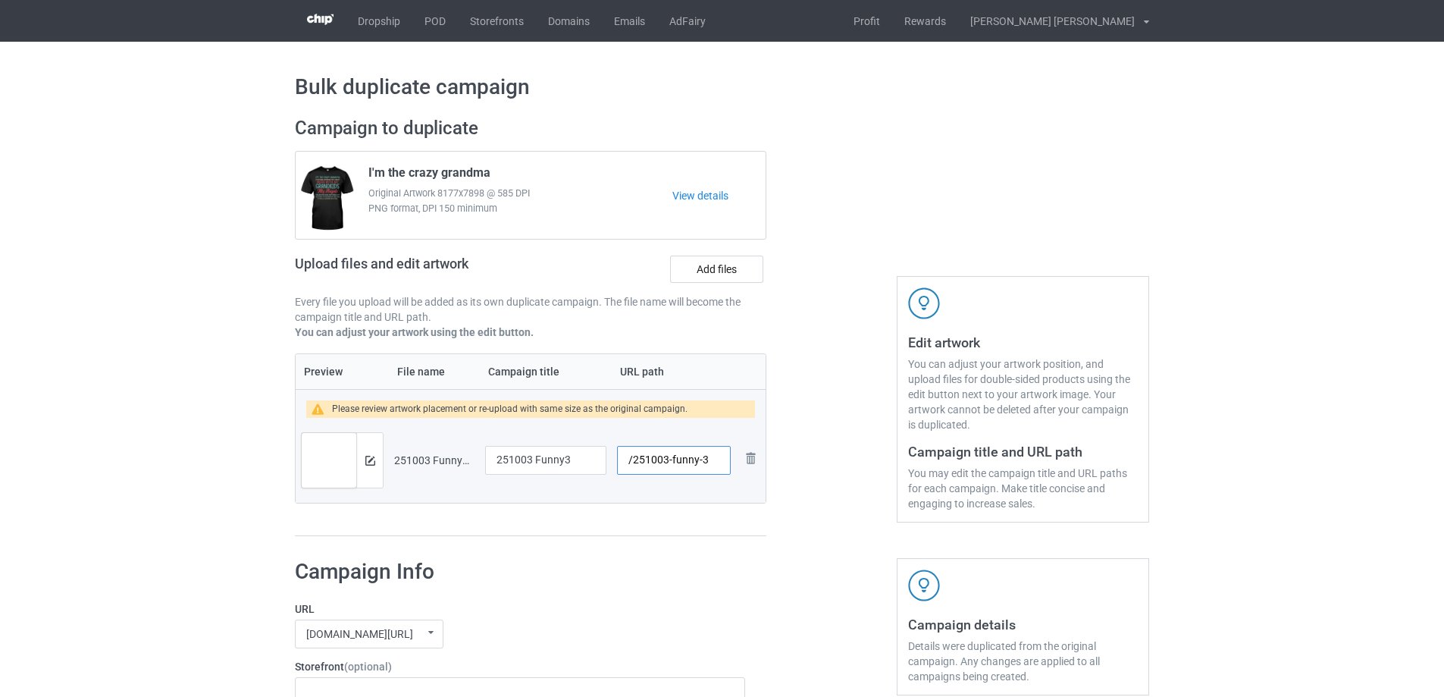
drag, startPoint x: 700, startPoint y: 462, endPoint x: 671, endPoint y: 464, distance: 29.6
click at [671, 464] on input "/251003-funny-3" at bounding box center [674, 460] width 114 height 29
type input "/251003-3"
click at [567, 463] on input "251003 Funny3" at bounding box center [545, 460] width 121 height 29
paste input "Sisters Connected by Heart – No Matter the Distance"
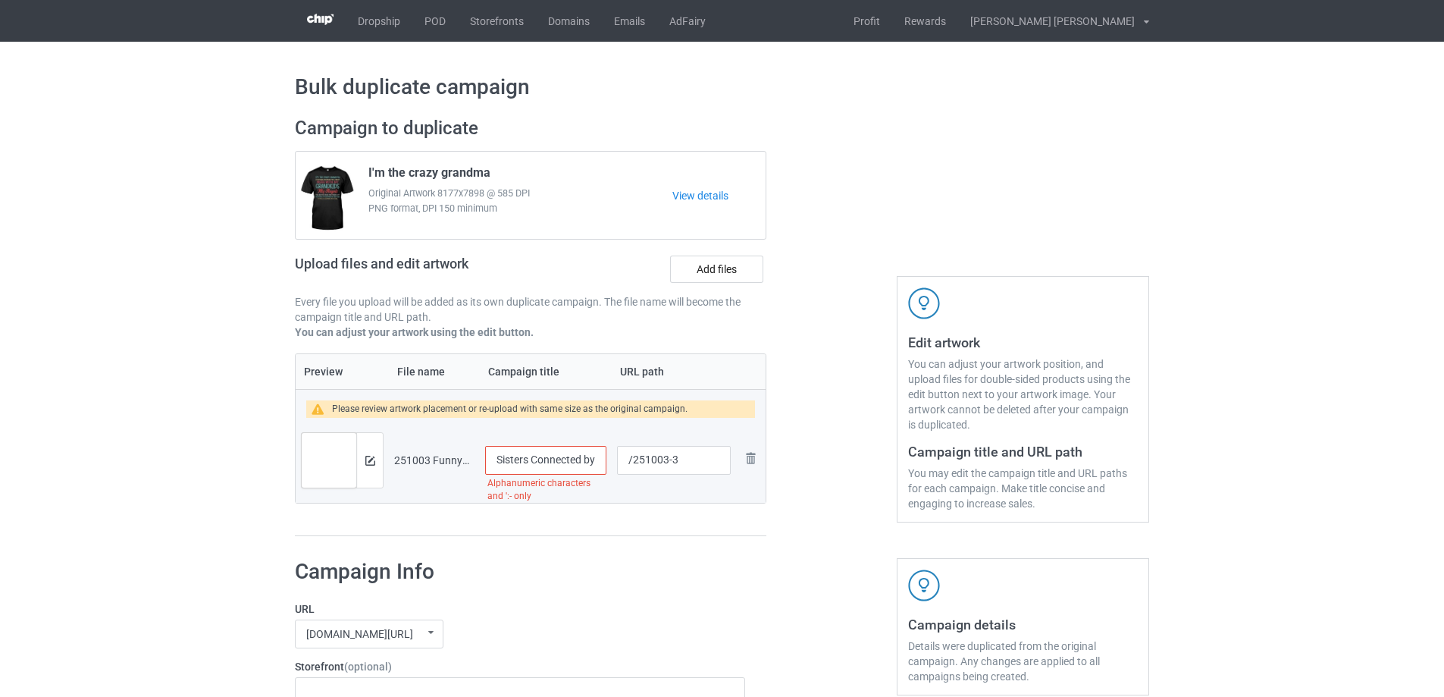
drag, startPoint x: 509, startPoint y: 462, endPoint x: 417, endPoint y: 463, distance: 91.7
click at [417, 463] on tr "Preview and edit artwork 251003 Funny3.png Sisters Connected by Heart – No Matt…" at bounding box center [531, 460] width 470 height 85
click at [521, 459] on input "Sisters Connected by Heart – No Matter the Distance" at bounding box center [545, 460] width 121 height 29
drag, startPoint x: 528, startPoint y: 460, endPoint x: 580, endPoint y: 460, distance: 51.5
click at [580, 460] on input "Sisters Connected by Heart – No Matter the Distance" at bounding box center [545, 460] width 121 height 29
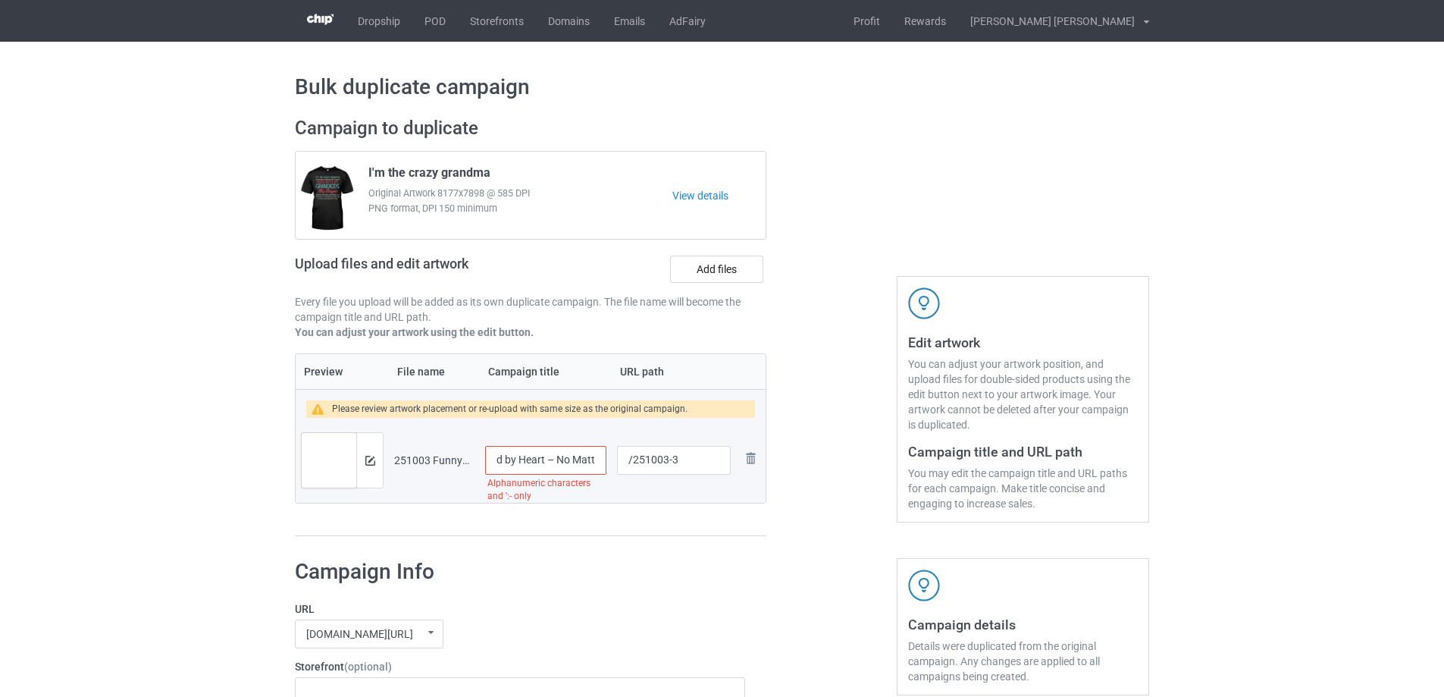
scroll to position [0, 80]
click at [553, 459] on input "Sisters Connected by Heart – No Matter the Distance" at bounding box center [545, 460] width 121 height 29
type input "Sisters Connected by Heart No Matter the Distance"
click at [373, 459] on img at bounding box center [370, 461] width 10 height 10
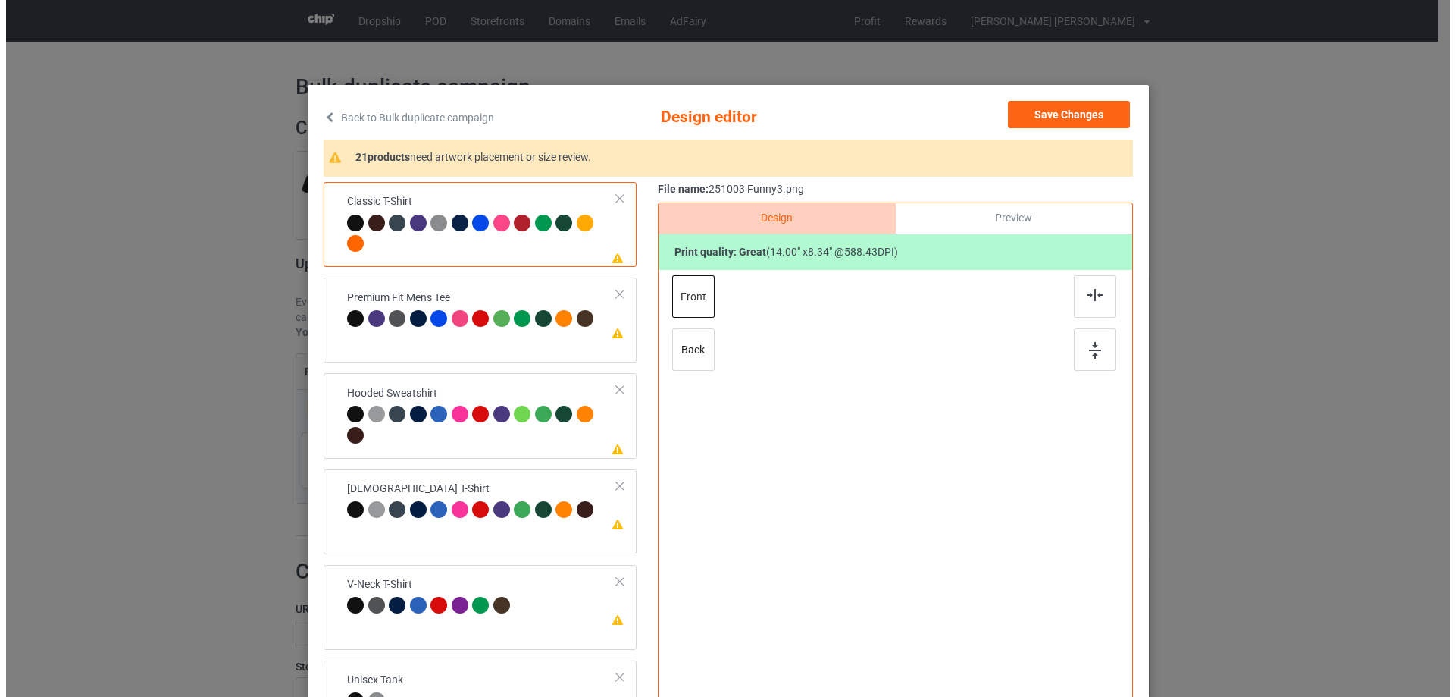
scroll to position [0, 0]
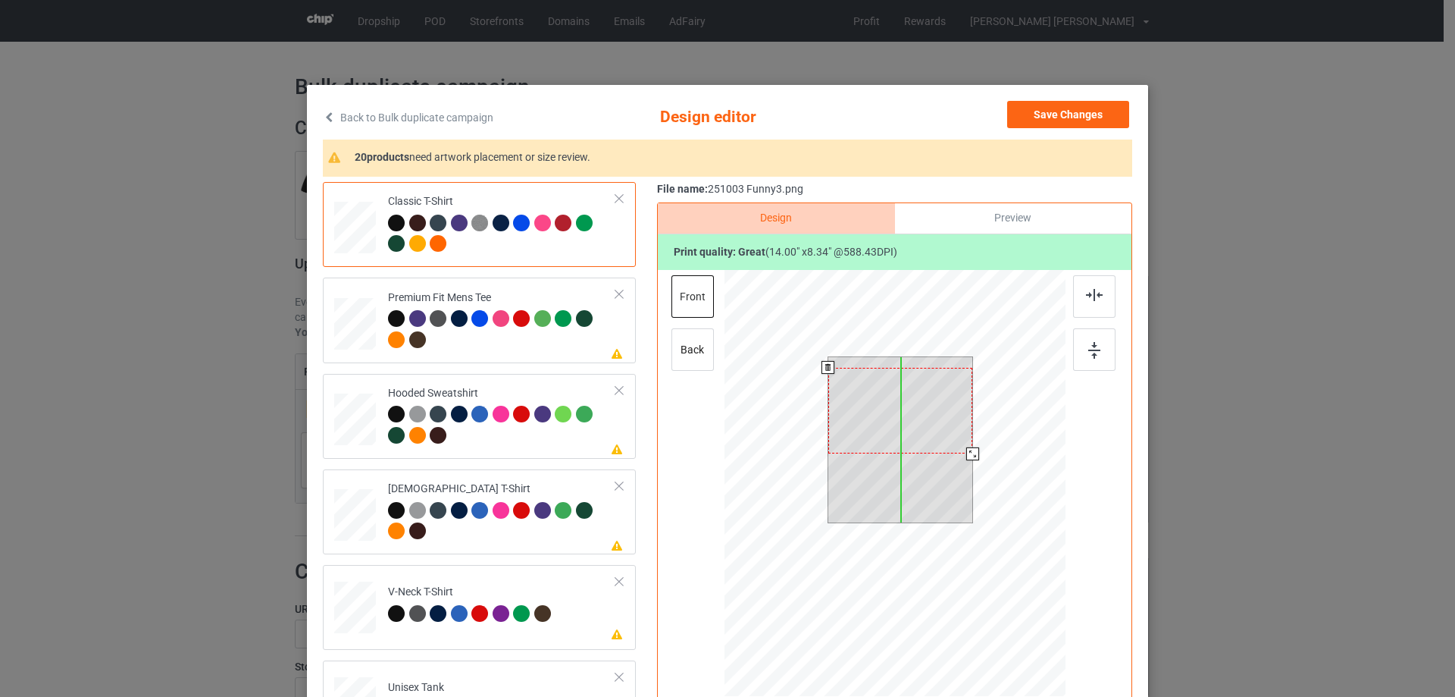
click at [913, 405] on div at bounding box center [900, 411] width 145 height 86
click at [962, 450] on div at bounding box center [968, 450] width 13 height 13
click at [939, 428] on div at bounding box center [900, 407] width 136 height 81
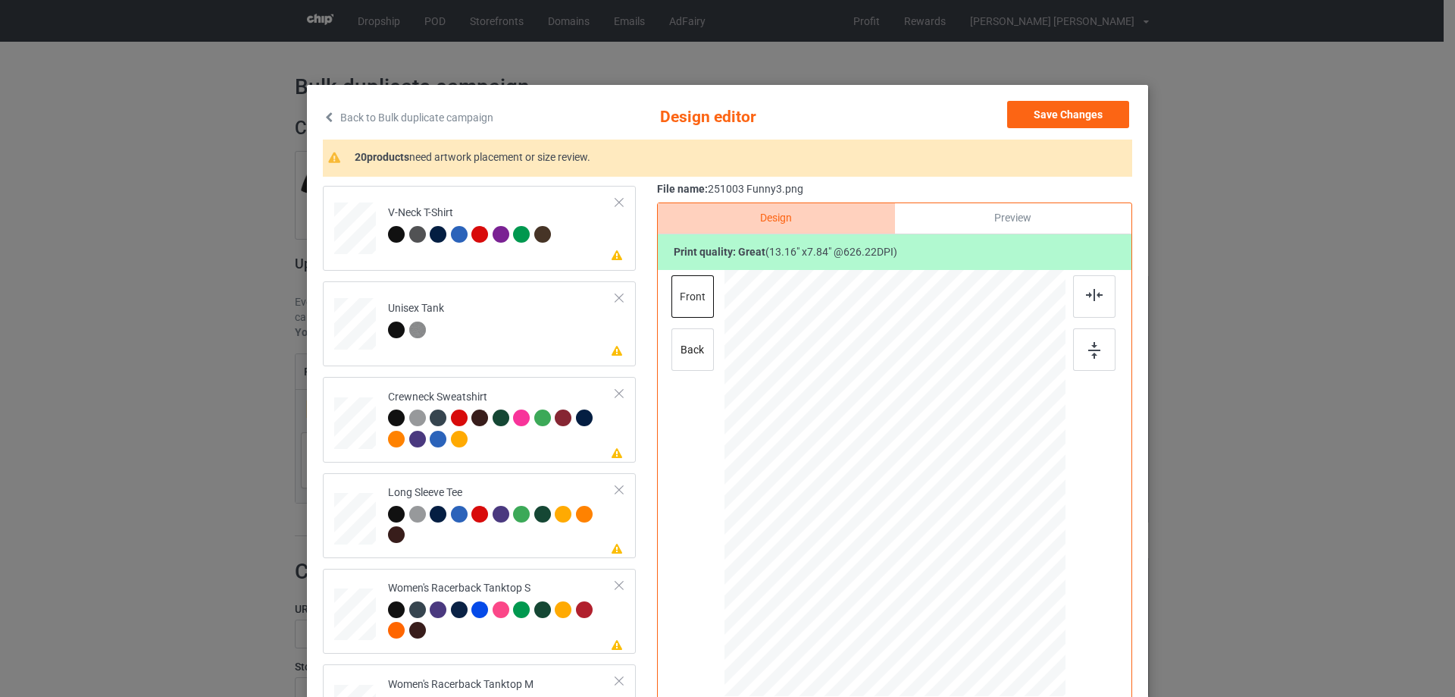
scroll to position [455, 0]
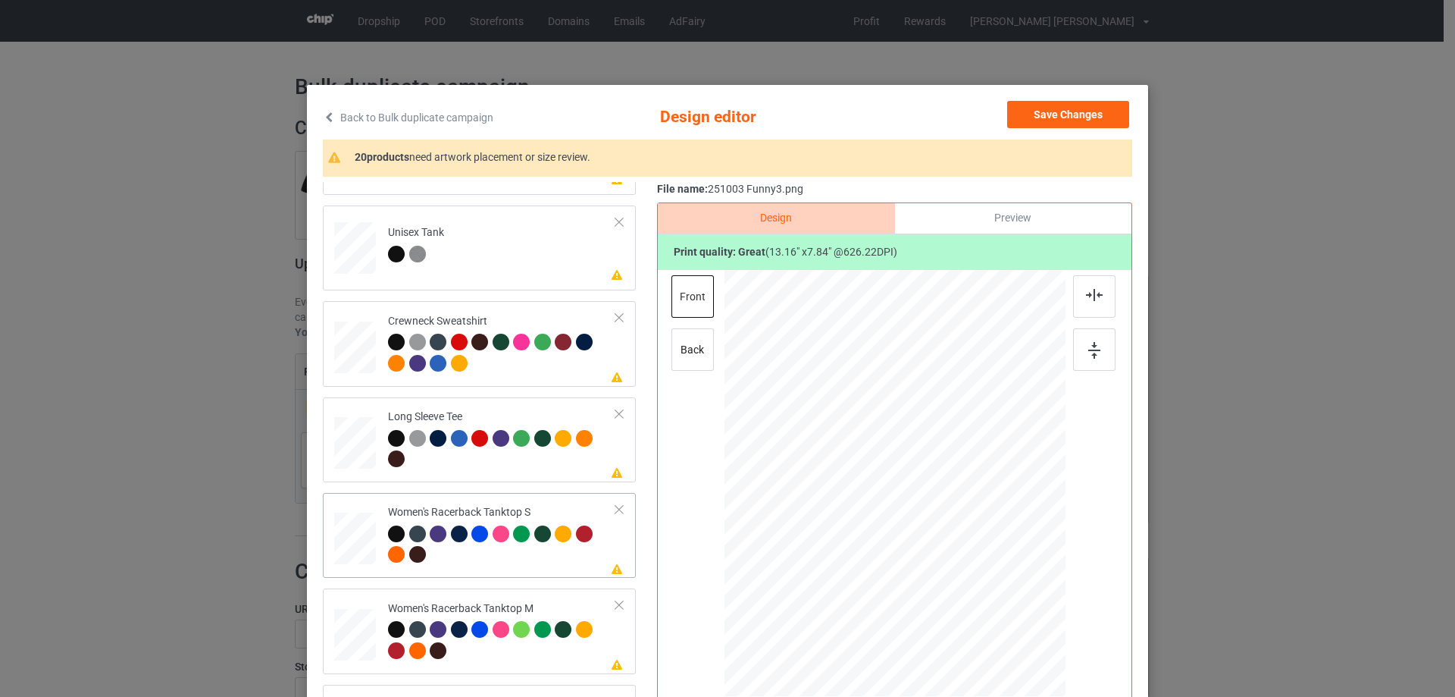
click at [353, 536] on div at bounding box center [355, 538] width 41 height 52
drag, startPoint x: 993, startPoint y: 546, endPoint x: 975, endPoint y: 532, distance: 22.1
click at [975, 532] on div at bounding box center [976, 531] width 13 height 13
drag, startPoint x: 944, startPoint y: 478, endPoint x: 941, endPoint y: 487, distance: 9.2
click at [941, 487] on div at bounding box center [894, 459] width 163 height 97
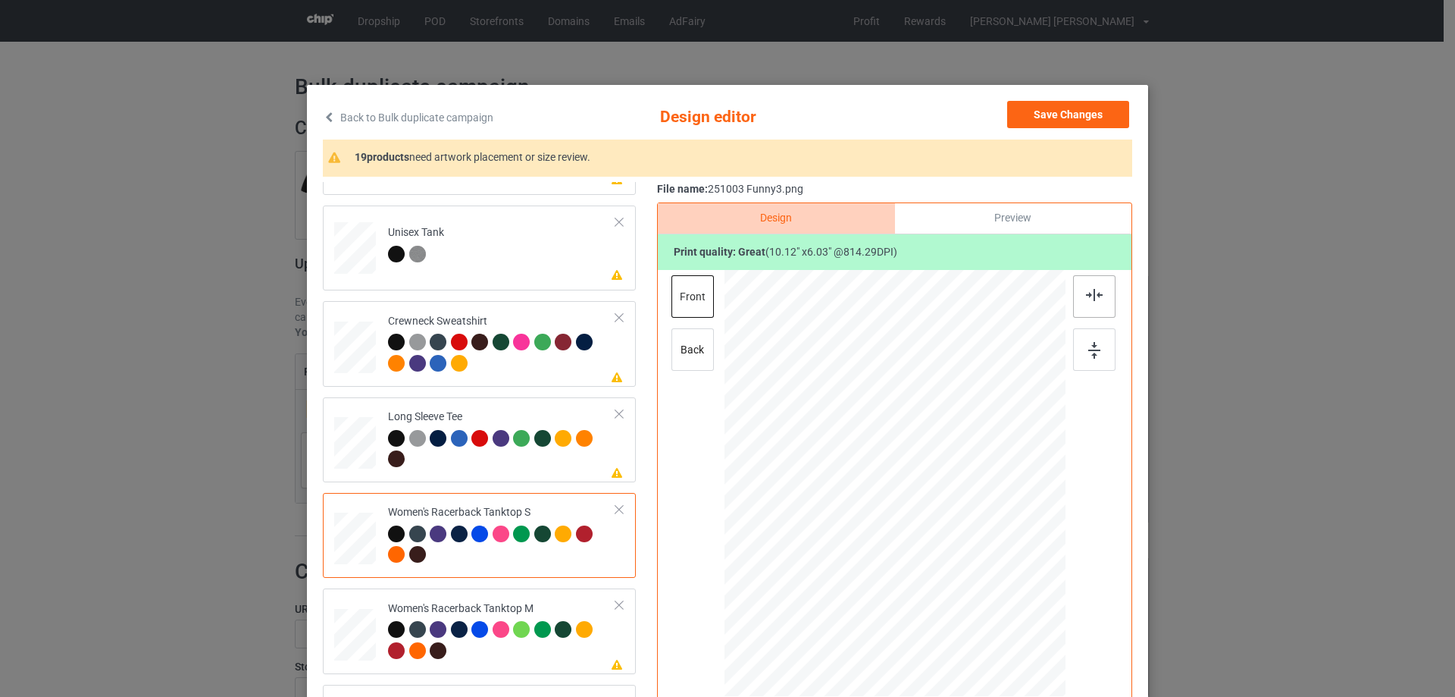
click at [1086, 293] on img at bounding box center [1094, 295] width 17 height 12
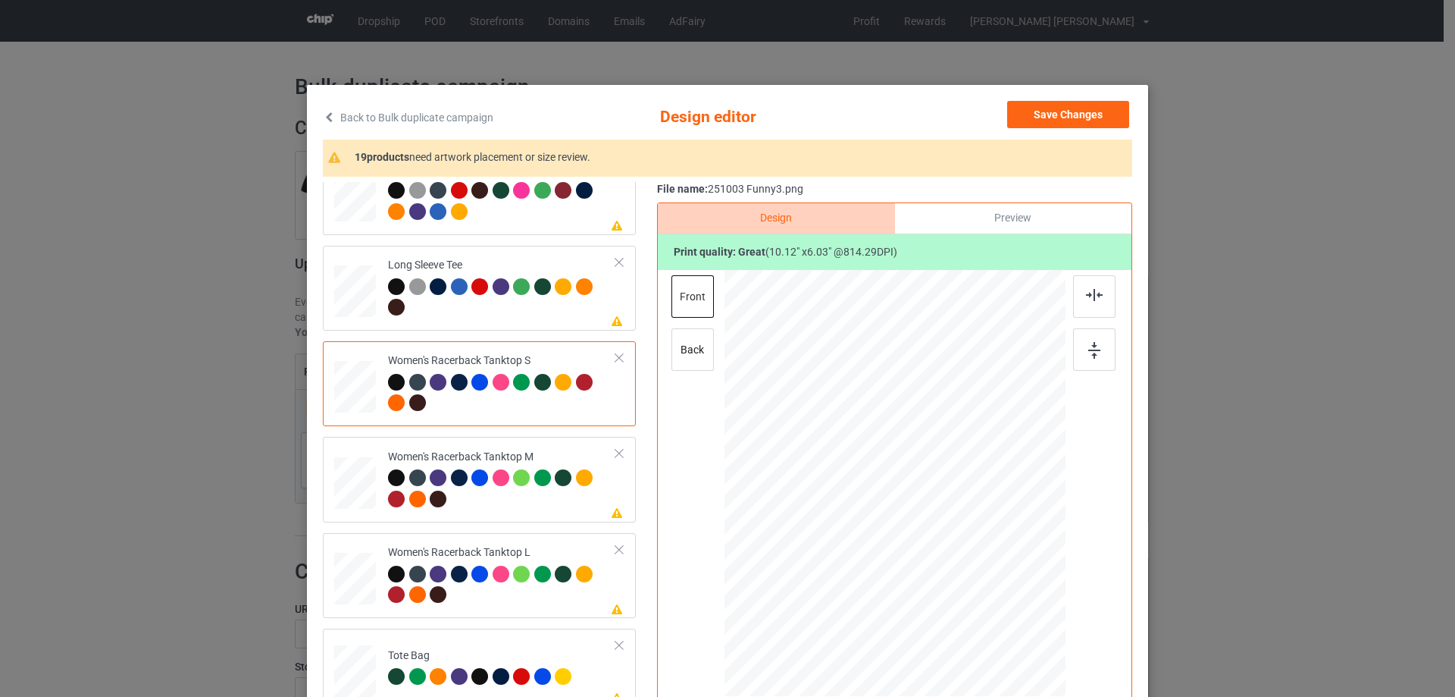
drag, startPoint x: 364, startPoint y: 484, endPoint x: 700, endPoint y: 440, distance: 338.5
click at [363, 484] on div at bounding box center [355, 483] width 42 height 52
drag, startPoint x: 992, startPoint y: 546, endPoint x: 983, endPoint y: 534, distance: 15.2
click at [983, 534] on div at bounding box center [984, 537] width 13 height 13
drag, startPoint x: 927, startPoint y: 505, endPoint x: 929, endPoint y: 488, distance: 16.8
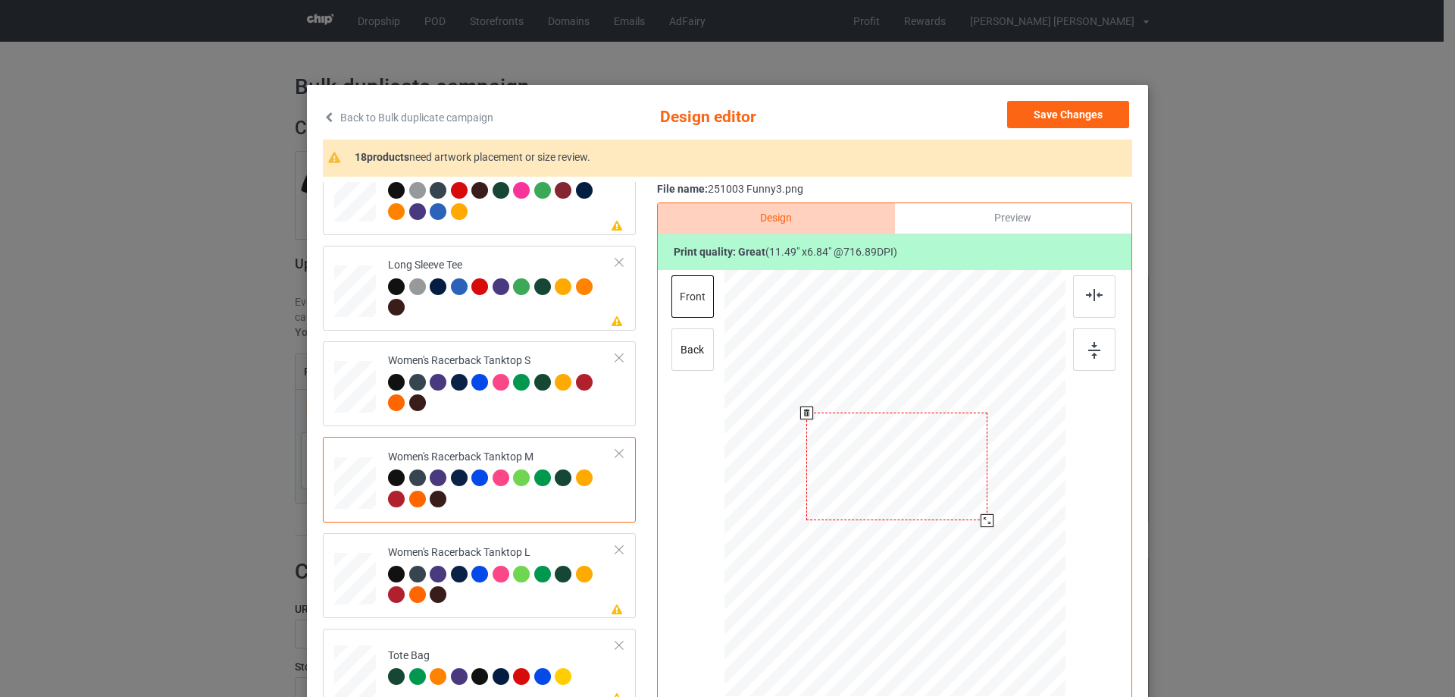
click at [929, 488] on div at bounding box center [896, 466] width 181 height 108
click at [1077, 296] on div at bounding box center [1094, 296] width 42 height 42
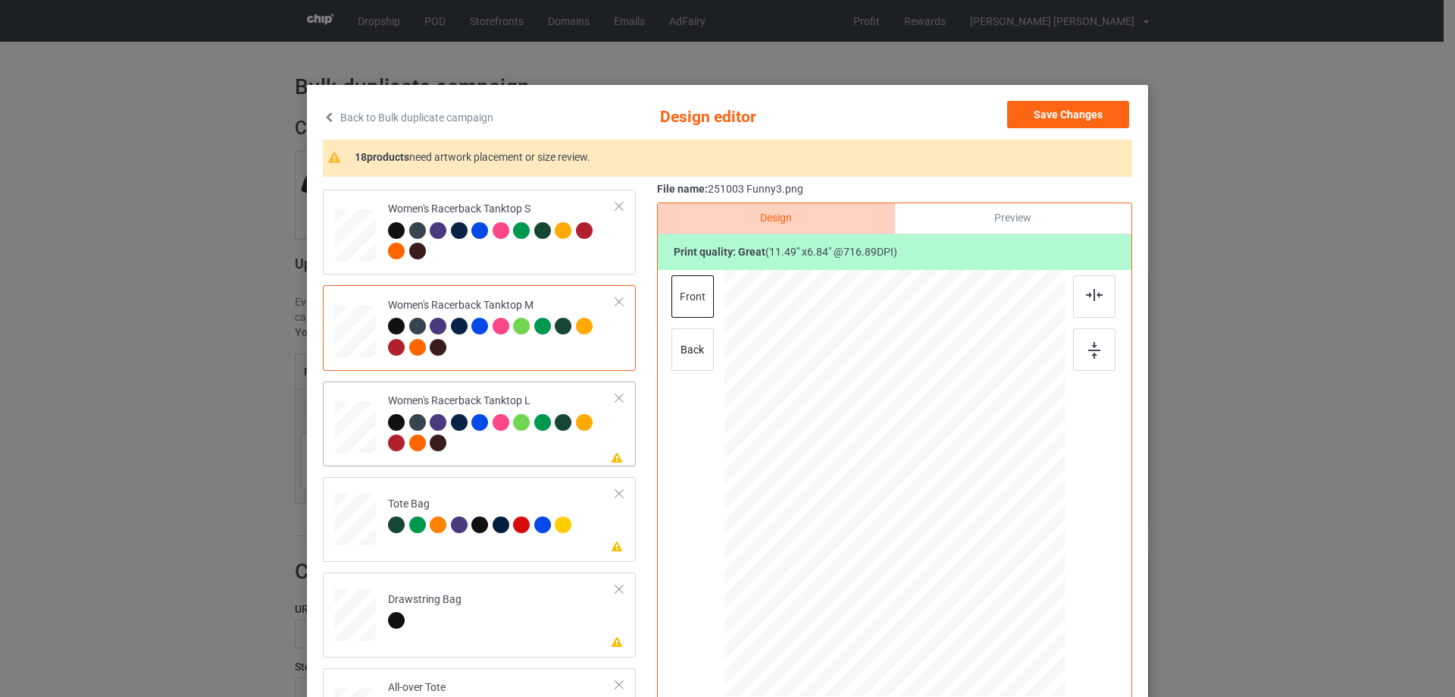
click at [362, 457] on div at bounding box center [355, 429] width 42 height 56
drag, startPoint x: 990, startPoint y: 546, endPoint x: 975, endPoint y: 531, distance: 22.0
click at [975, 531] on div at bounding box center [978, 534] width 13 height 13
drag, startPoint x: 930, startPoint y: 500, endPoint x: 931, endPoint y: 486, distance: 14.4
click at [931, 486] on div at bounding box center [896, 469] width 168 height 100
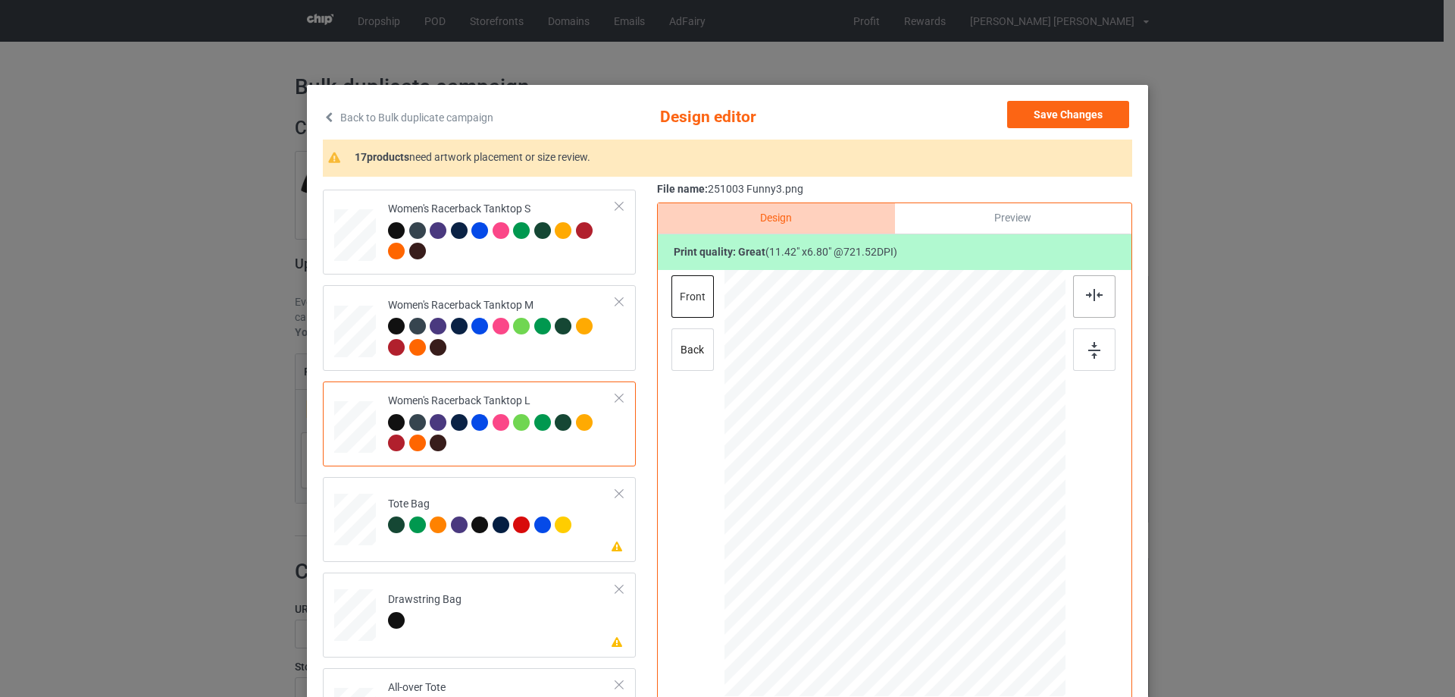
click at [1094, 299] on img at bounding box center [1094, 295] width 17 height 12
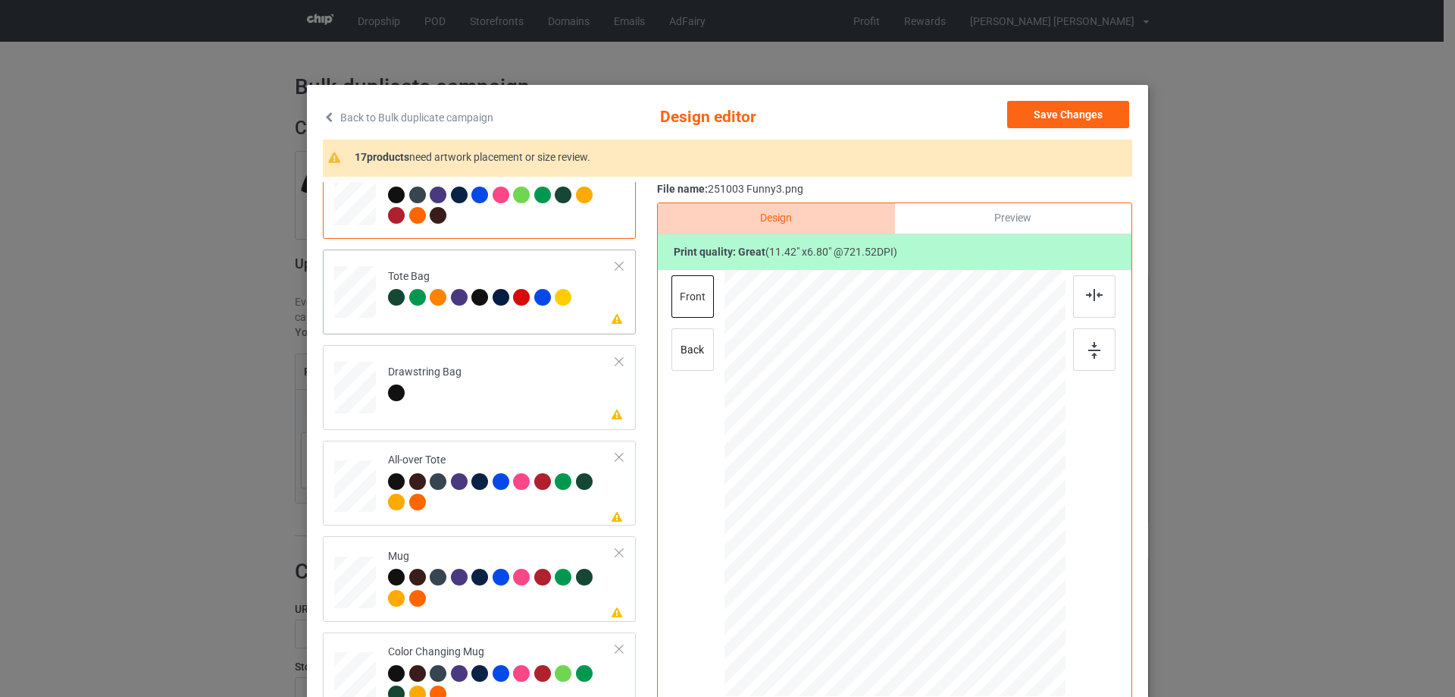
click at [352, 308] on div at bounding box center [356, 299] width 20 height 23
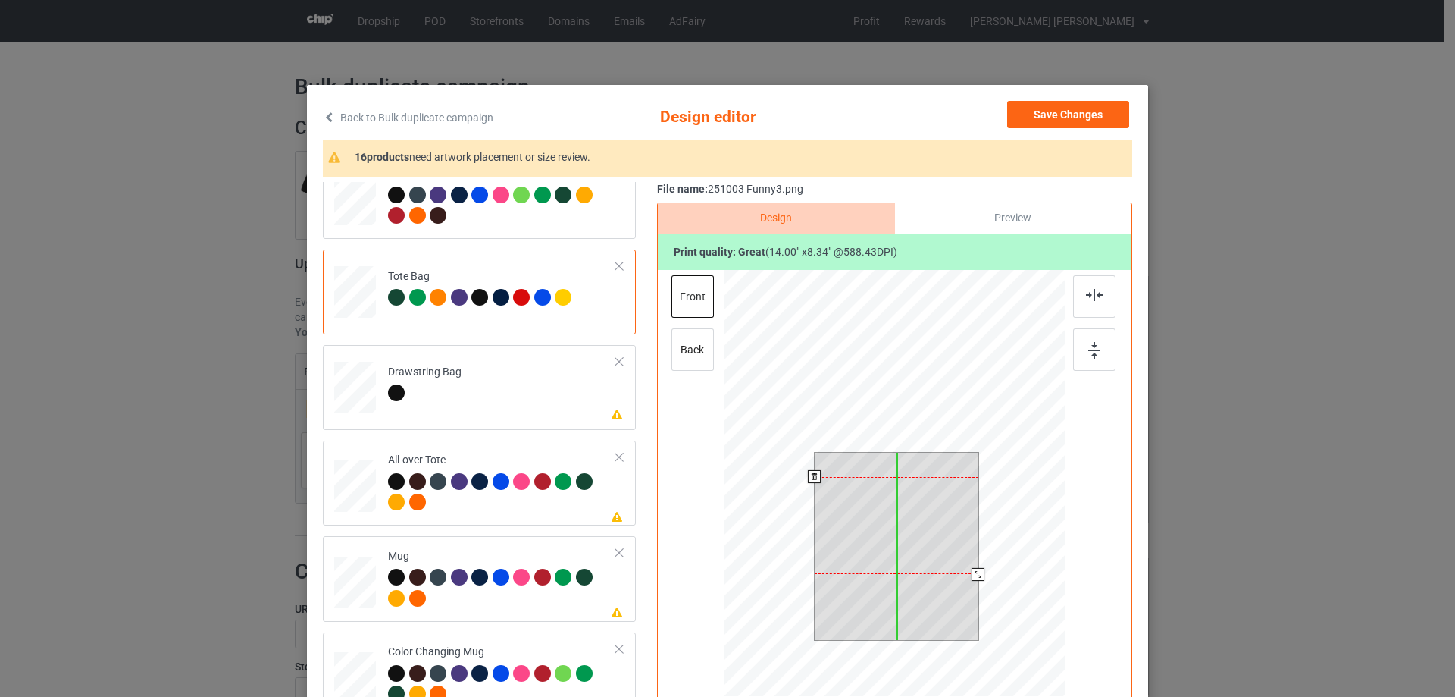
click at [917, 531] on div at bounding box center [897, 526] width 164 height 98
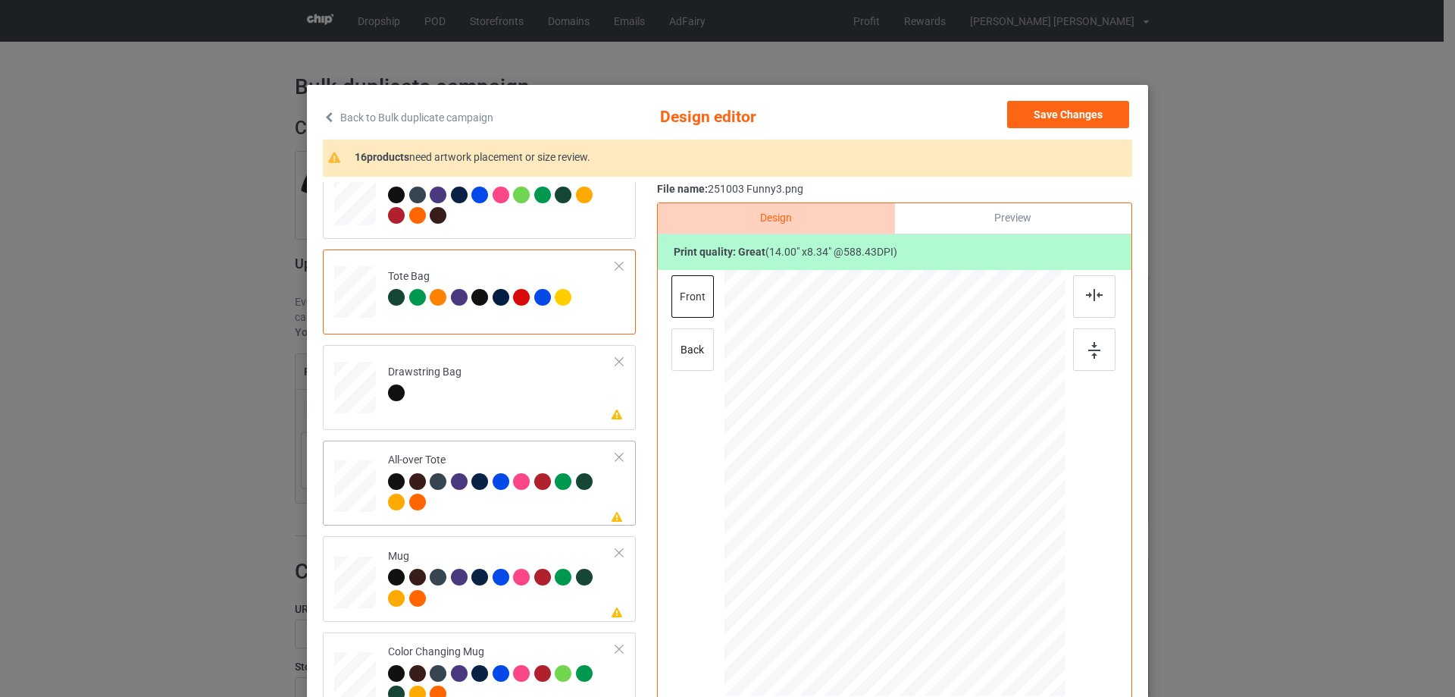
scroll to position [1061, 0]
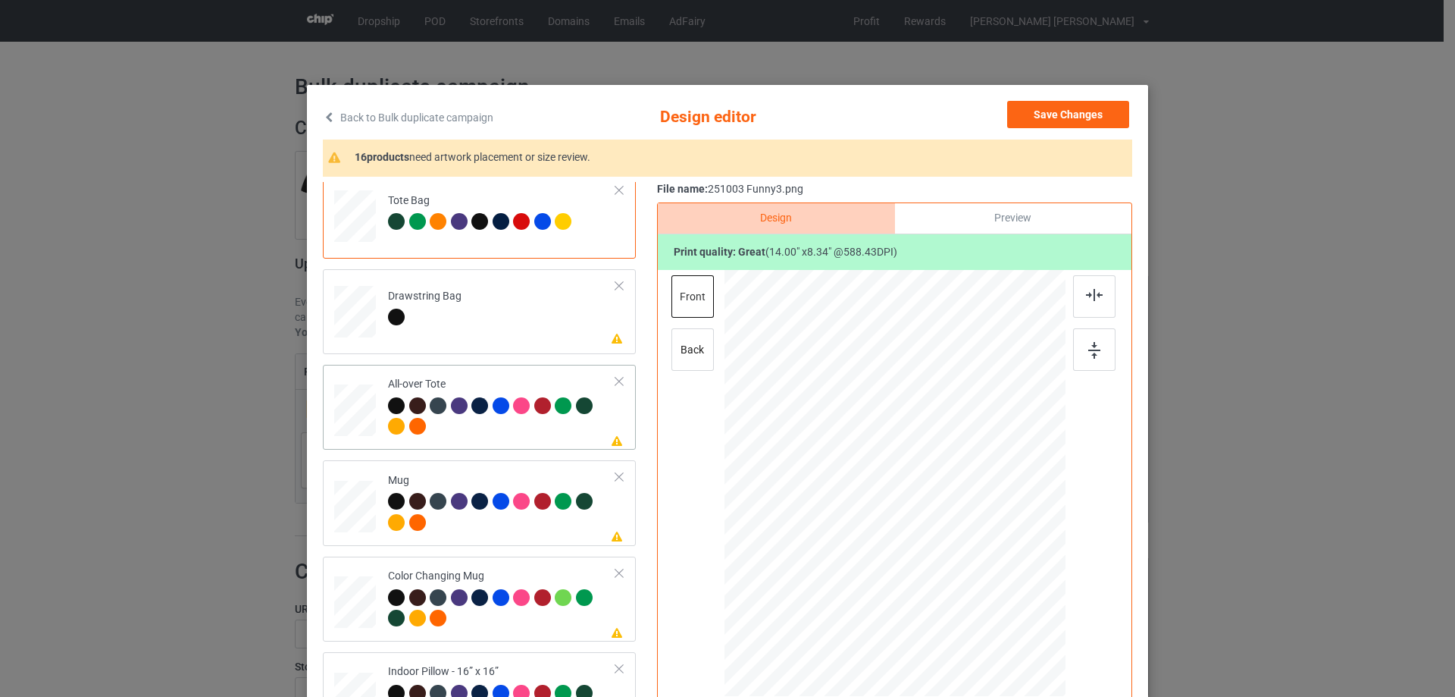
click at [353, 405] on div at bounding box center [355, 411] width 42 height 42
drag, startPoint x: 991, startPoint y: 544, endPoint x: 423, endPoint y: 427, distance: 579.7
click at [1005, 582] on div at bounding box center [895, 482] width 341 height 341
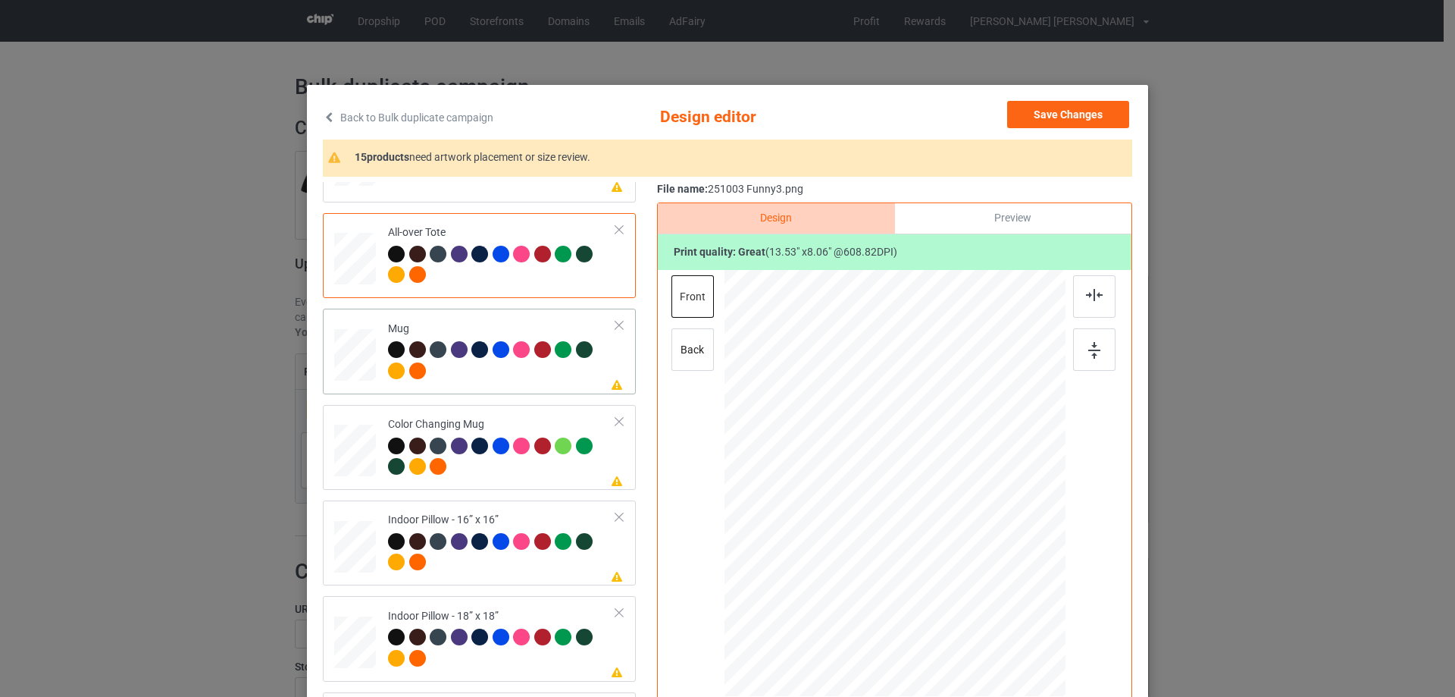
click at [344, 360] on div at bounding box center [355, 354] width 42 height 17
drag, startPoint x: 994, startPoint y: 546, endPoint x: 853, endPoint y: 456, distance: 168.0
click at [952, 512] on div at bounding box center [953, 517] width 13 height 13
drag, startPoint x: 853, startPoint y: 456, endPoint x: 946, endPoint y: 452, distance: 93.3
click at [946, 452] on div at bounding box center [988, 480] width 115 height 69
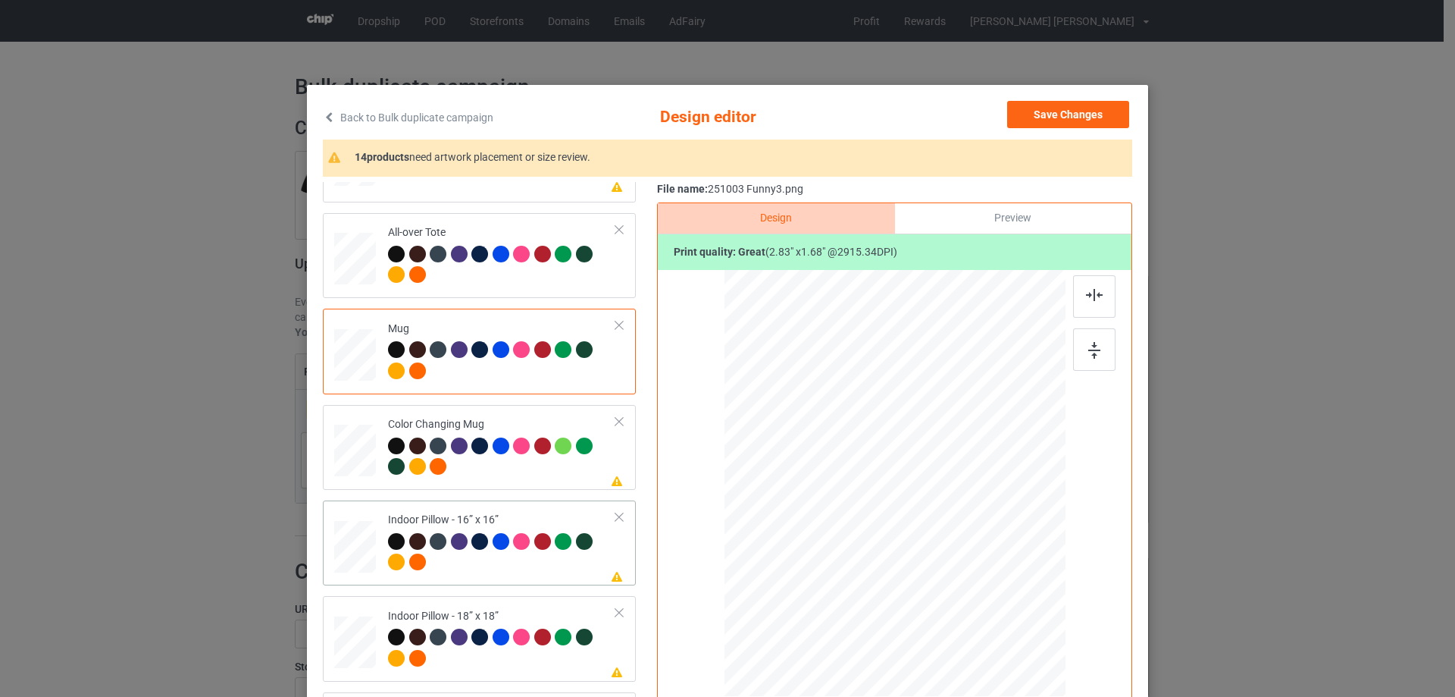
scroll to position [1288, 0]
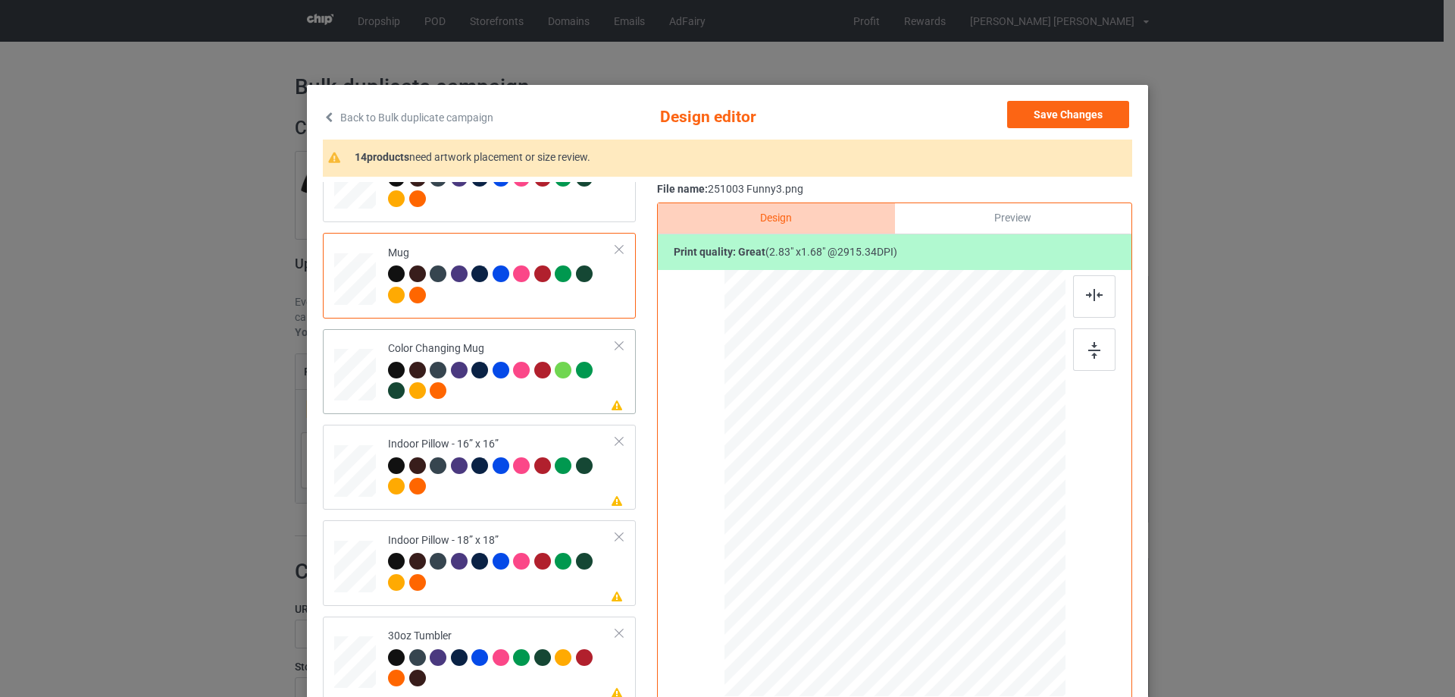
click at [347, 371] on div at bounding box center [355, 374] width 42 height 17
click at [352, 477] on div at bounding box center [355, 470] width 42 height 42
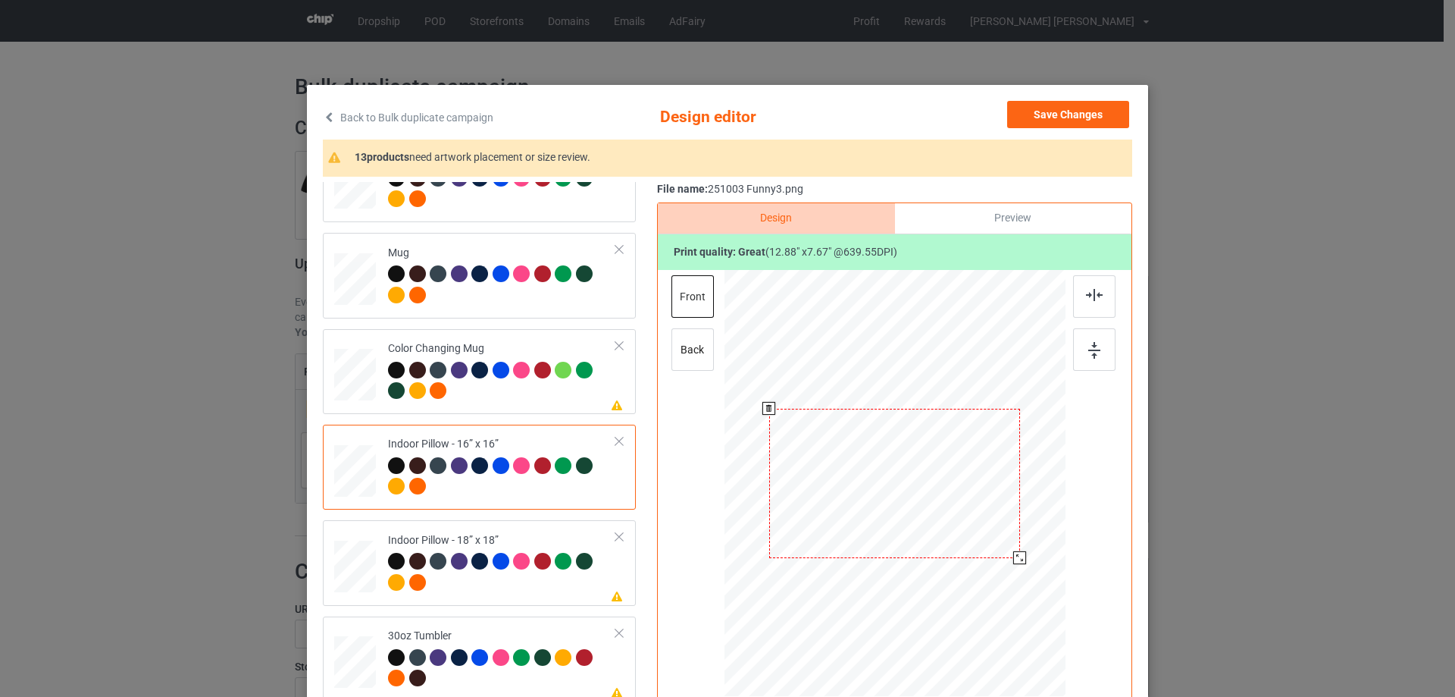
drag, startPoint x: 1005, startPoint y: 555, endPoint x: 1013, endPoint y: 562, distance: 10.7
click at [1013, 562] on div at bounding box center [1019, 557] width 13 height 13
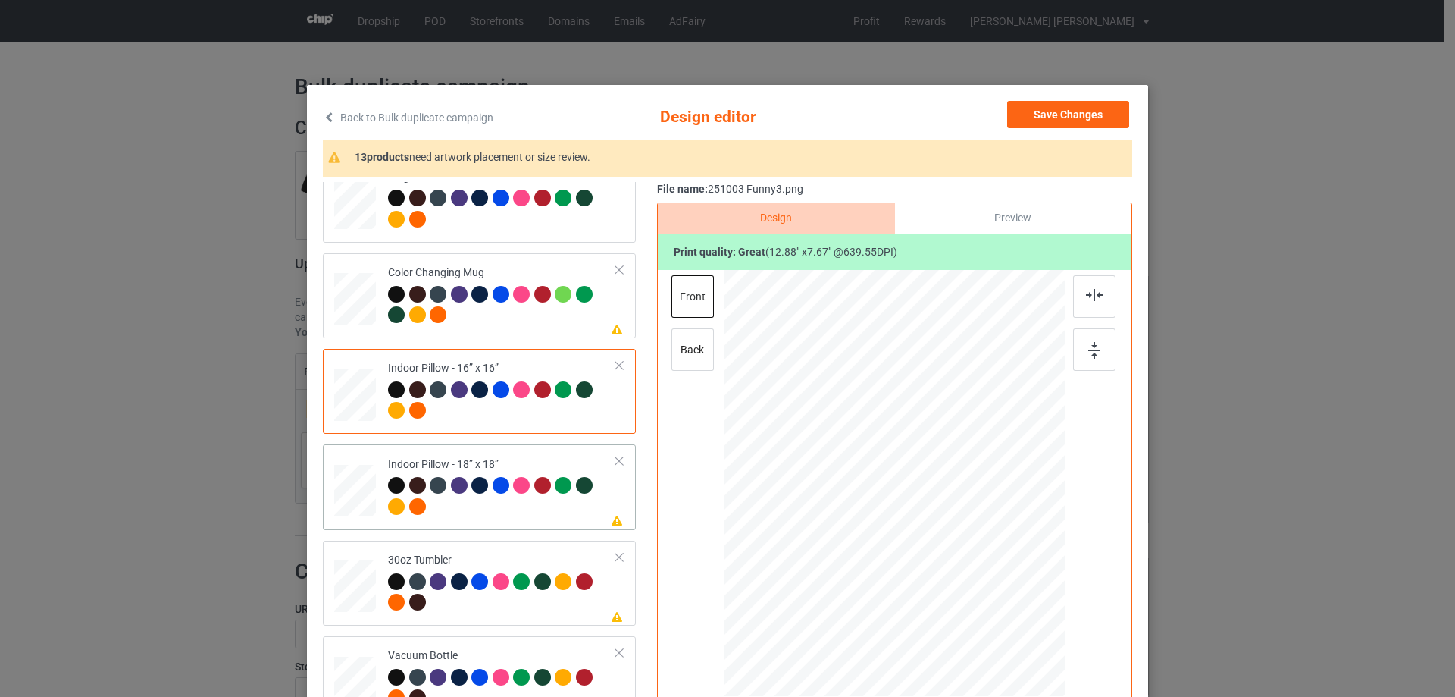
click at [360, 464] on td at bounding box center [356, 486] width 45 height 73
drag, startPoint x: 993, startPoint y: 544, endPoint x: 1021, endPoint y: 571, distance: 39.1
click at [1021, 571] on div at bounding box center [895, 483] width 340 height 340
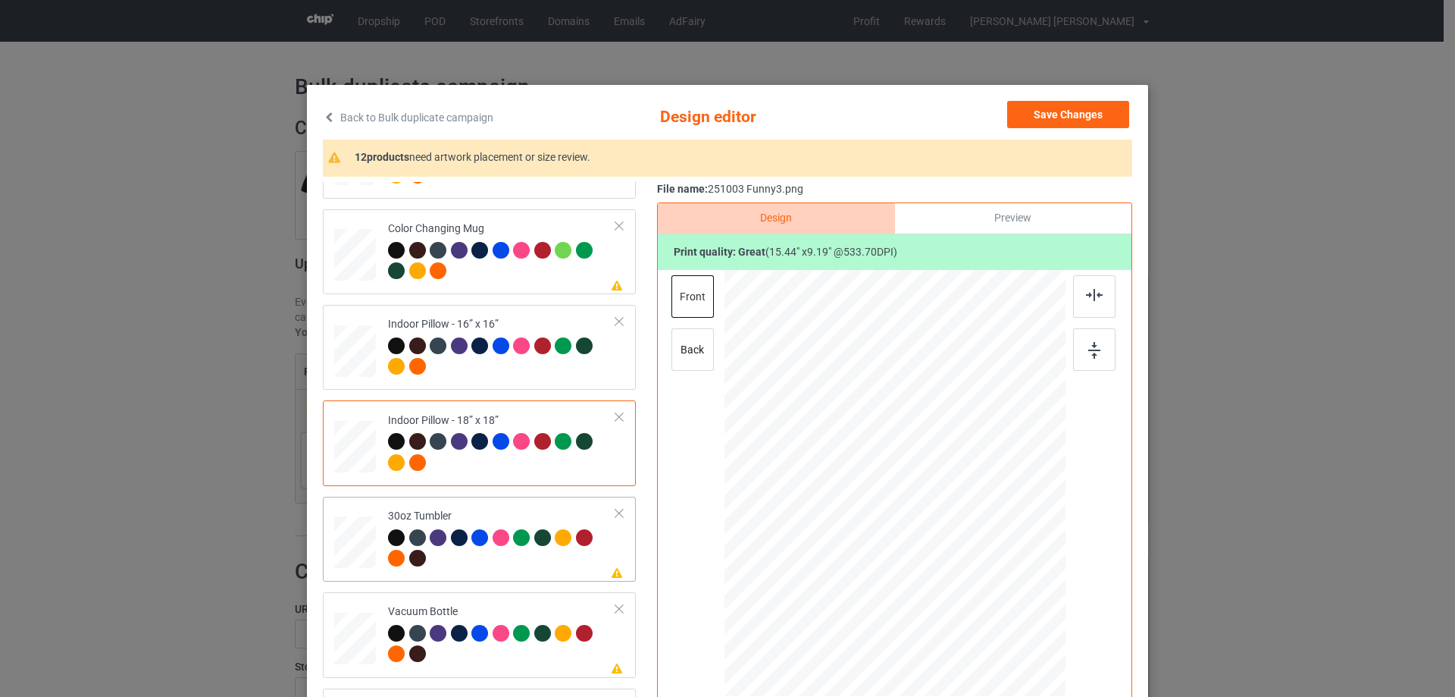
click at [350, 549] on div at bounding box center [355, 542] width 40 height 23
drag, startPoint x: 991, startPoint y: 540, endPoint x: 944, endPoint y: 522, distance: 50.4
click at [945, 522] on div at bounding box center [951, 517] width 13 height 13
drag, startPoint x: 925, startPoint y: 506, endPoint x: 845, endPoint y: 473, distance: 86.7
click at [845, 473] on div at bounding box center [815, 450] width 114 height 67
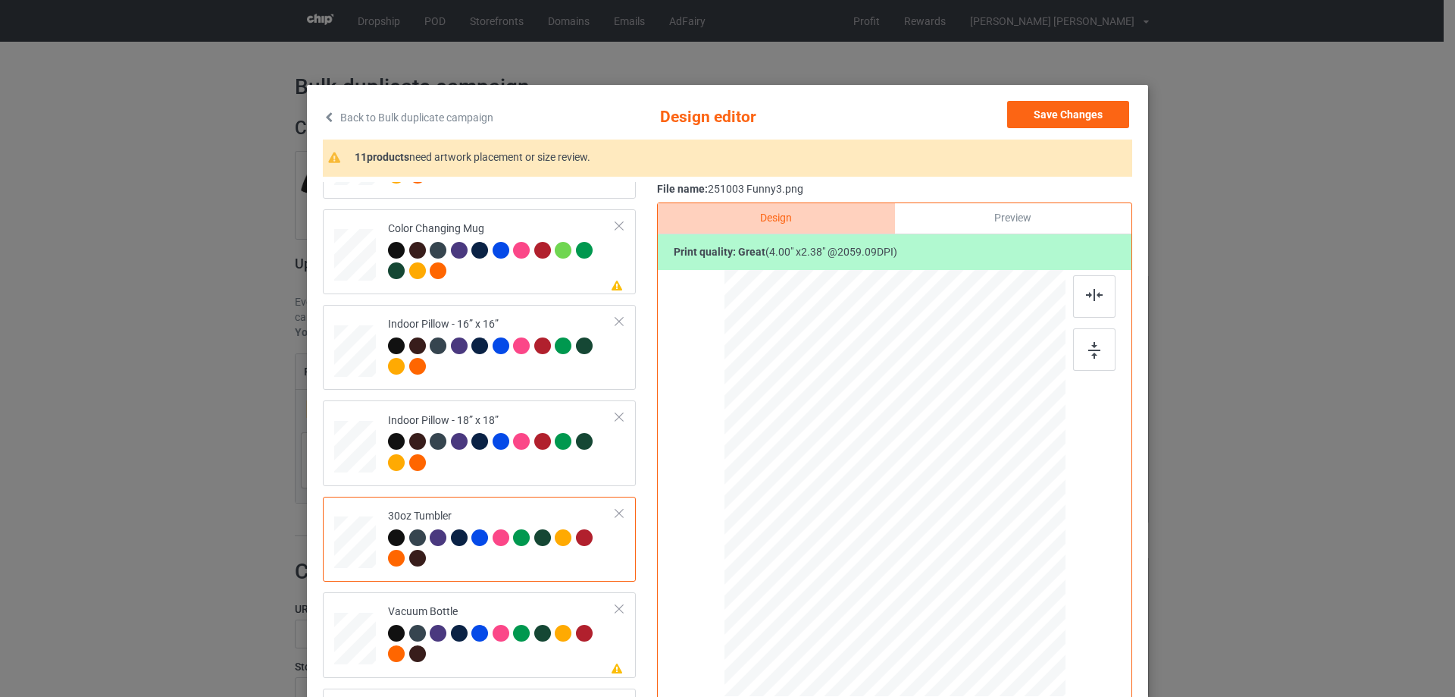
scroll to position [76, 0]
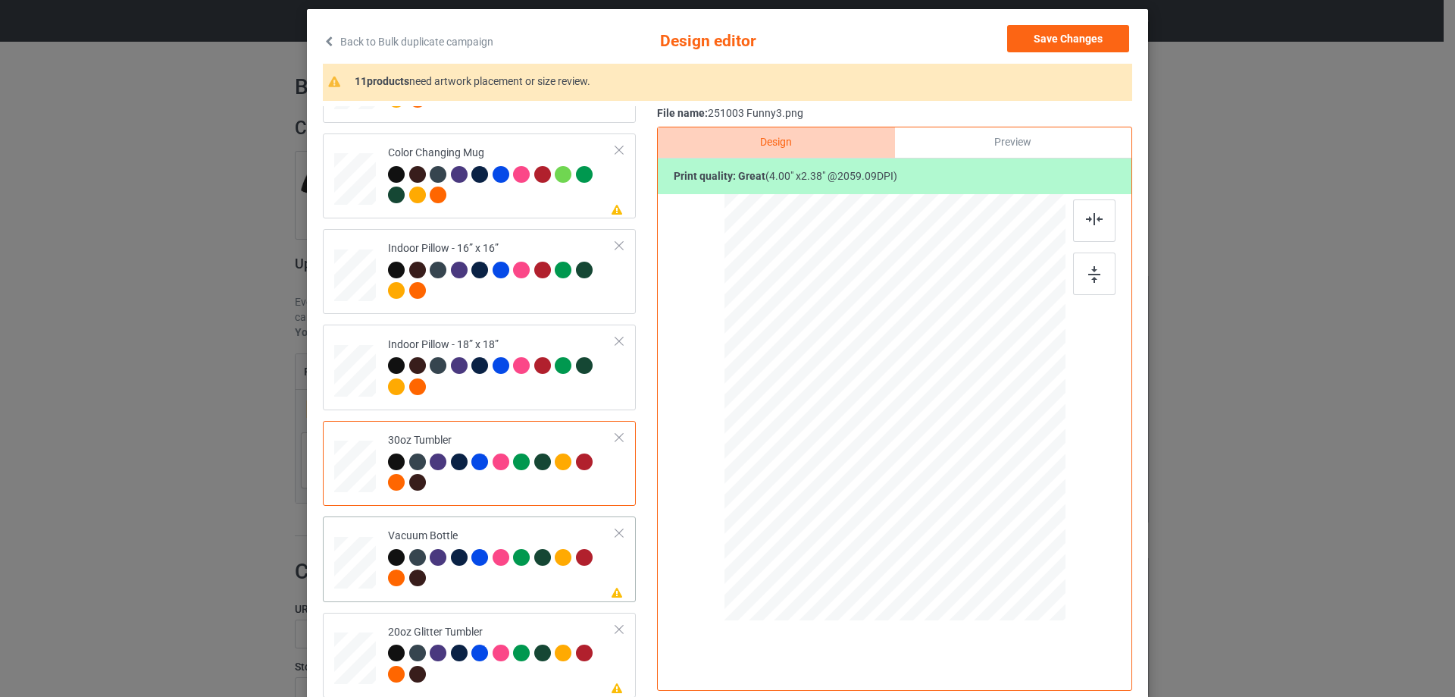
click at [349, 562] on div at bounding box center [355, 562] width 40 height 21
drag, startPoint x: 986, startPoint y: 467, endPoint x: 943, endPoint y: 440, distance: 51.1
click at [943, 440] on div at bounding box center [948, 439] width 13 height 13
drag, startPoint x: 935, startPoint y: 431, endPoint x: 855, endPoint y: 399, distance: 86.4
click at [855, 399] on div at bounding box center [815, 375] width 108 height 64
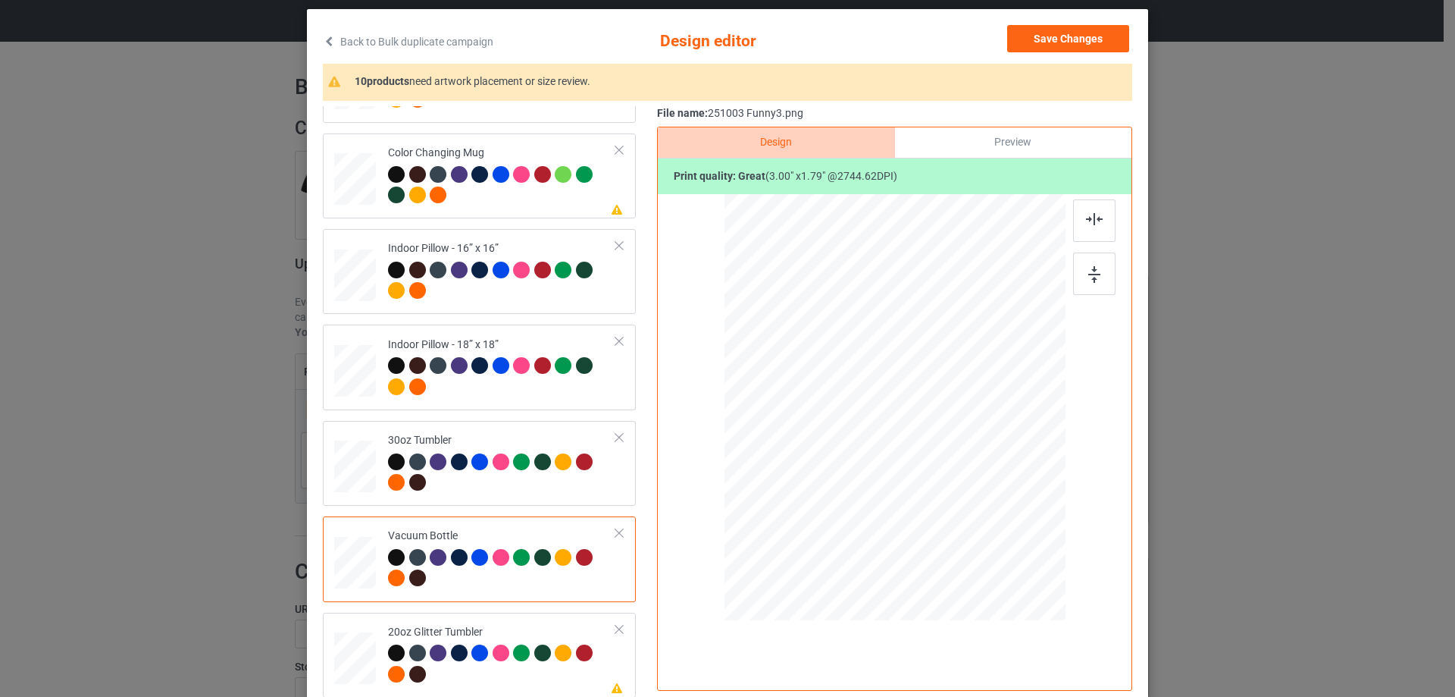
scroll to position [152, 0]
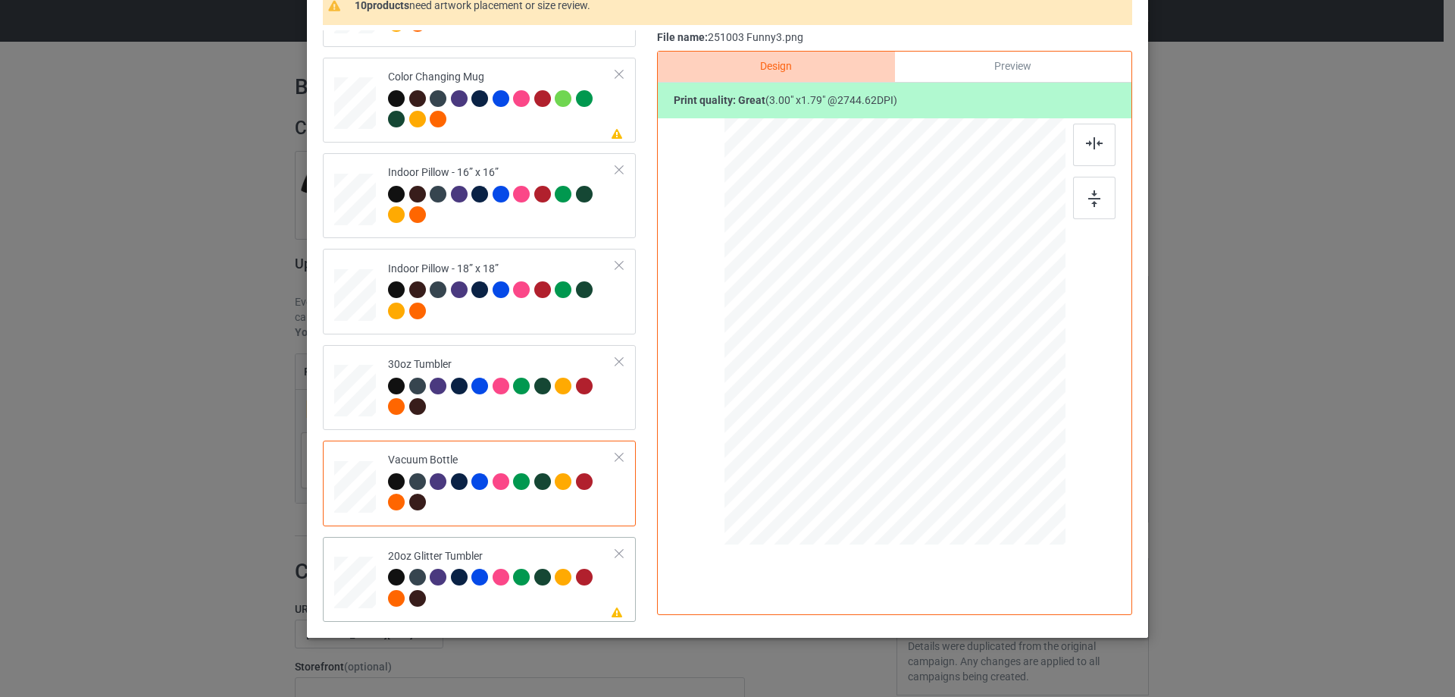
click at [337, 581] on div at bounding box center [355, 581] width 39 height 33
drag, startPoint x: 985, startPoint y: 389, endPoint x: 950, endPoint y: 366, distance: 42.3
click at [957, 373] on div at bounding box center [963, 371] width 13 height 13
drag, startPoint x: 878, startPoint y: 325, endPoint x: 850, endPoint y: 294, distance: 42.4
click at [850, 294] on div at bounding box center [817, 273] width 133 height 79
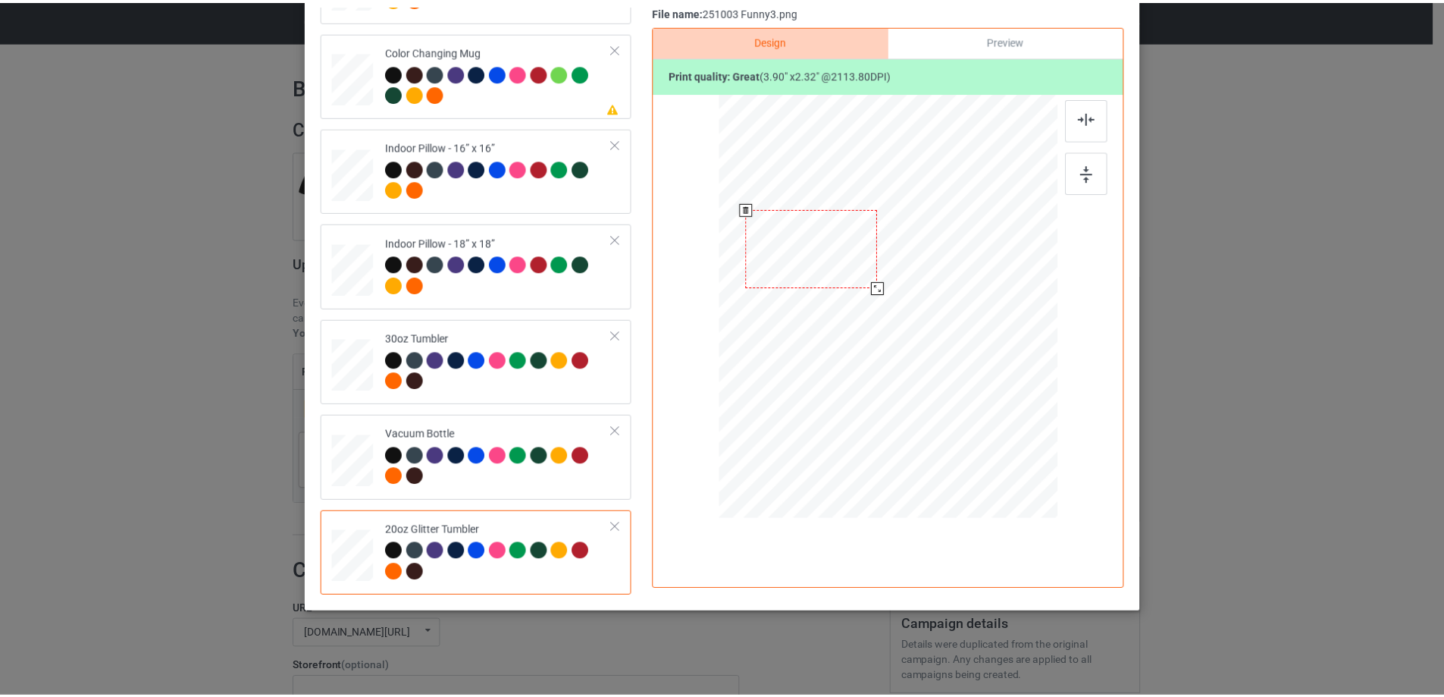
scroll to position [0, 0]
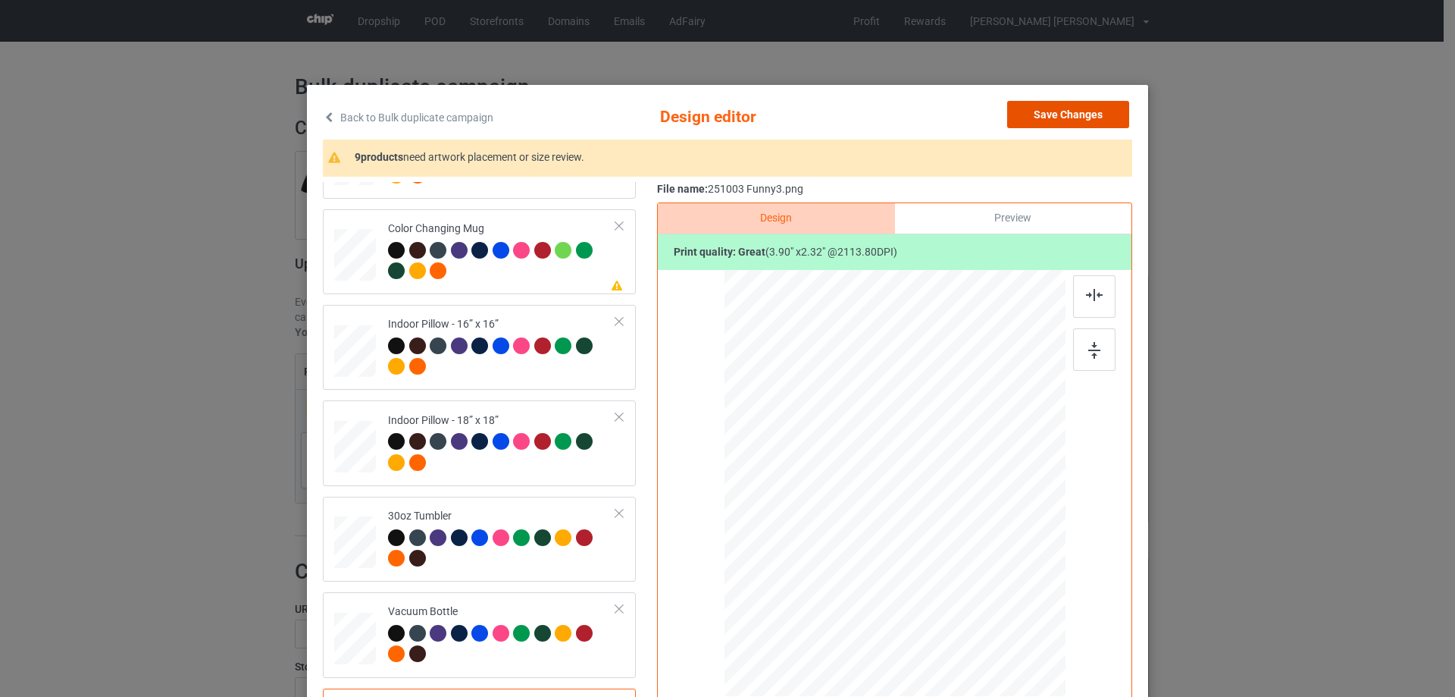
click at [1079, 114] on button "Save Changes" at bounding box center [1068, 114] width 122 height 27
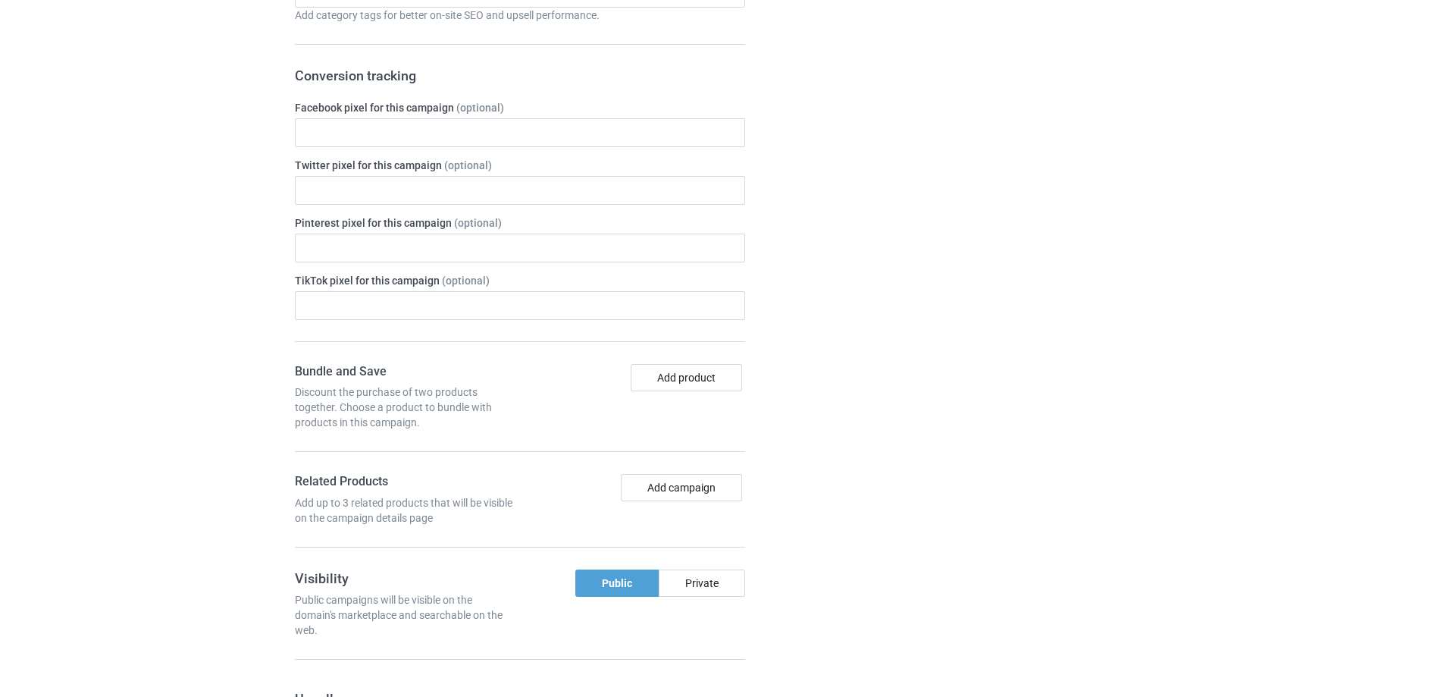
scroll to position [1263, 0]
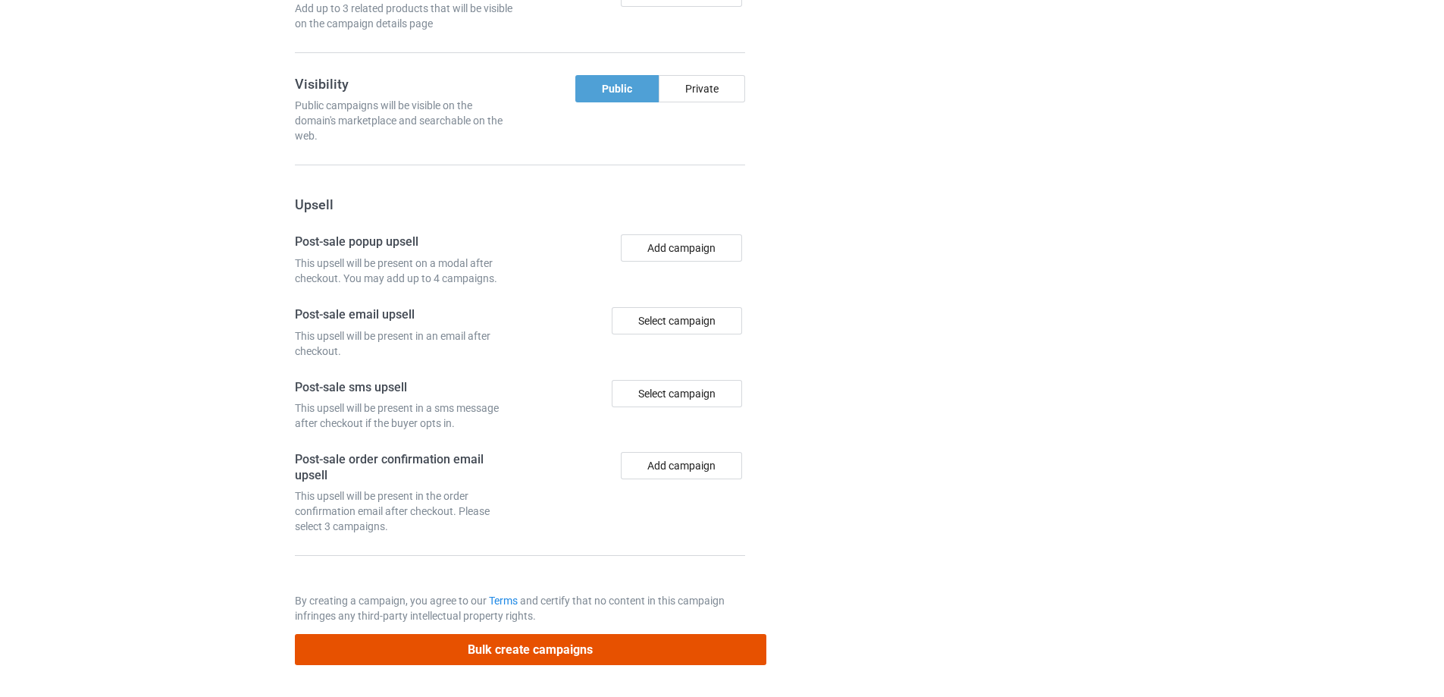
click at [585, 653] on button "Bulk create campaigns" at bounding box center [530, 649] width 471 height 31
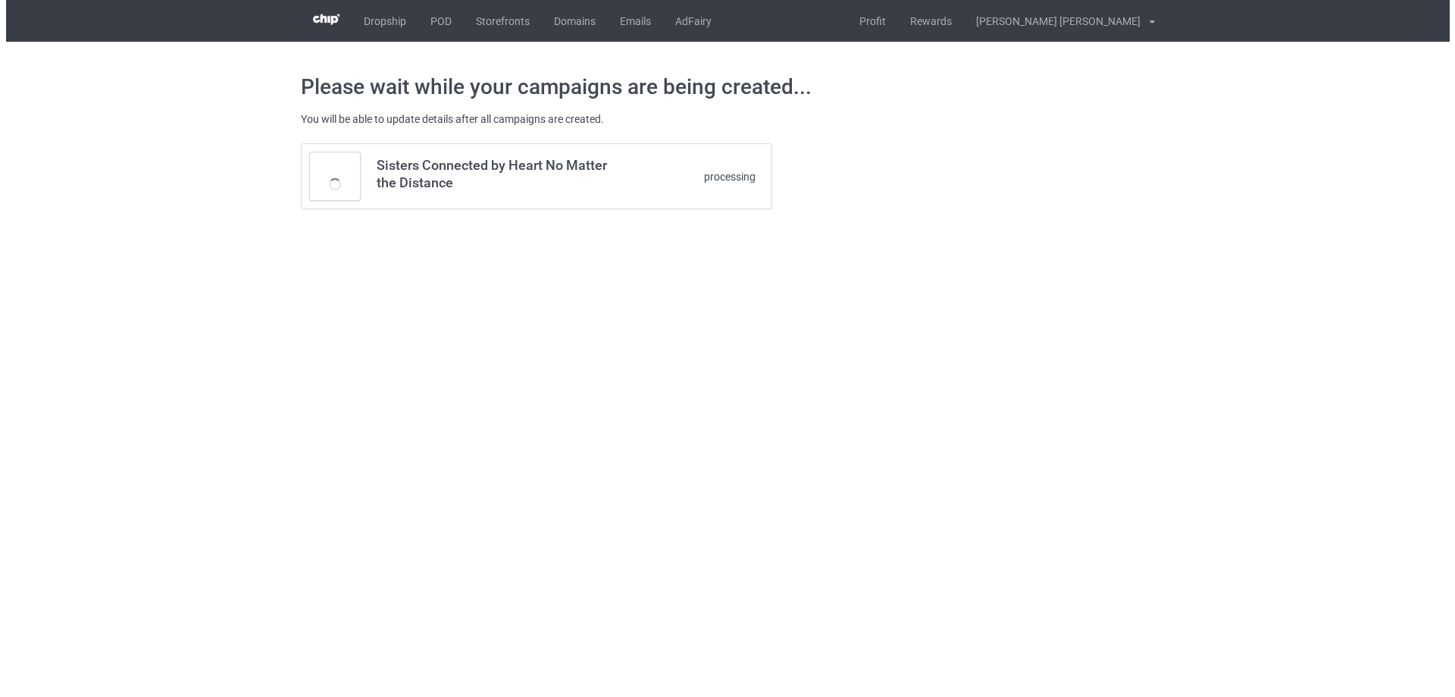
scroll to position [0, 0]
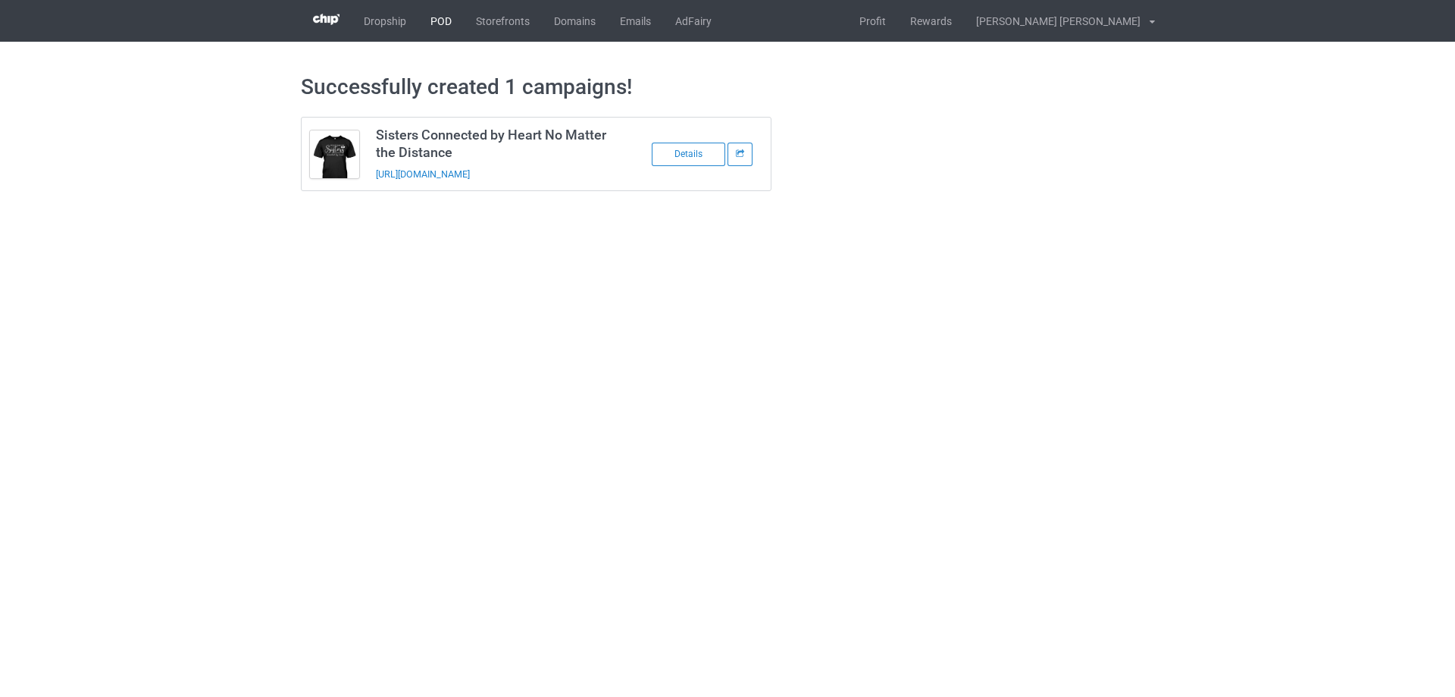
click at [435, 21] on link "POD" at bounding box center [440, 21] width 45 height 42
